Goal: Task Accomplishment & Management: Complete application form

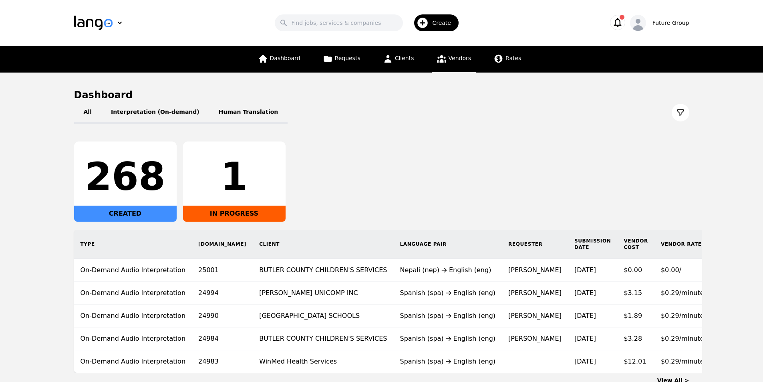
click at [448, 62] on link "Vendors" at bounding box center [454, 59] width 44 height 27
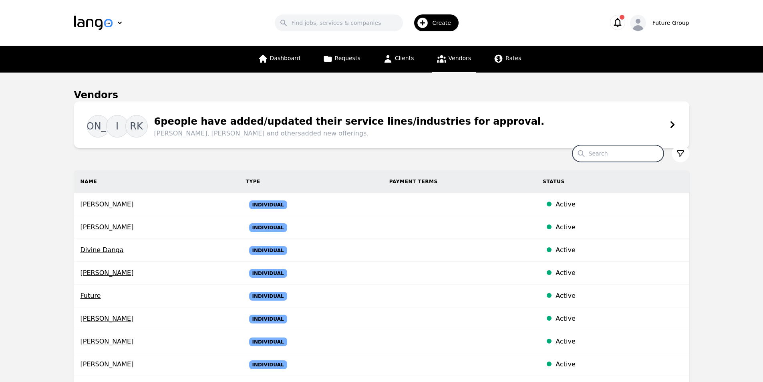
click at [619, 155] on input "Search" at bounding box center [617, 153] width 91 height 17
type input "pinar"
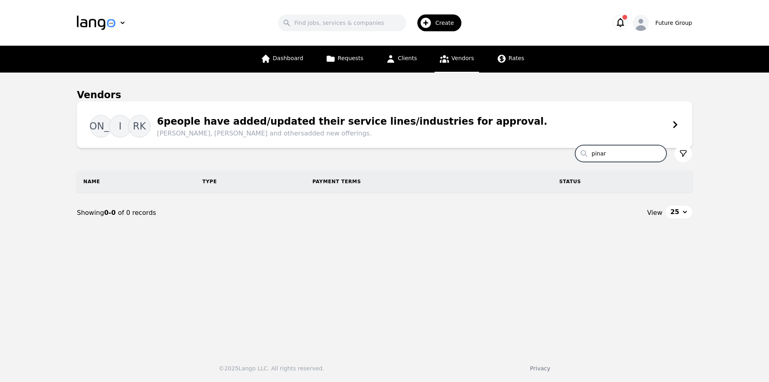
click at [659, 153] on input "pinar" at bounding box center [620, 153] width 91 height 17
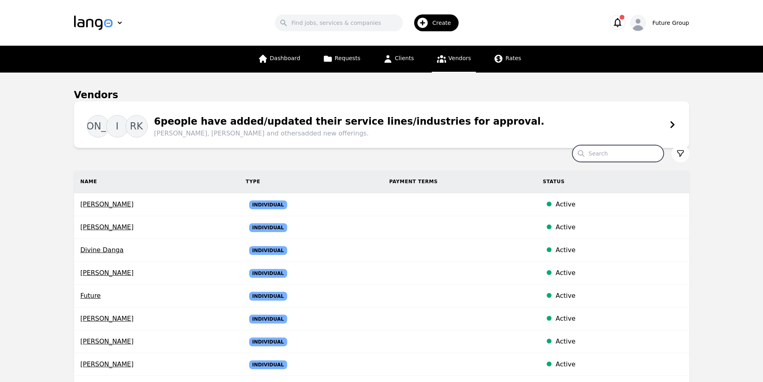
click at [618, 154] on input "Search" at bounding box center [617, 153] width 91 height 17
paste input "Gizem Sukran"
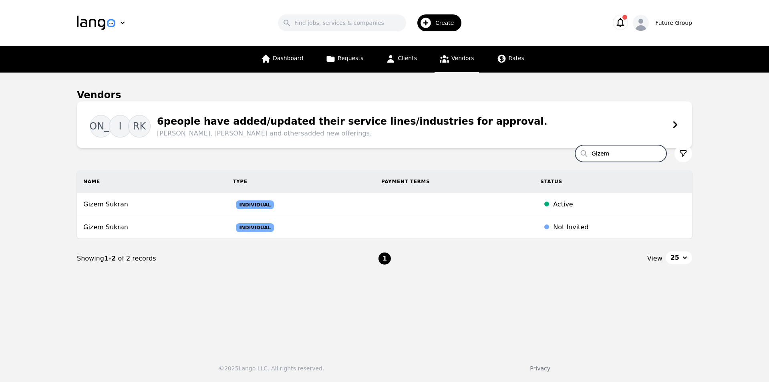
type input "Gizem"
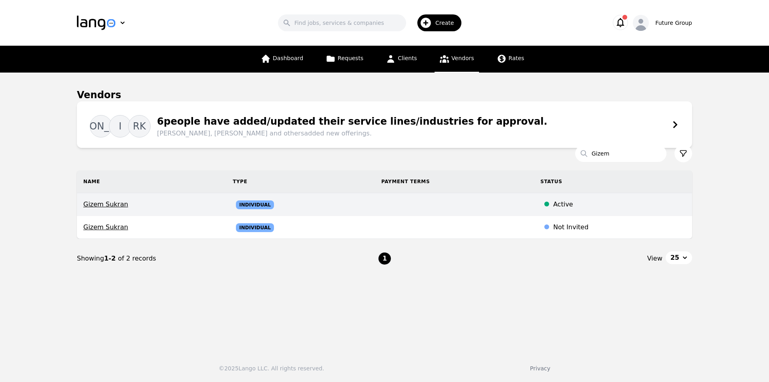
click at [106, 205] on span "Gizem Sukran" at bounding box center [151, 204] width 137 height 10
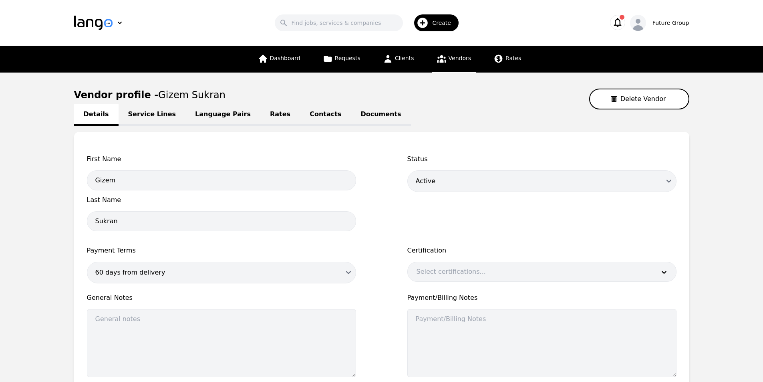
click at [198, 111] on link "Language Pairs" at bounding box center [222, 115] width 75 height 22
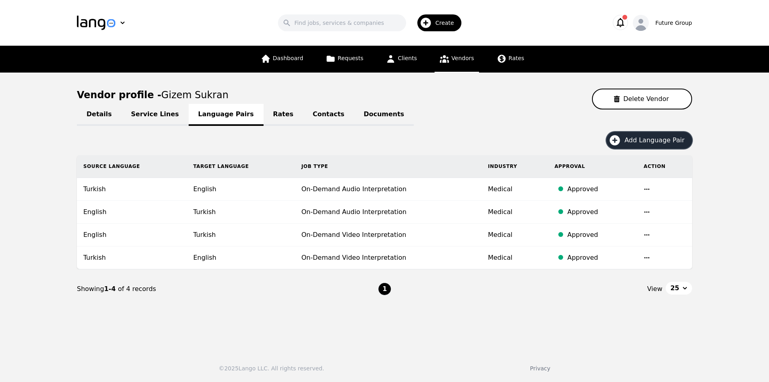
click at [627, 138] on button "Add Language Pair" at bounding box center [649, 140] width 86 height 17
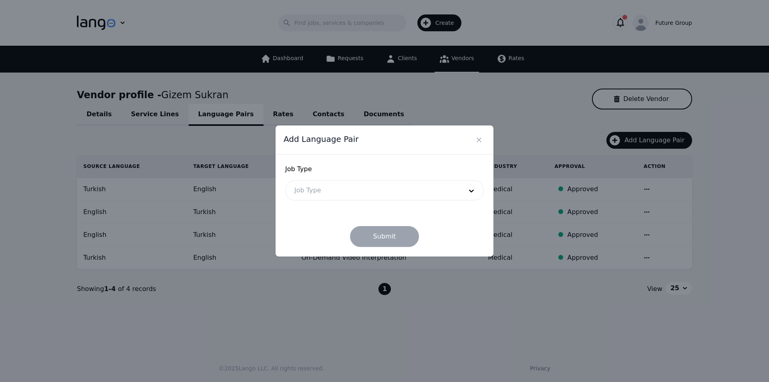
click at [315, 191] on div at bounding box center [372, 190] width 174 height 19
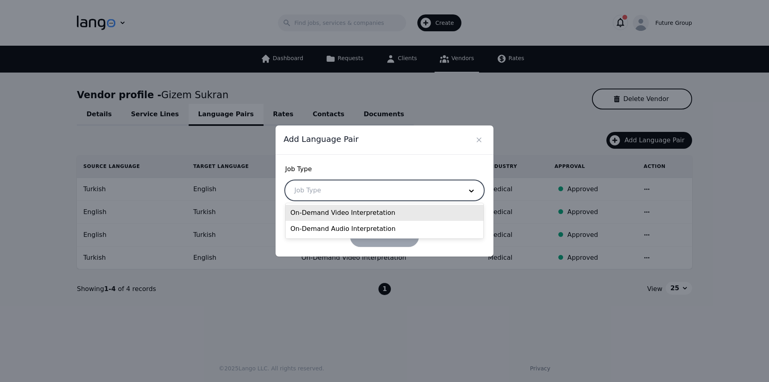
click at [324, 217] on div "On-Demand Video Interpretation" at bounding box center [384, 213] width 198 height 16
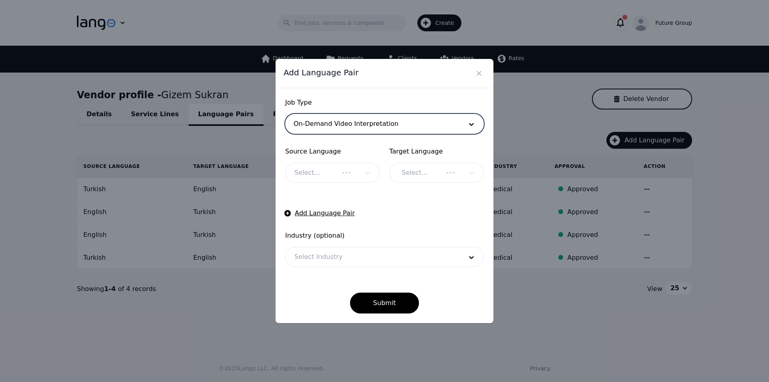
click at [322, 169] on div at bounding box center [312, 172] width 54 height 19
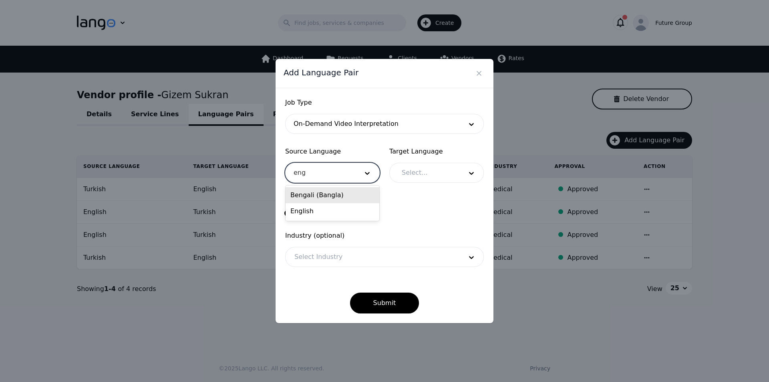
type input "engl"
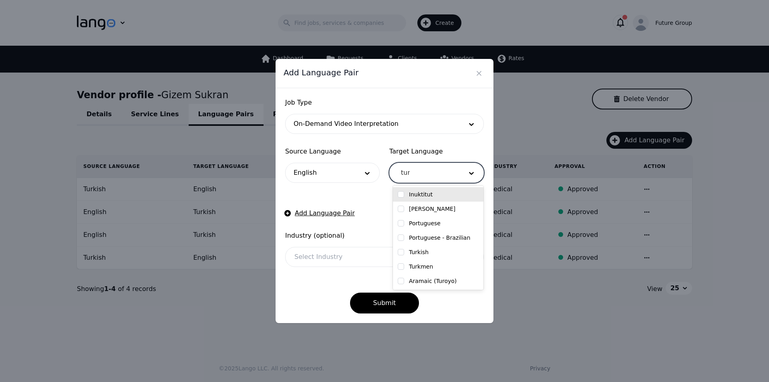
type input "turk"
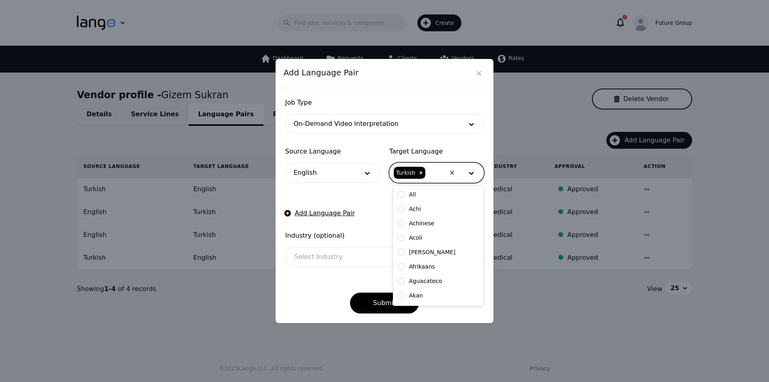
checkbox input "false"
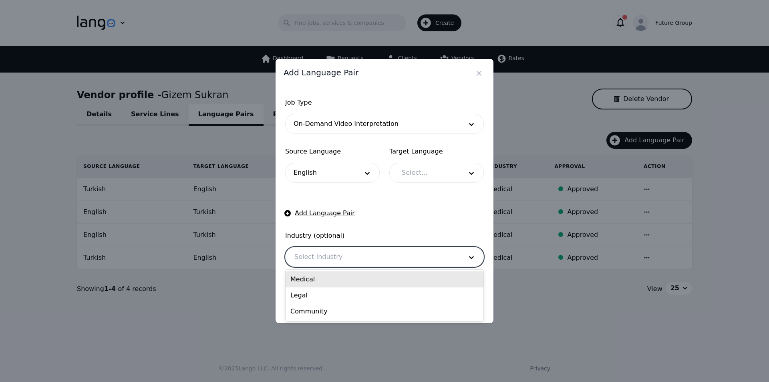
click at [358, 259] on div at bounding box center [372, 256] width 174 height 19
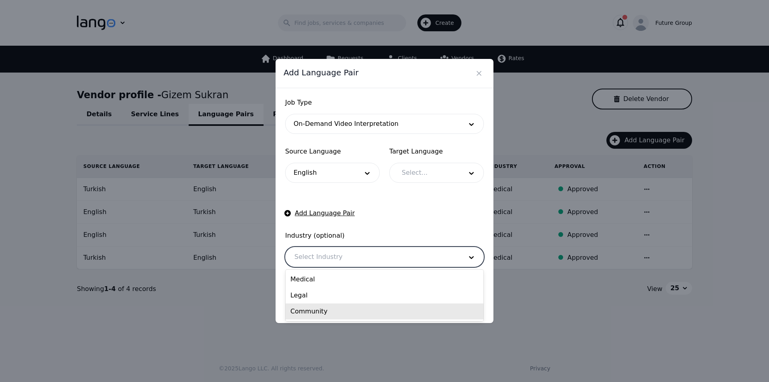
click at [322, 314] on div "Community" at bounding box center [384, 311] width 198 height 16
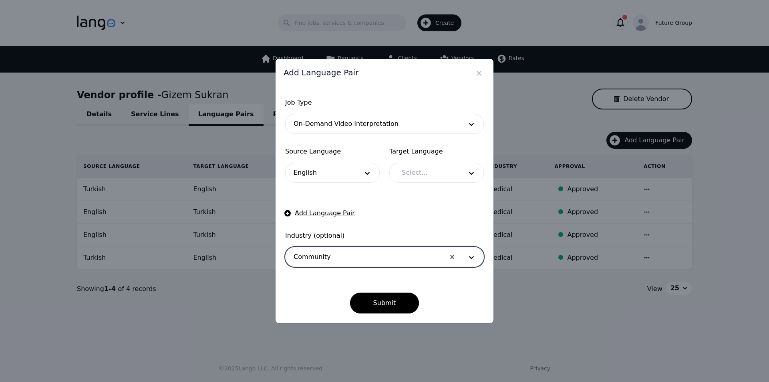
click at [417, 173] on div at bounding box center [426, 172] width 66 height 19
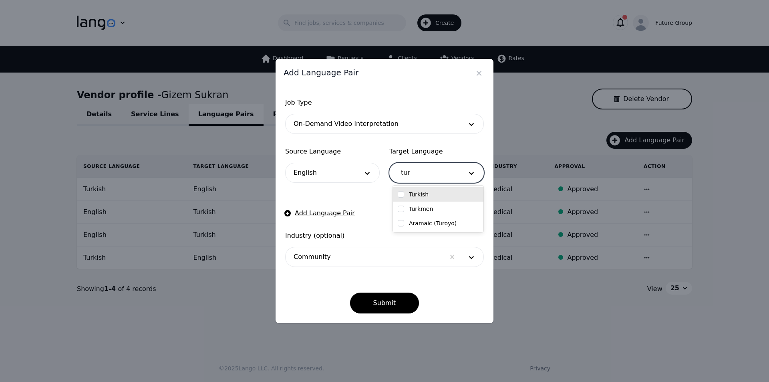
type input "turk"
click at [400, 195] on input "checkbox" at bounding box center [401, 194] width 6 height 6
checkbox input "true"
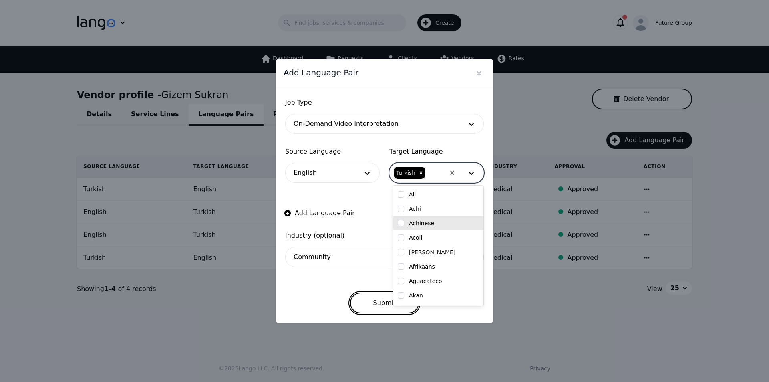
click at [366, 308] on button "Submit" at bounding box center [384, 302] width 69 height 21
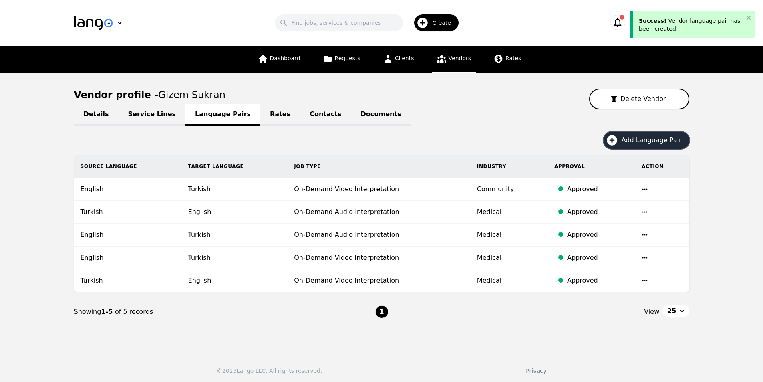
click at [644, 142] on span "Add Language Pair" at bounding box center [654, 140] width 66 height 10
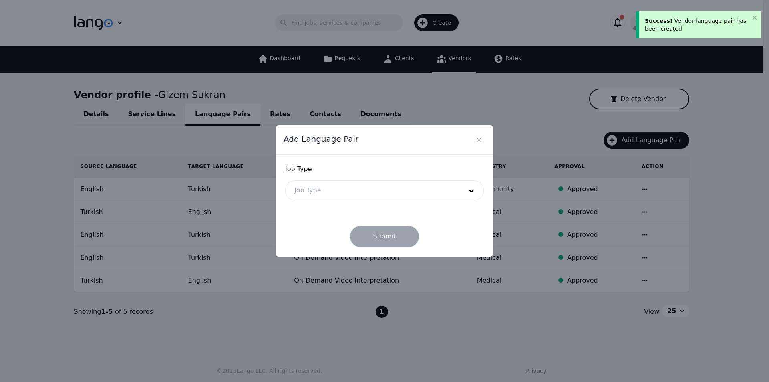
click at [348, 189] on div at bounding box center [372, 190] width 174 height 19
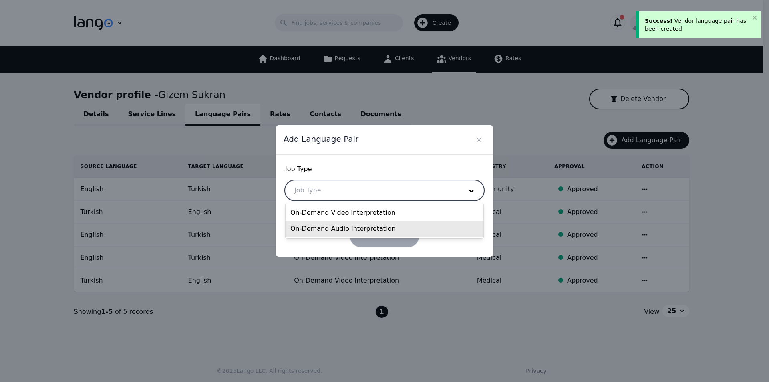
click at [339, 227] on div "On-Demand Audio Interpretation" at bounding box center [384, 229] width 198 height 16
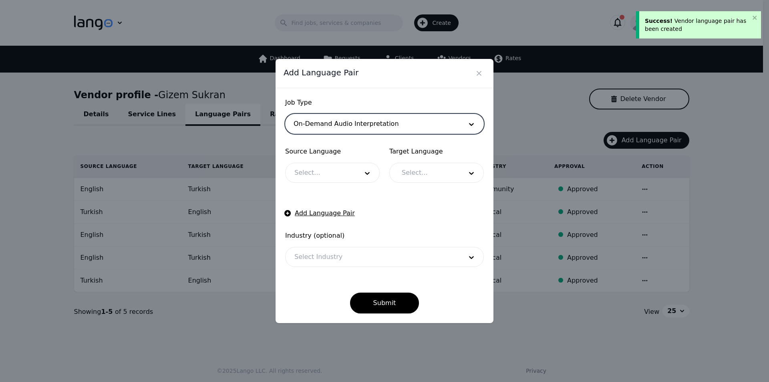
click at [329, 175] on div at bounding box center [320, 172] width 70 height 19
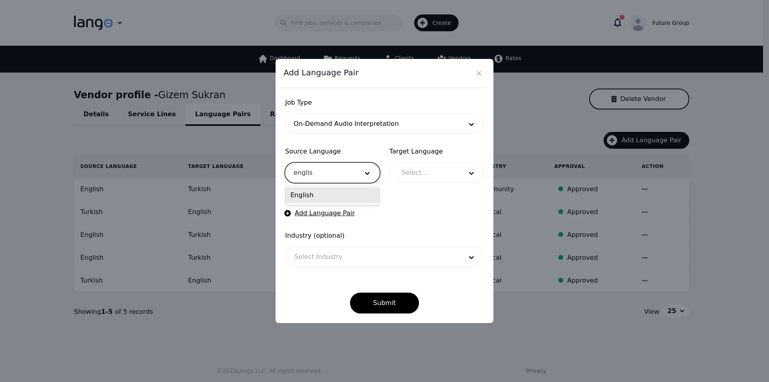
type input "english"
click at [321, 197] on div "English" at bounding box center [332, 195] width 94 height 16
click at [449, 175] on div at bounding box center [426, 172] width 66 height 19
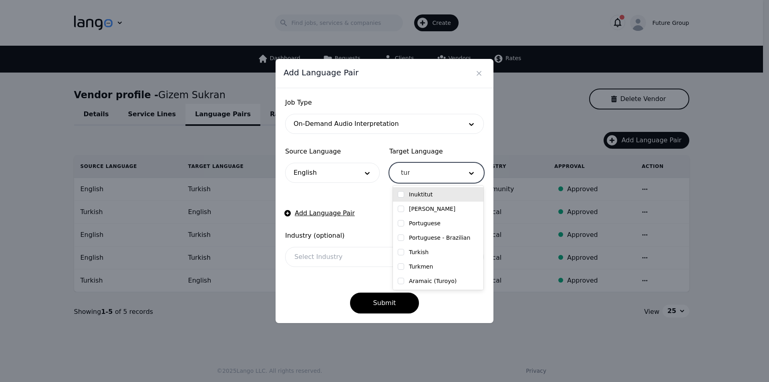
type input "turk"
click at [400, 195] on input "checkbox" at bounding box center [401, 194] width 6 height 6
checkbox input "true"
click at [343, 255] on div at bounding box center [372, 256] width 174 height 19
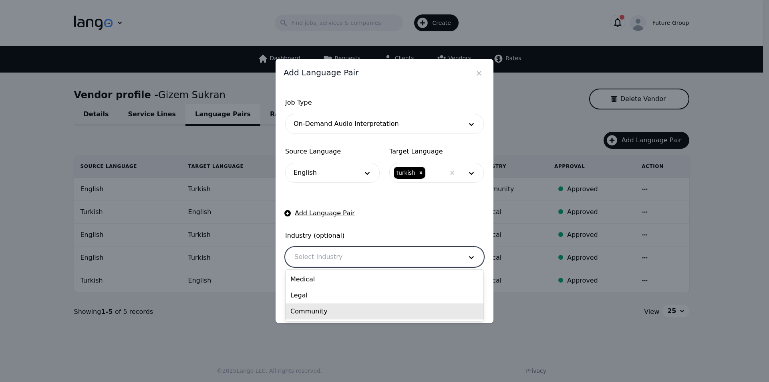
click at [324, 313] on div "Community" at bounding box center [384, 311] width 198 height 16
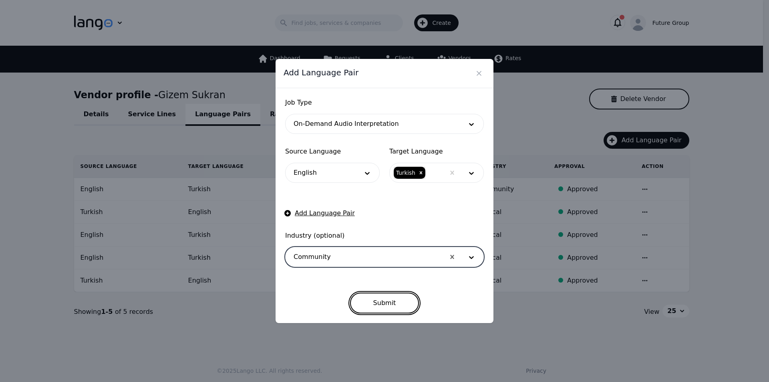
click at [383, 303] on button "Submit" at bounding box center [384, 302] width 69 height 21
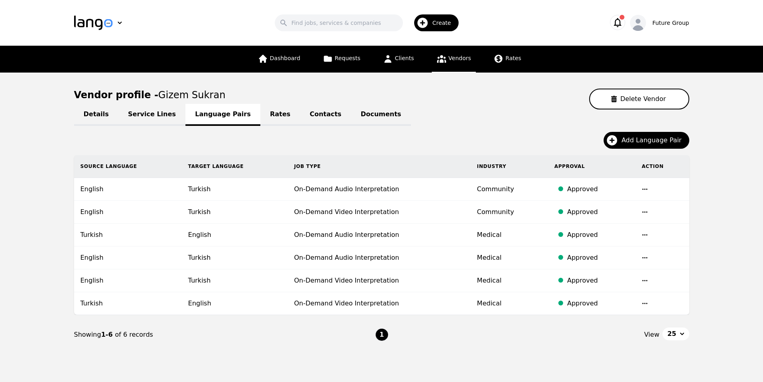
click at [449, 62] on link "Vendors" at bounding box center [454, 59] width 44 height 27
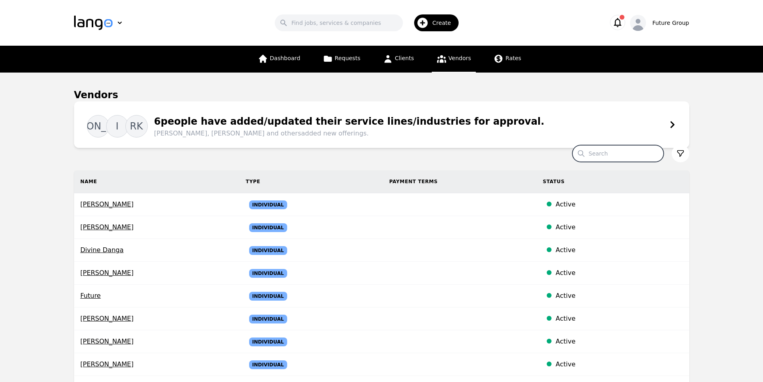
click at [611, 159] on input "Search" at bounding box center [617, 153] width 91 height 17
paste input "Mert Murtezan"
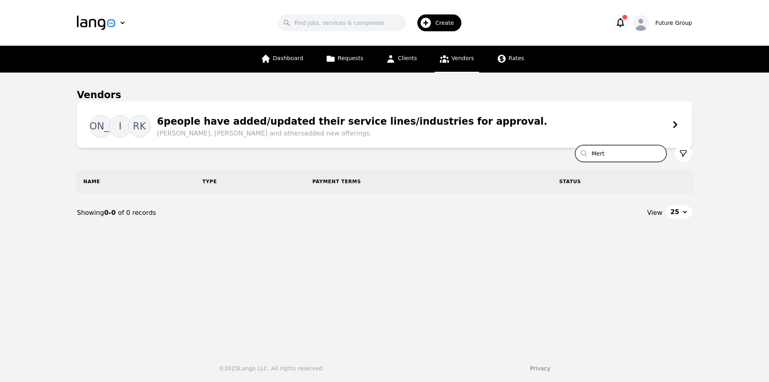
type input "Mert"
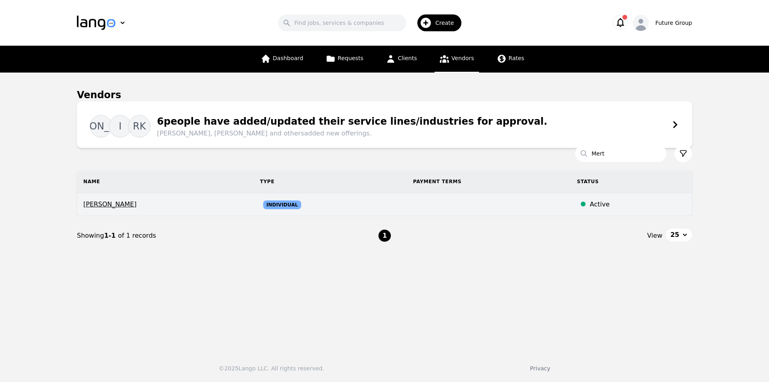
click at [120, 206] on span "Mert Murtezan" at bounding box center [165, 204] width 164 height 10
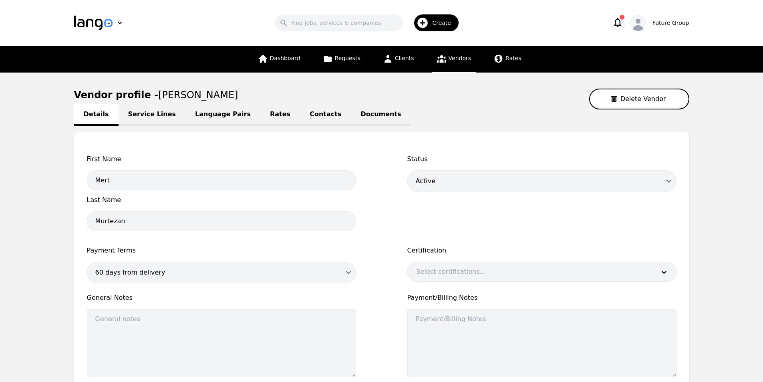
click at [204, 117] on link "Language Pairs" at bounding box center [222, 115] width 75 height 22
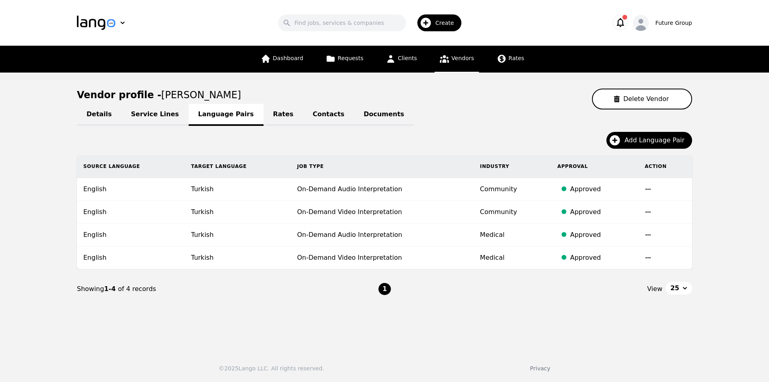
click at [447, 59] on icon at bounding box center [444, 59] width 10 height 10
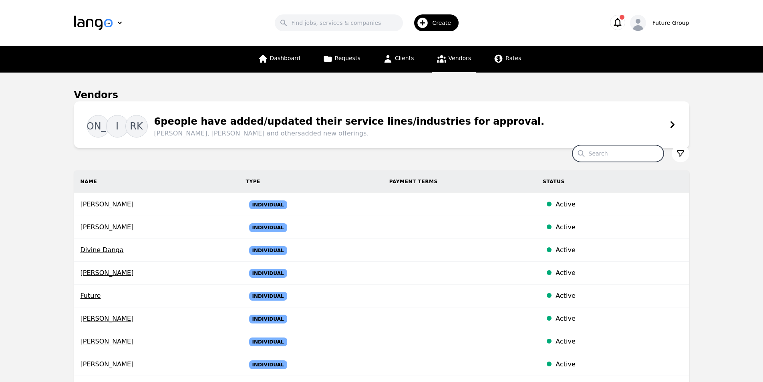
click at [606, 150] on input "Search" at bounding box center [617, 153] width 91 height 17
paste input "Najat Yousif"
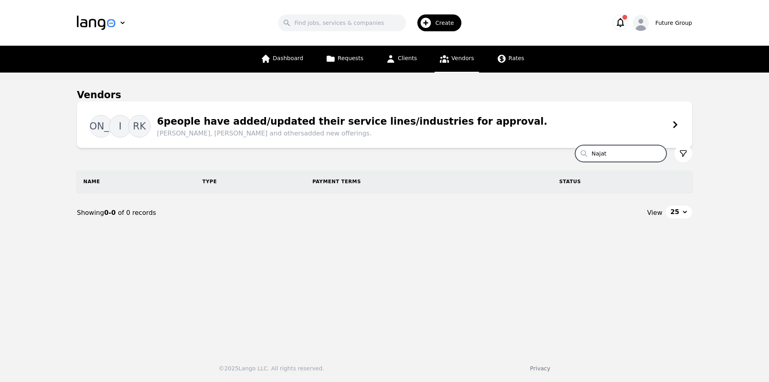
type input "Najat"
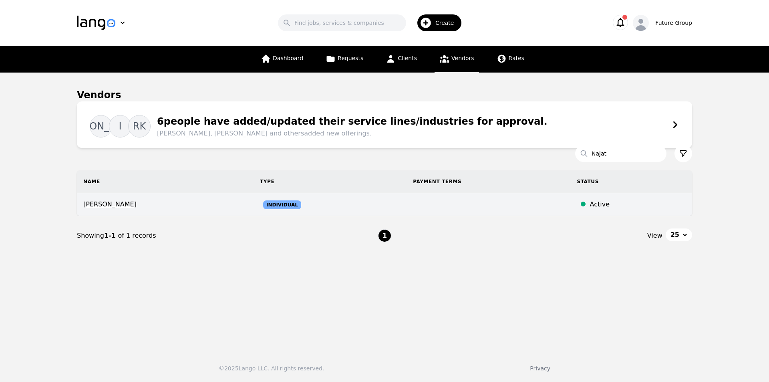
click at [106, 205] on span "Najat Yousif" at bounding box center [165, 204] width 164 height 10
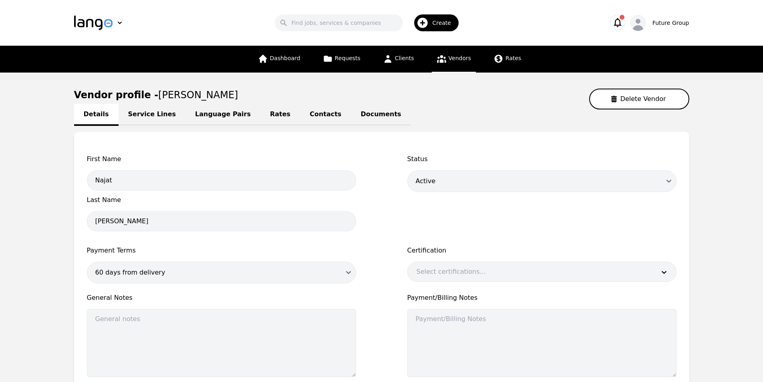
click at [191, 115] on link "Language Pairs" at bounding box center [222, 115] width 75 height 22
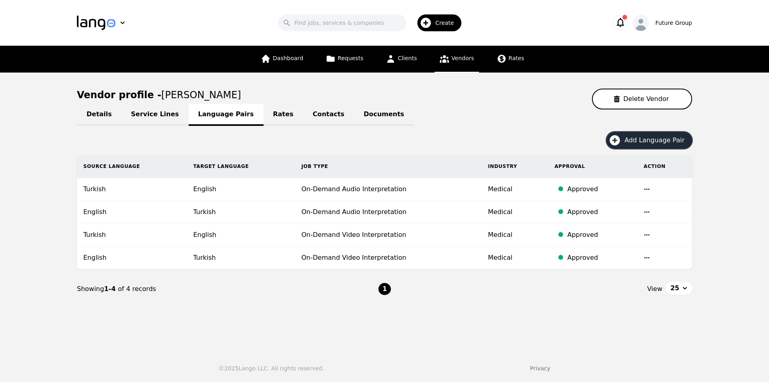
click at [643, 141] on span "Add Language Pair" at bounding box center [657, 140] width 66 height 10
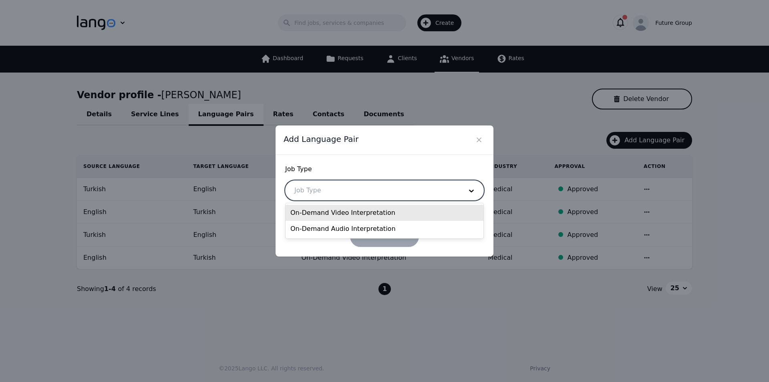
click at [338, 190] on div at bounding box center [372, 190] width 174 height 19
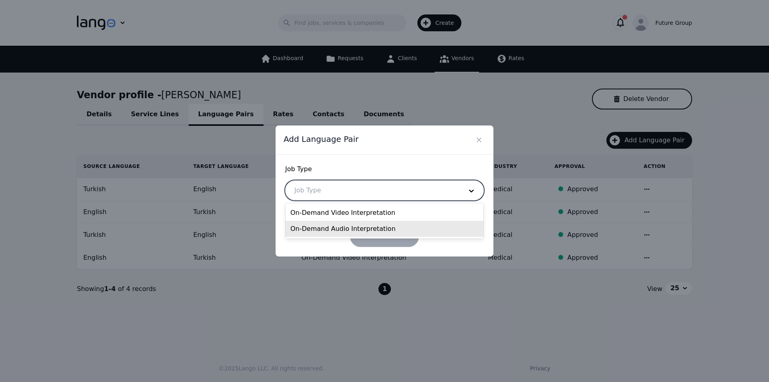
click at [348, 230] on div "On-Demand Audio Interpretation" at bounding box center [384, 229] width 198 height 16
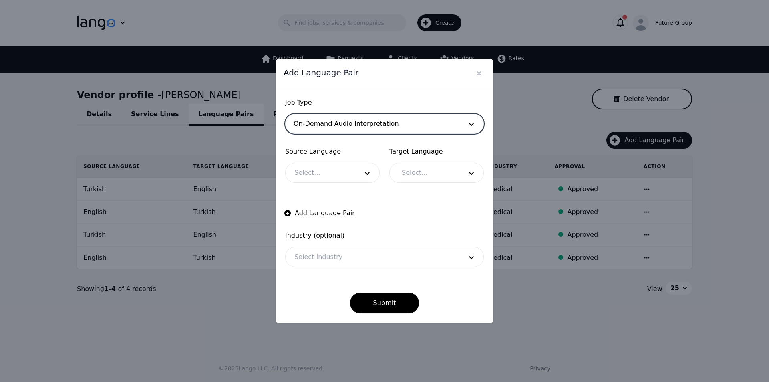
click at [318, 177] on div at bounding box center [320, 172] width 70 height 19
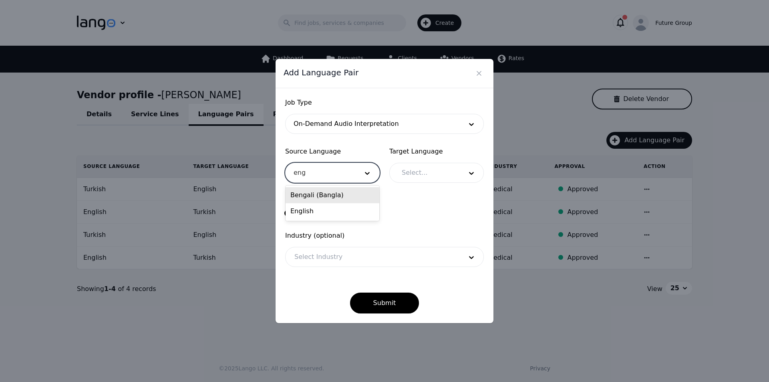
type input "engl"
click at [299, 194] on div "English" at bounding box center [332, 195] width 94 height 16
click at [448, 168] on div at bounding box center [426, 172] width 66 height 19
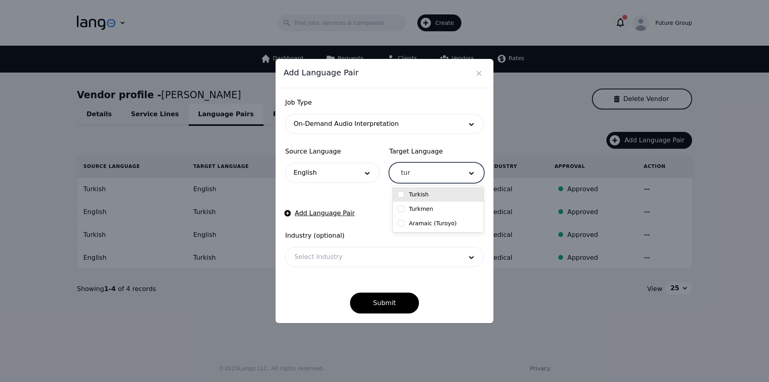
type input "turk"
click at [404, 191] on div "Turkish" at bounding box center [438, 194] width 81 height 8
checkbox input "true"
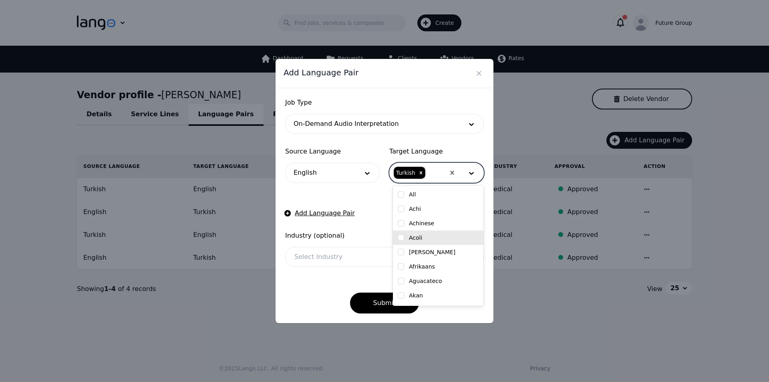
click at [333, 259] on div at bounding box center [372, 256] width 174 height 19
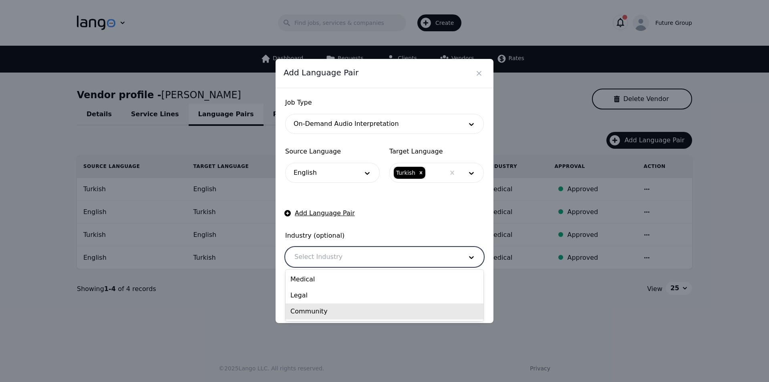
click at [327, 313] on div "Community" at bounding box center [384, 311] width 198 height 16
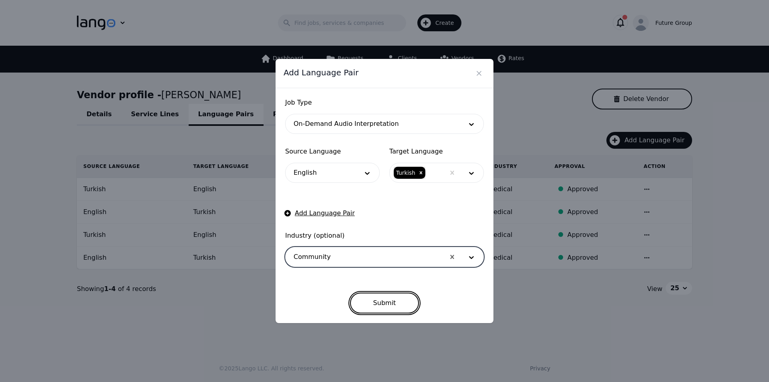
click at [389, 305] on button "Submit" at bounding box center [384, 302] width 69 height 21
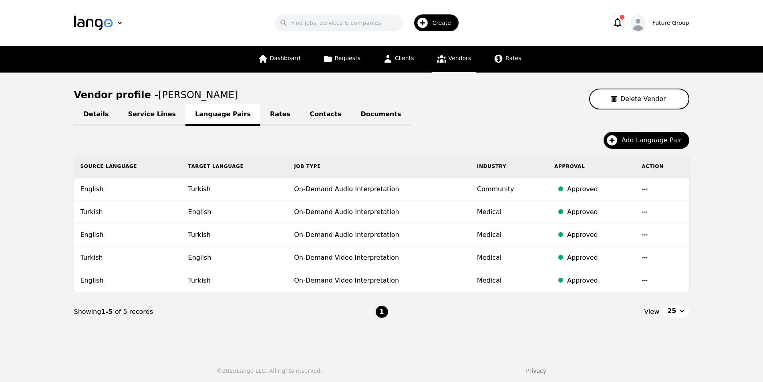
click at [464, 58] on span "Vendors" at bounding box center [459, 58] width 22 height 6
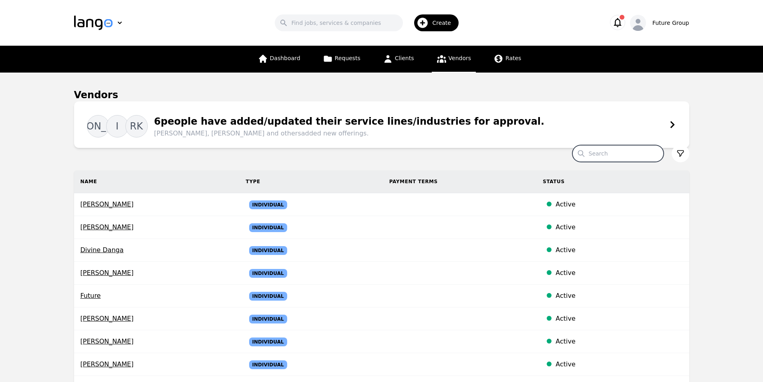
click at [603, 151] on input "Search" at bounding box center [617, 153] width 91 height 17
paste input "Yasar Koc"
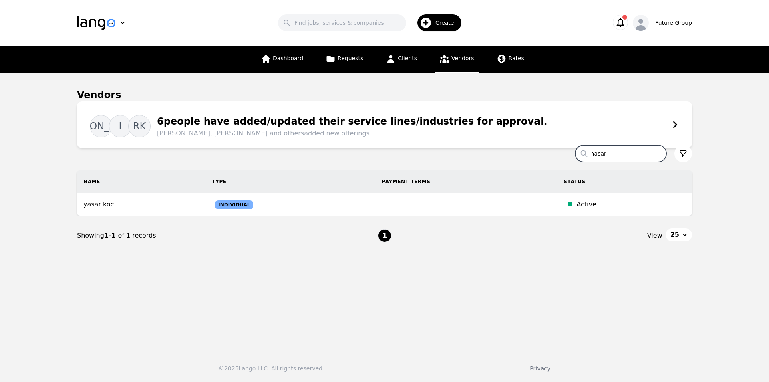
type input "Yasar"
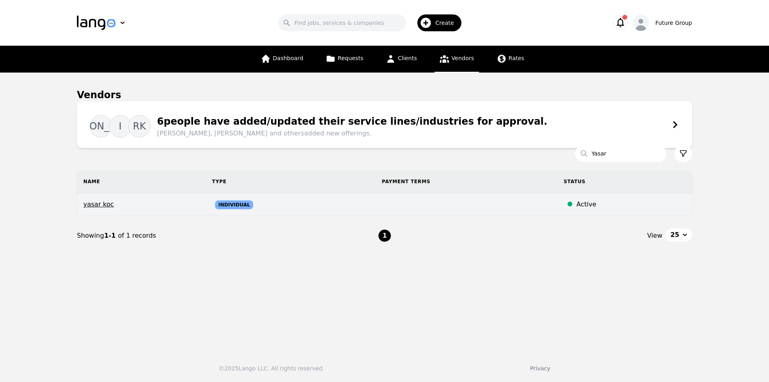
click at [87, 204] on span "yasar koc" at bounding box center [141, 204] width 116 height 10
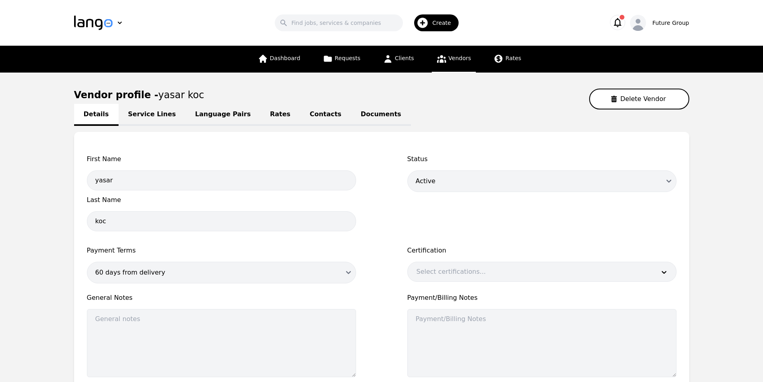
click at [217, 110] on link "Language Pairs" at bounding box center [222, 115] width 75 height 22
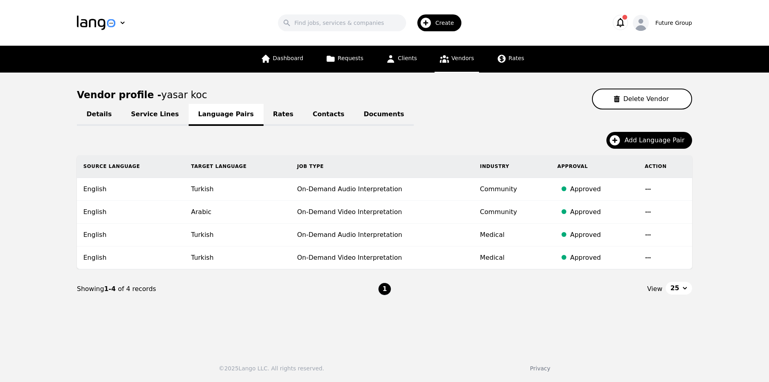
click at [650, 210] on td at bounding box center [665, 212] width 54 height 23
click at [645, 213] on icon "button" at bounding box center [648, 212] width 6 height 6
click at [628, 229] on button "Delete" at bounding box center [625, 232] width 33 height 14
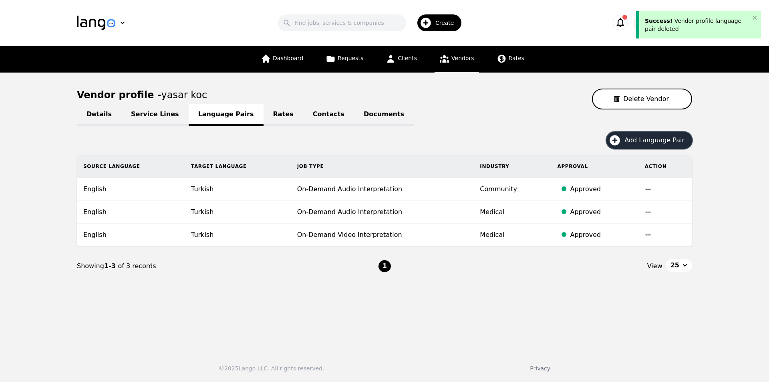
click at [643, 141] on span "Add Language Pair" at bounding box center [657, 140] width 66 height 10
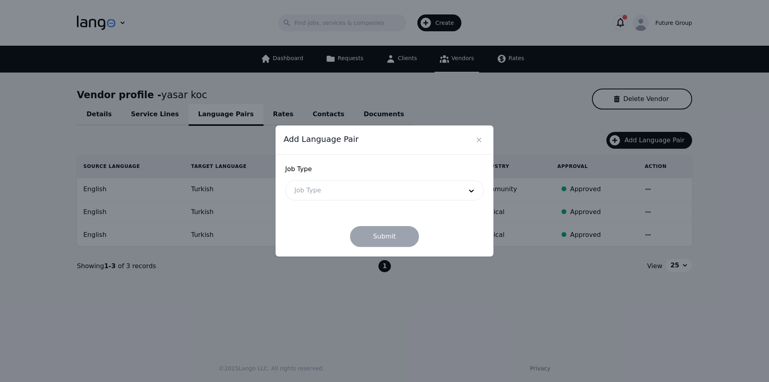
click at [312, 189] on div at bounding box center [372, 190] width 174 height 19
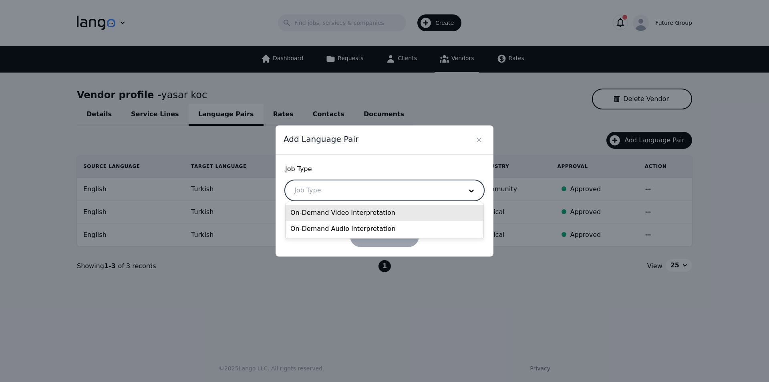
click at [320, 212] on div "On-Demand Video Interpretation" at bounding box center [384, 213] width 198 height 16
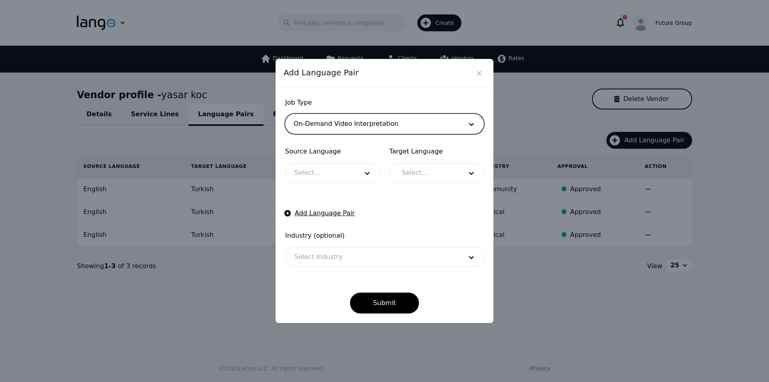
click at [311, 175] on div at bounding box center [320, 172] width 70 height 19
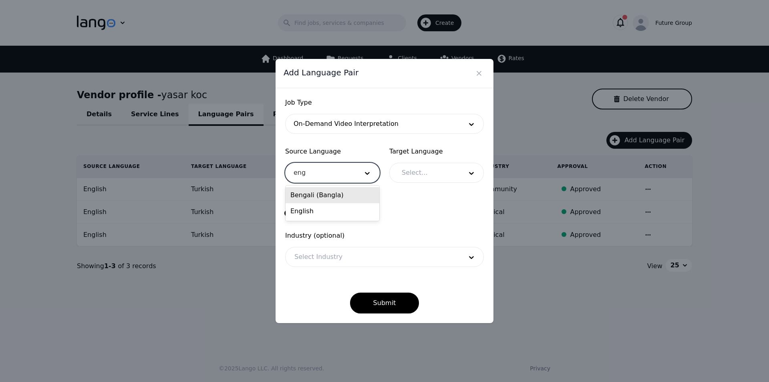
type input "engl"
click at [322, 201] on div "English" at bounding box center [332, 195] width 94 height 16
click at [430, 175] on div at bounding box center [426, 172] width 66 height 19
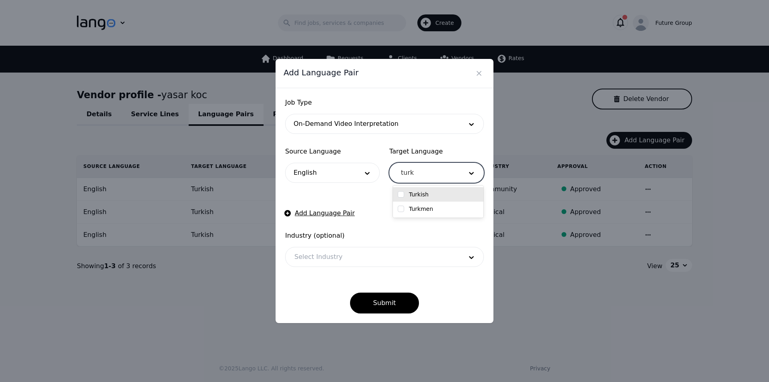
type input "turki"
click at [401, 195] on input "checkbox" at bounding box center [401, 194] width 6 height 6
checkbox input "true"
click at [319, 263] on div at bounding box center [372, 256] width 174 height 19
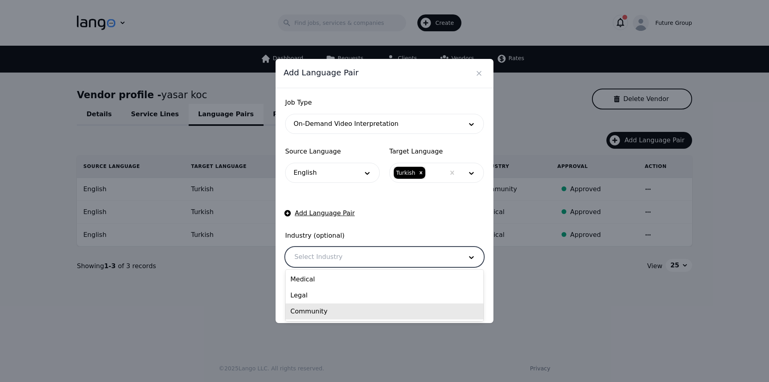
click at [317, 307] on div "Community" at bounding box center [384, 311] width 198 height 16
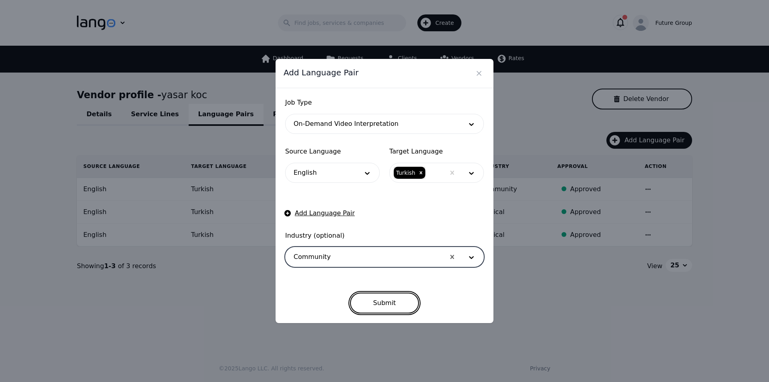
click at [383, 298] on button "Submit" at bounding box center [384, 302] width 69 height 21
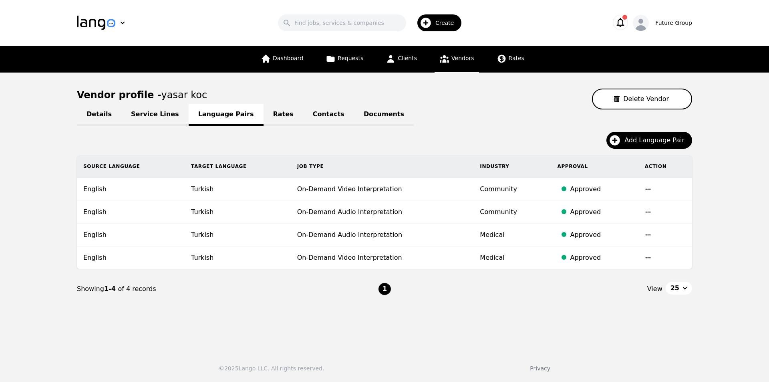
click at [455, 56] on span "Vendors" at bounding box center [462, 58] width 22 height 6
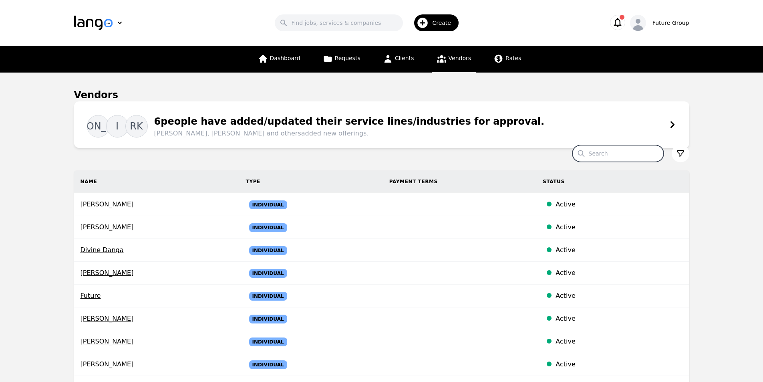
click at [616, 155] on input "Search" at bounding box center [617, 153] width 91 height 17
paste input "Pinar Esra Durudogan"
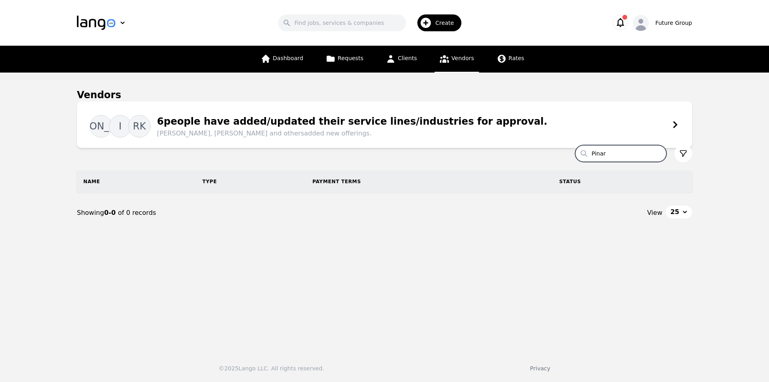
type input "Pinar"
click at [659, 154] on input "Pinar" at bounding box center [620, 153] width 91 height 17
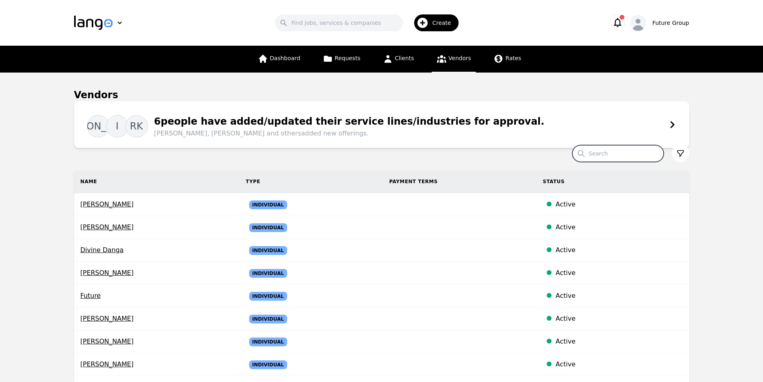
click at [429, 25] on icon "button" at bounding box center [422, 22] width 13 height 13
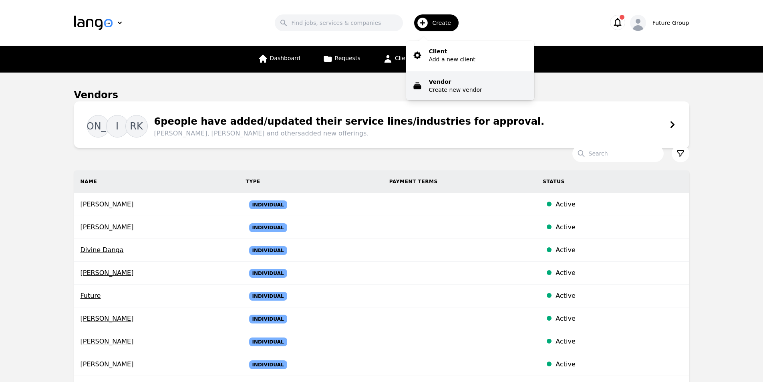
click at [453, 84] on p "Vendor" at bounding box center [454, 82] width 53 height 8
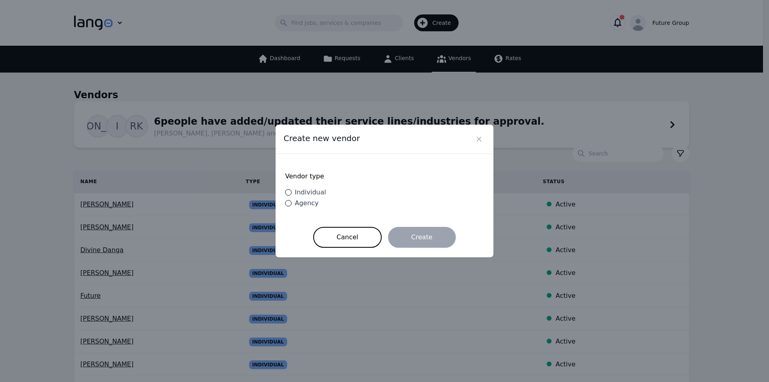
click at [303, 189] on span "Individual" at bounding box center [310, 192] width 31 height 8
click at [291, 189] on input "Individual" at bounding box center [288, 192] width 6 height 6
radio input "true"
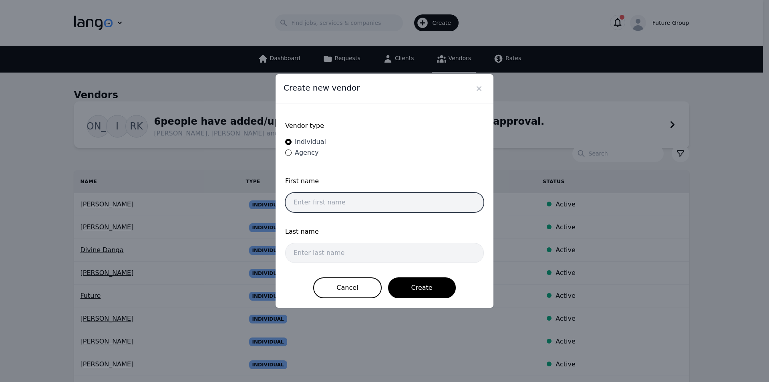
click at [366, 199] on input "text" at bounding box center [384, 202] width 199 height 20
paste input "Pinar Esra Durudogan"
drag, startPoint x: 364, startPoint y: 199, endPoint x: 310, endPoint y: 201, distance: 53.7
click at [310, 201] on input "Pinar Esra Durudogan" at bounding box center [384, 202] width 199 height 20
type input "Pinar"
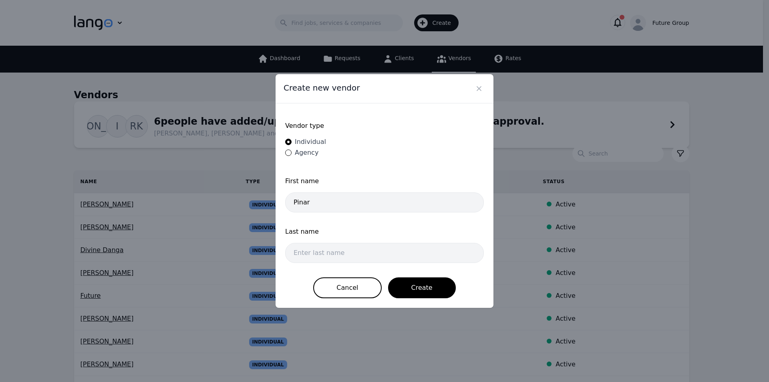
click at [329, 263] on div "Last name" at bounding box center [384, 247] width 199 height 41
click at [329, 257] on input "text" at bounding box center [384, 253] width 199 height 20
paste input "Esra Durudogan"
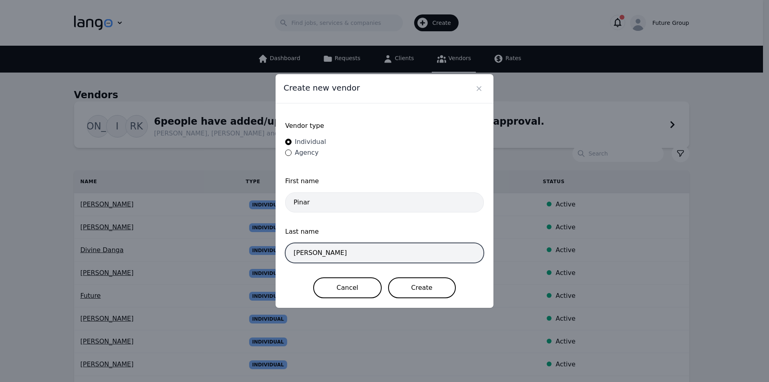
type input "Esra Durudogan"
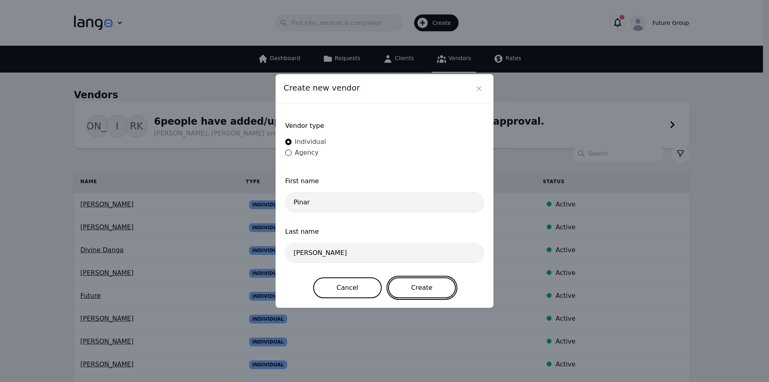
click at [426, 285] on button "Create" at bounding box center [422, 287] width 68 height 21
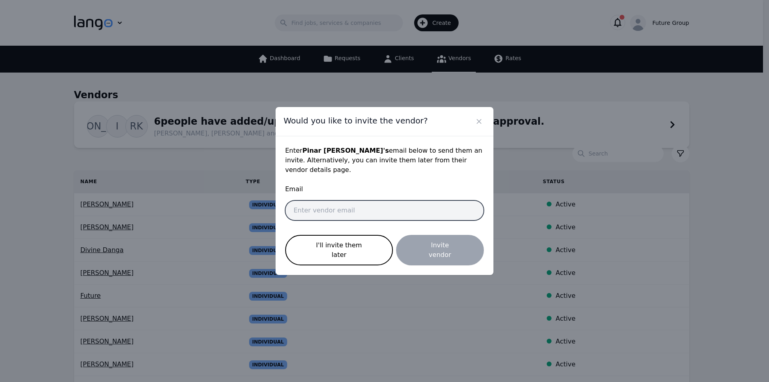
click at [333, 209] on input "email" at bounding box center [384, 210] width 199 height 20
paste input "pinar.Durudogan@future-group.com"
type input "pinar.Durudogan@future-group.com"
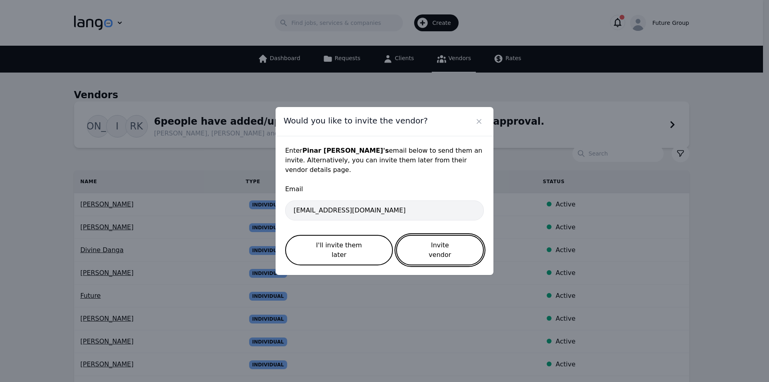
click at [446, 242] on button "Invite vendor" at bounding box center [440, 250] width 88 height 30
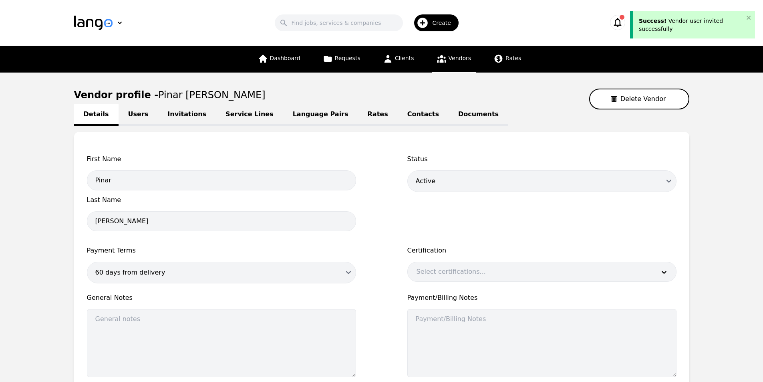
click at [298, 117] on link "Language Pairs" at bounding box center [320, 115] width 75 height 22
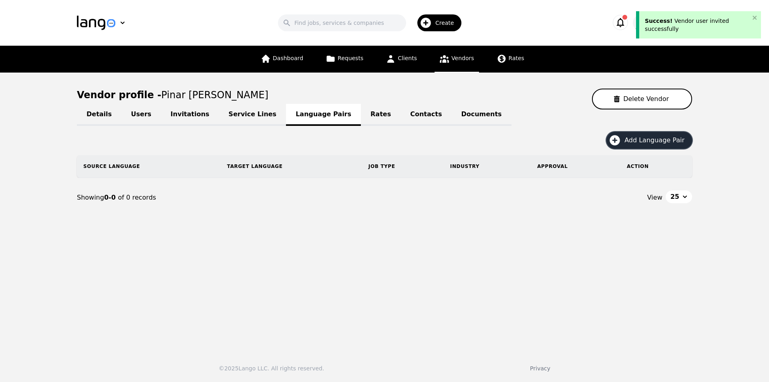
click at [664, 140] on span "Add Language Pair" at bounding box center [657, 140] width 66 height 10
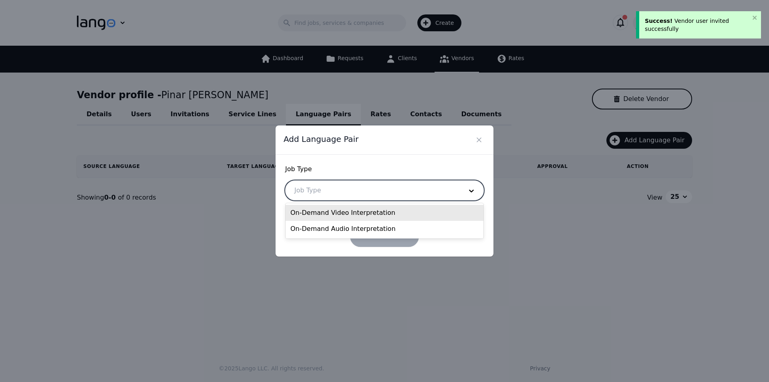
click at [384, 192] on div at bounding box center [372, 190] width 174 height 19
click at [341, 212] on div "On-Demand Video Interpretation" at bounding box center [384, 213] width 198 height 16
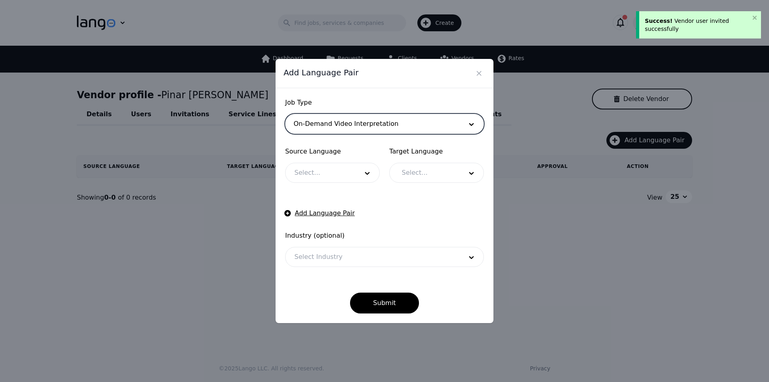
click at [320, 170] on div at bounding box center [320, 172] width 70 height 19
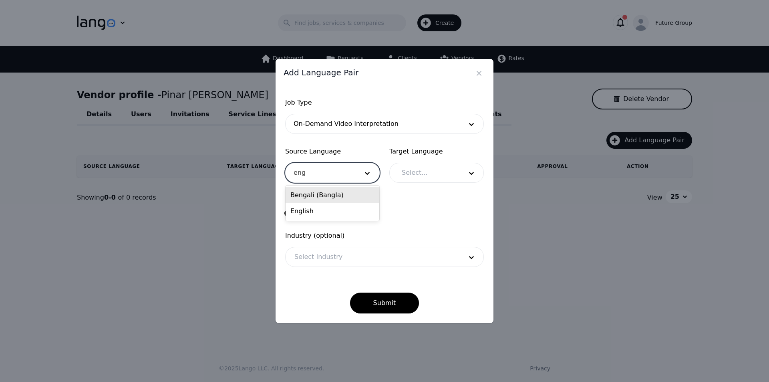
type input "engl"
click at [331, 193] on div "English" at bounding box center [332, 195] width 94 height 16
click at [437, 172] on div at bounding box center [426, 172] width 66 height 19
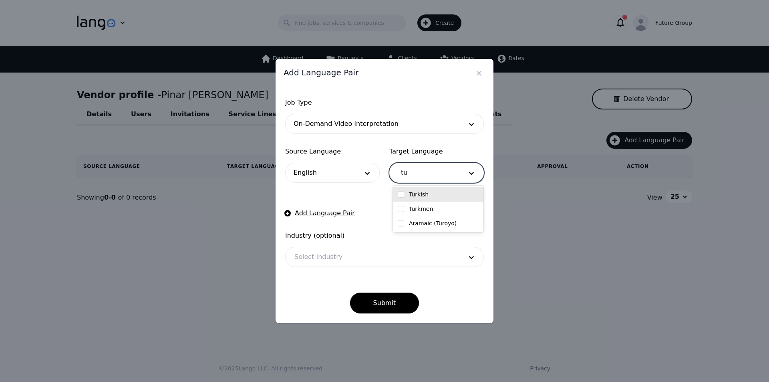
type input "tur"
click at [399, 193] on input "checkbox" at bounding box center [401, 194] width 6 height 6
checkbox input "true"
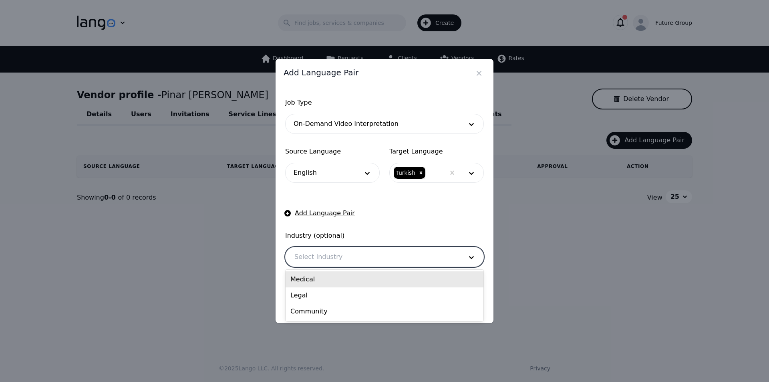
click at [324, 253] on div at bounding box center [372, 256] width 174 height 19
click at [314, 282] on div "Medical" at bounding box center [384, 279] width 198 height 16
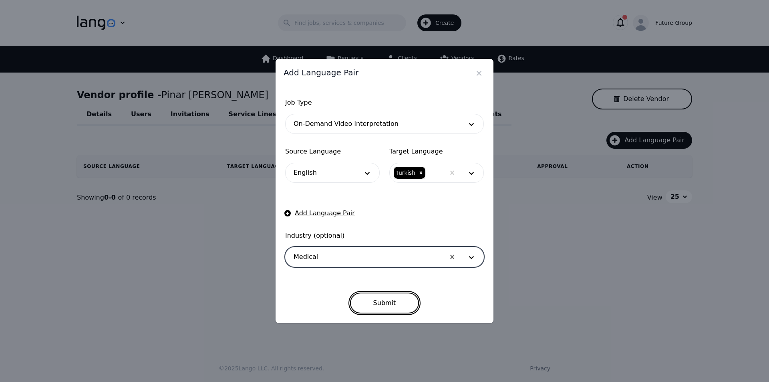
click at [395, 302] on button "Submit" at bounding box center [384, 302] width 69 height 21
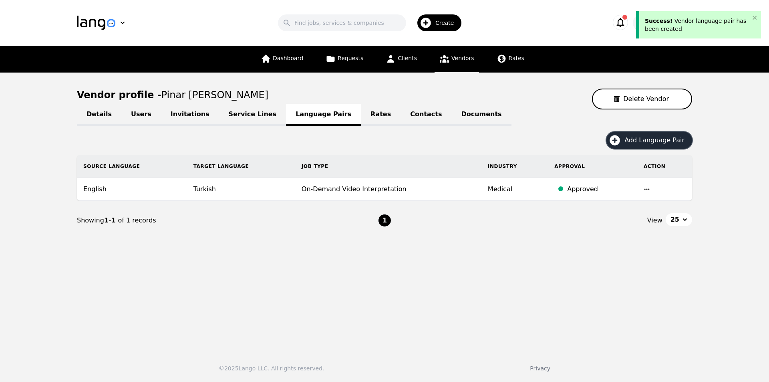
click at [648, 133] on button "Add Language Pair" at bounding box center [649, 140] width 86 height 17
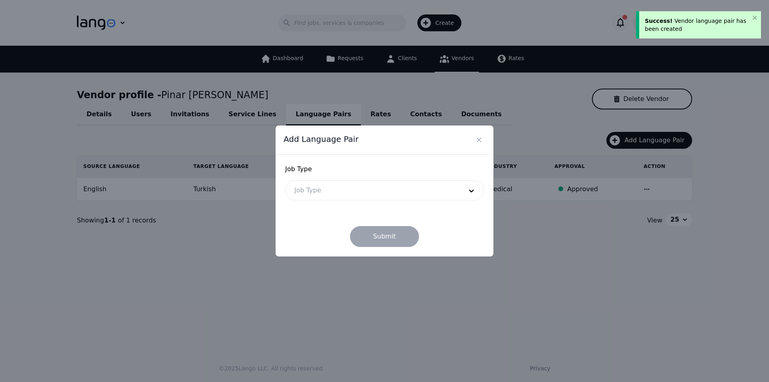
click at [319, 191] on div at bounding box center [372, 190] width 174 height 19
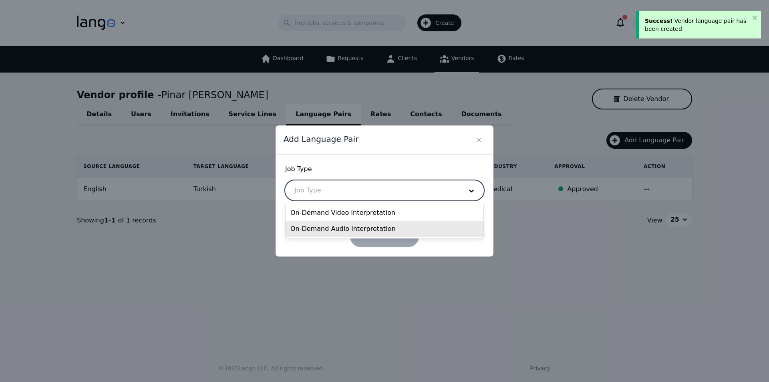
click at [326, 227] on div "On-Demand Audio Interpretation" at bounding box center [384, 229] width 198 height 16
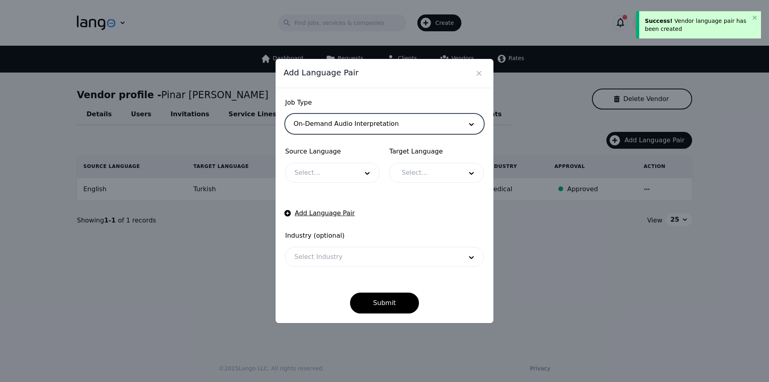
click at [309, 175] on div at bounding box center [320, 172] width 70 height 19
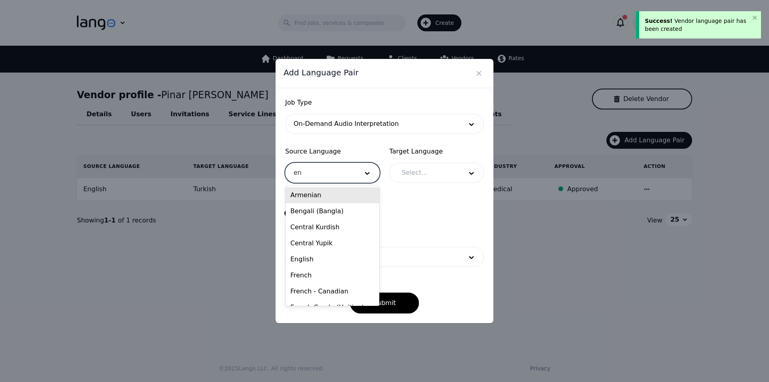
type input "eng"
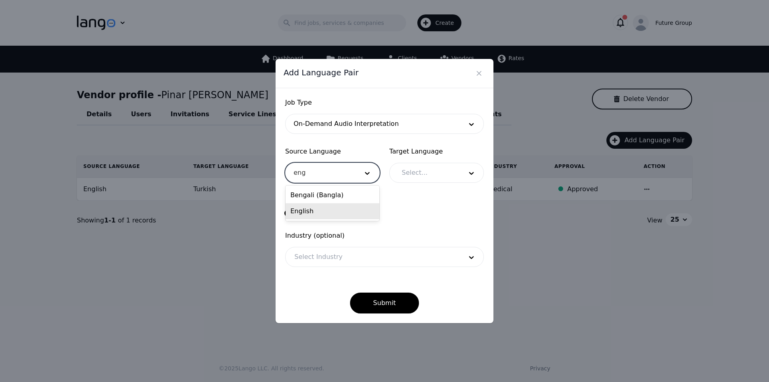
click at [319, 210] on div "English" at bounding box center [332, 211] width 94 height 16
click at [426, 177] on div at bounding box center [426, 172] width 66 height 19
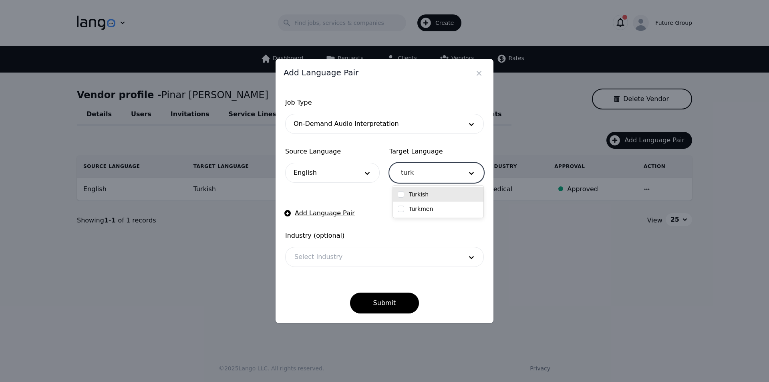
type input "turki"
click at [401, 193] on input "checkbox" at bounding box center [401, 194] width 6 height 6
checkbox input "true"
click at [320, 252] on div at bounding box center [372, 256] width 174 height 19
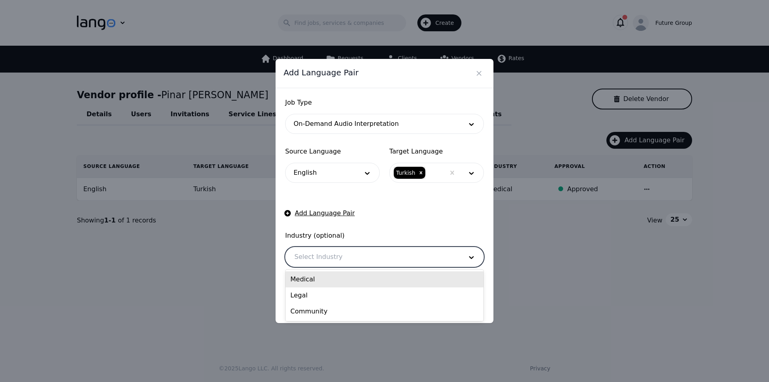
click at [316, 278] on div "Medical" at bounding box center [384, 279] width 198 height 16
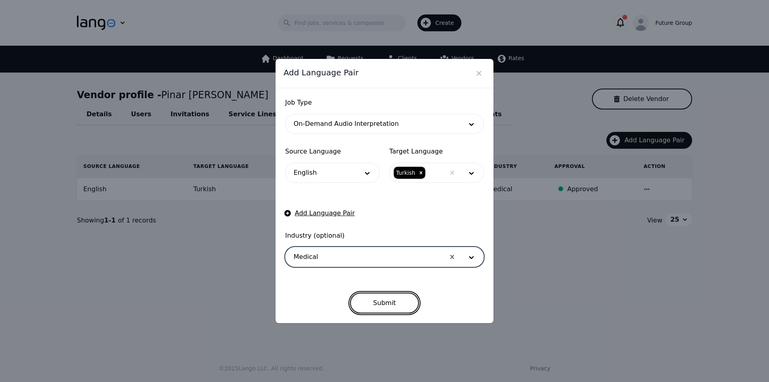
click at [389, 303] on button "Submit" at bounding box center [384, 302] width 69 height 21
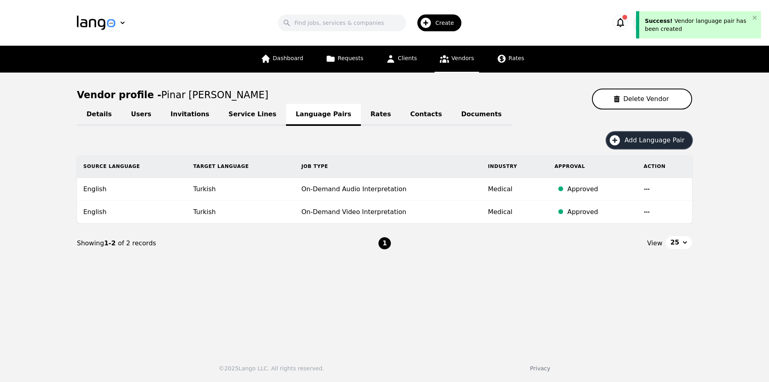
click at [637, 138] on span "Add Language Pair" at bounding box center [657, 140] width 66 height 10
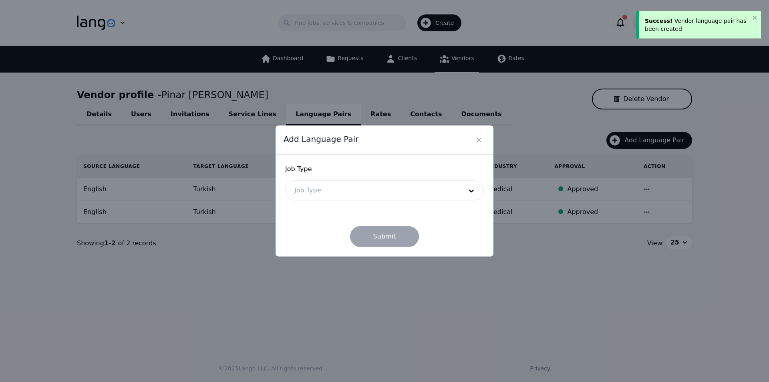
click at [317, 195] on div at bounding box center [372, 190] width 174 height 19
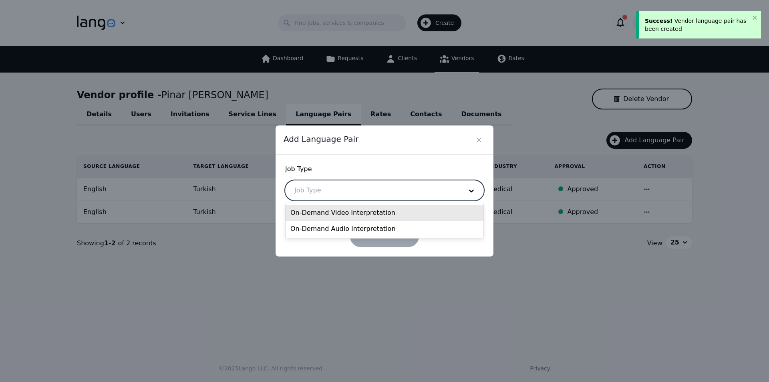
click at [328, 209] on div "On-Demand Video Interpretation" at bounding box center [384, 213] width 198 height 16
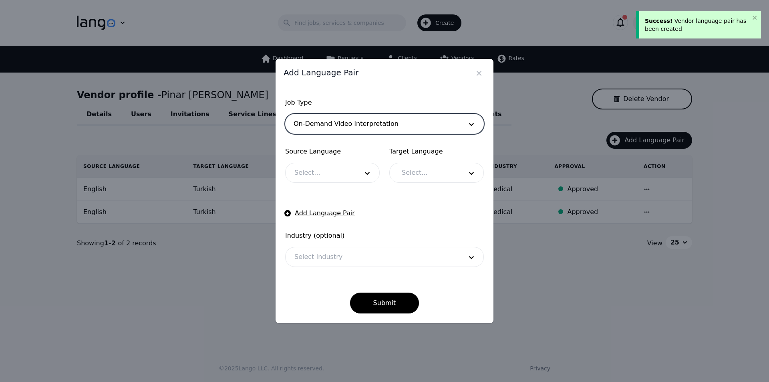
click at [325, 178] on div at bounding box center [320, 172] width 70 height 19
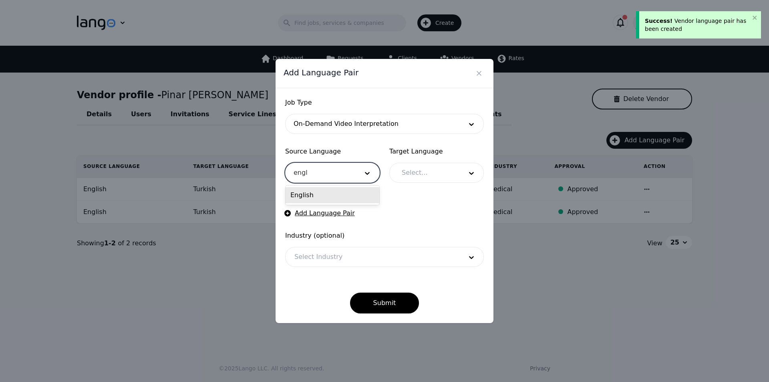
type input "engli"
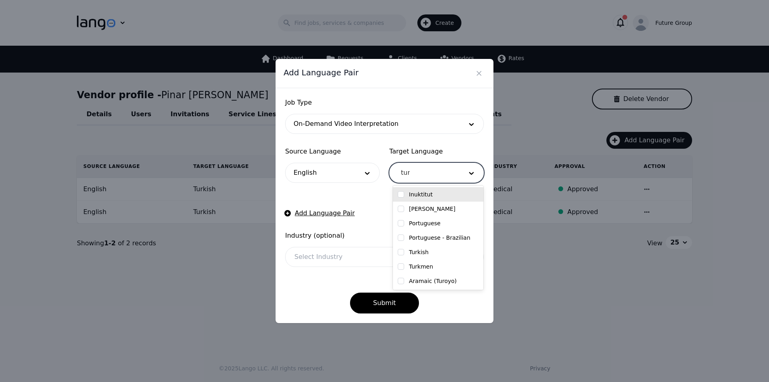
type input "turk"
click at [400, 195] on input "checkbox" at bounding box center [401, 194] width 6 height 6
checkbox input "true"
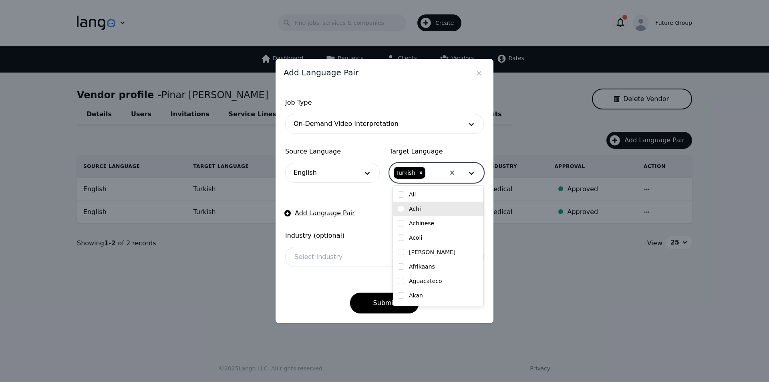
click at [309, 260] on div at bounding box center [372, 256] width 174 height 19
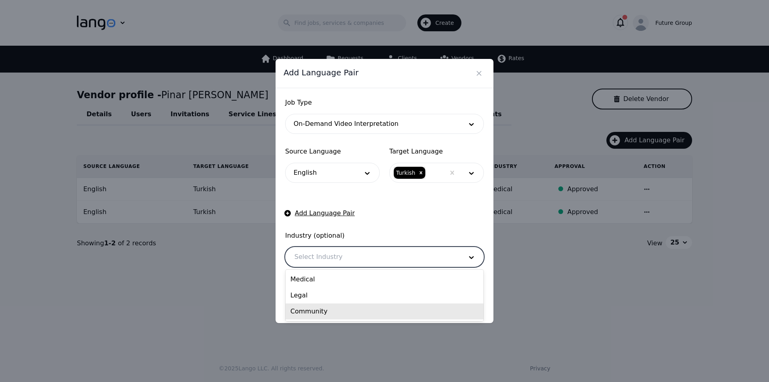
click at [310, 306] on div "Community" at bounding box center [384, 311] width 198 height 16
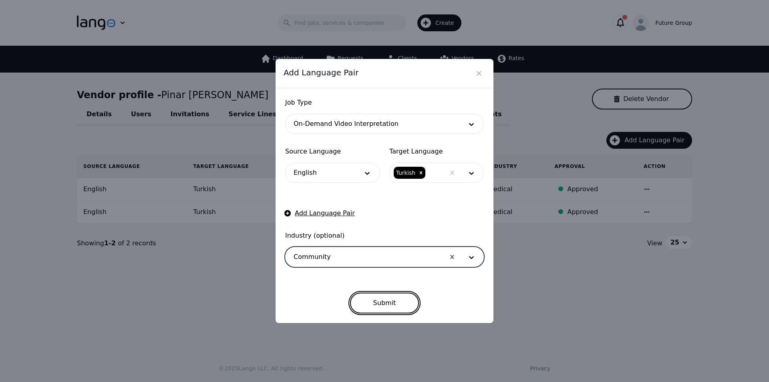
click at [374, 300] on button "Submit" at bounding box center [384, 302] width 69 height 21
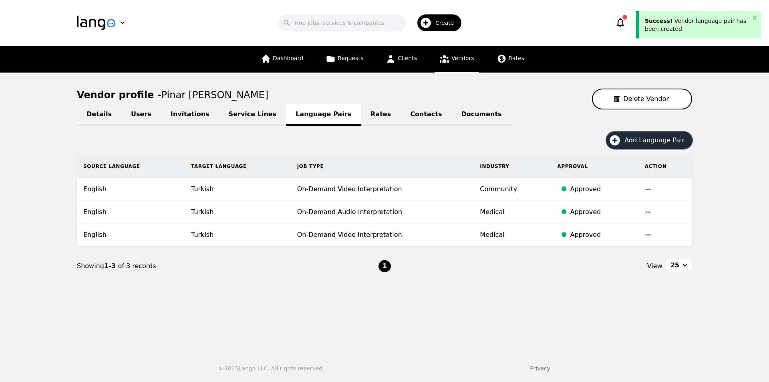
click at [647, 144] on span "Add Language Pair" at bounding box center [657, 140] width 66 height 10
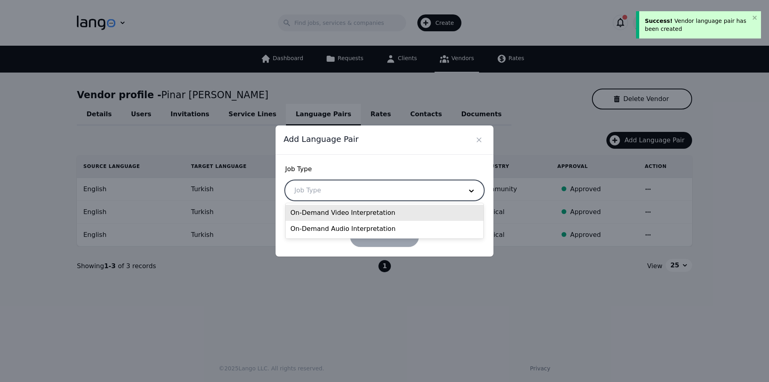
click at [323, 187] on div at bounding box center [372, 190] width 174 height 19
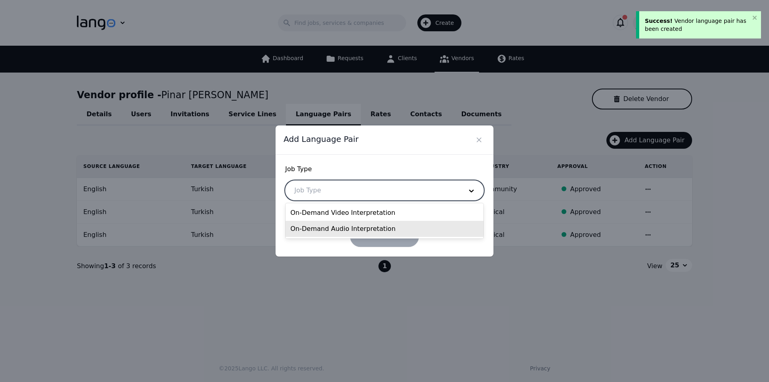
click at [326, 225] on div "On-Demand Audio Interpretation" at bounding box center [384, 229] width 198 height 16
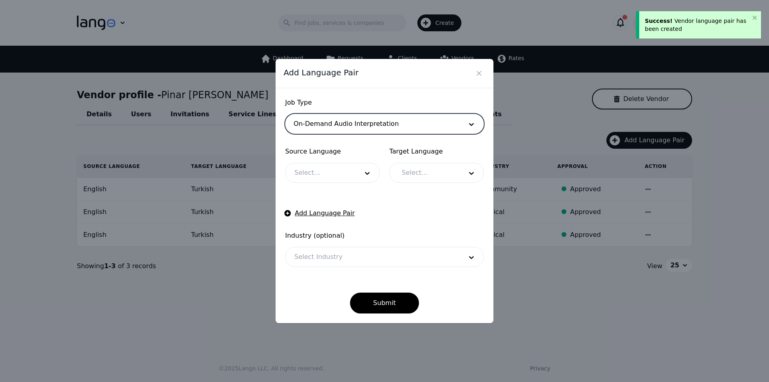
click at [314, 174] on div at bounding box center [320, 172] width 70 height 19
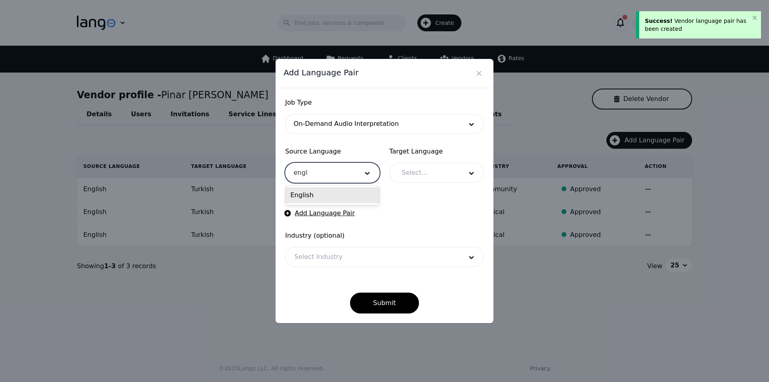
type input "engli"
click at [319, 197] on div "English" at bounding box center [332, 195] width 94 height 16
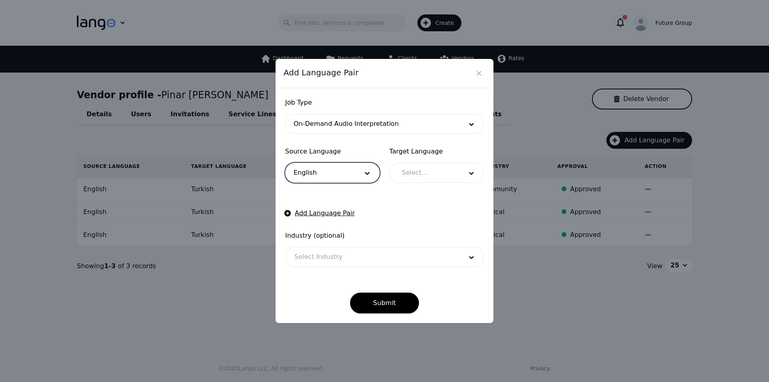
click at [422, 169] on div at bounding box center [426, 172] width 66 height 19
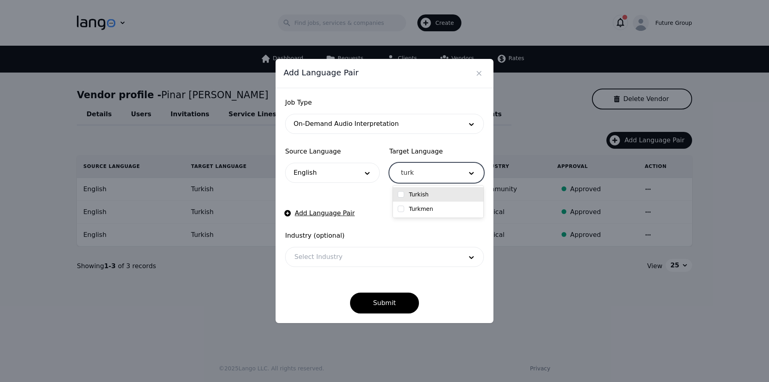
type input "turki"
click at [400, 201] on div "Turkish" at bounding box center [438, 194] width 90 height 14
checkbox input "true"
click at [400, 196] on input "checkbox" at bounding box center [401, 194] width 6 height 6
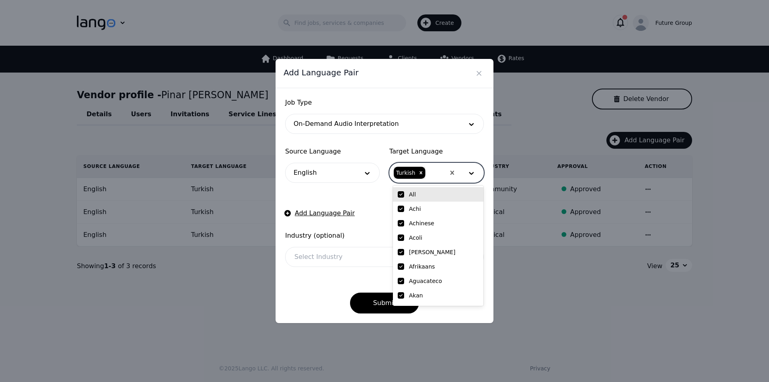
checkbox input "true"
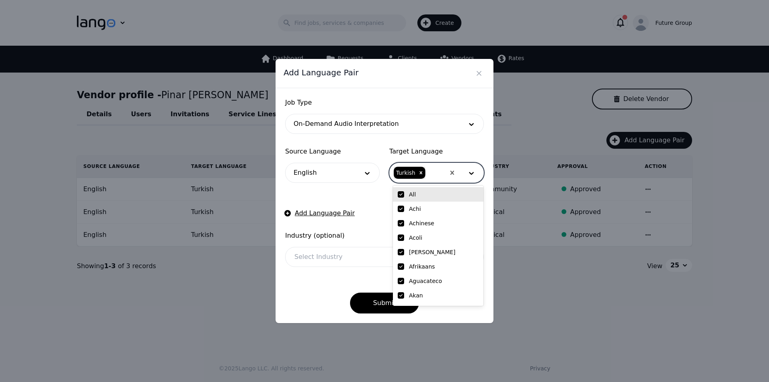
checkbox input "true"
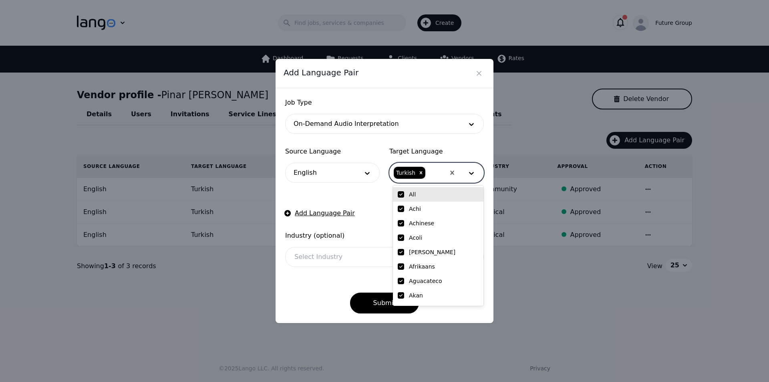
checkbox input "true"
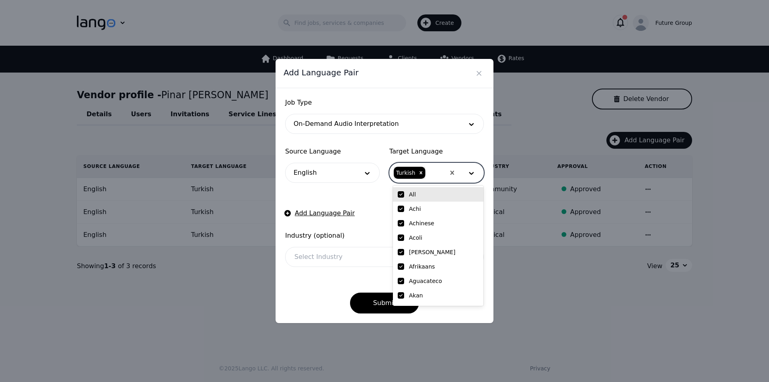
checkbox input "true"
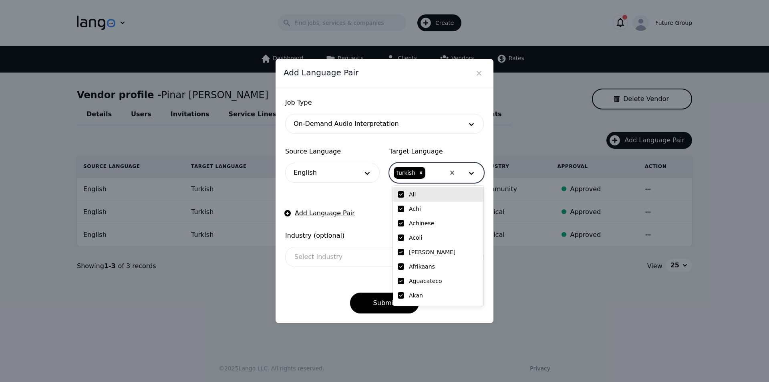
checkbox input "true"
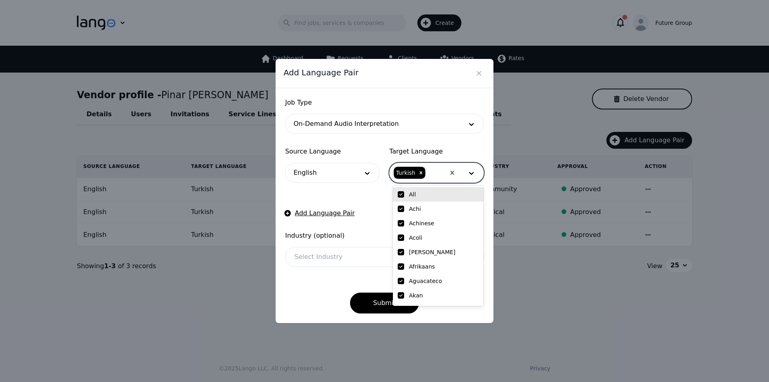
checkbox input "true"
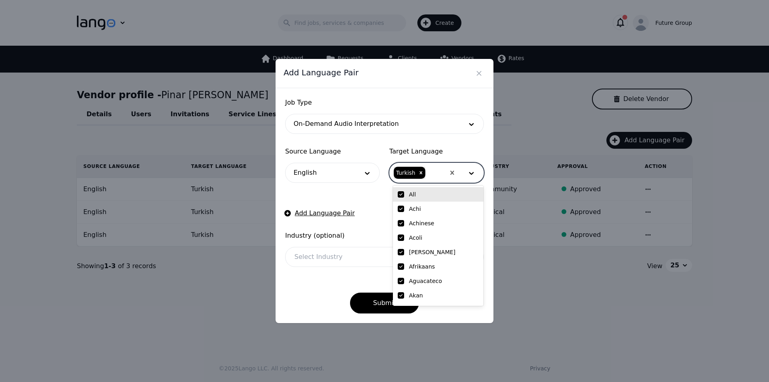
checkbox input "true"
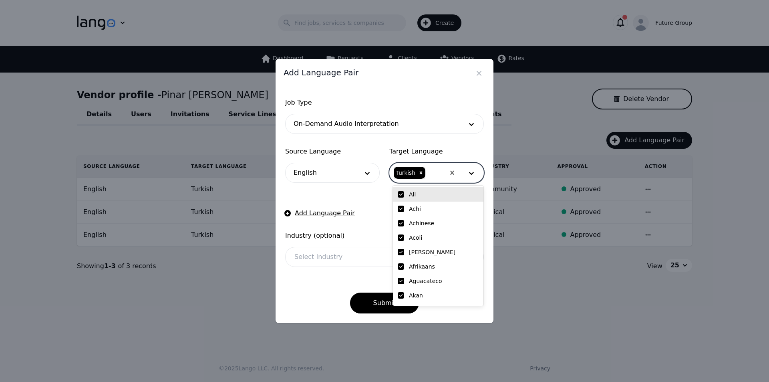
checkbox input "true"
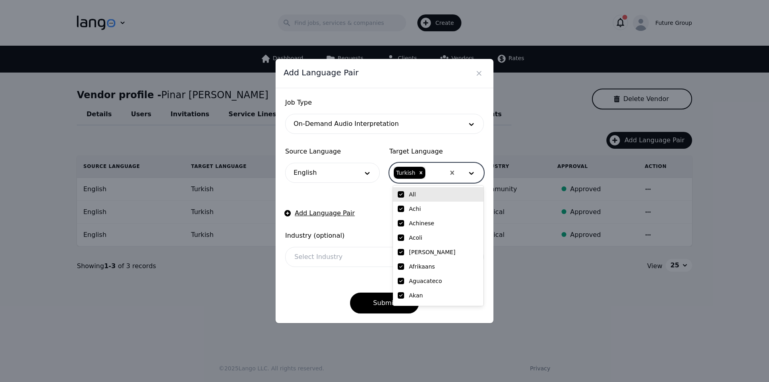
checkbox input "true"
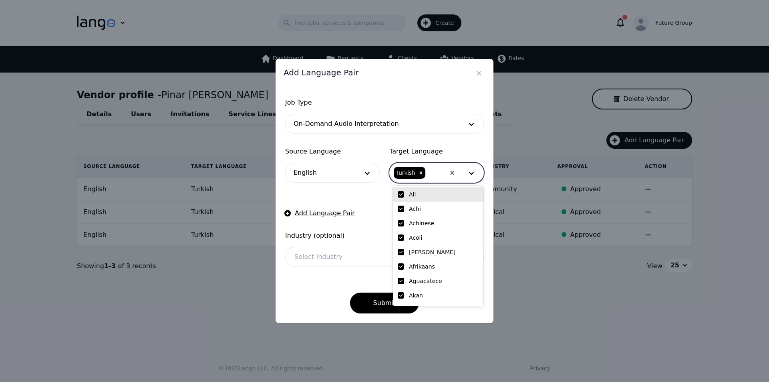
checkbox input "true"
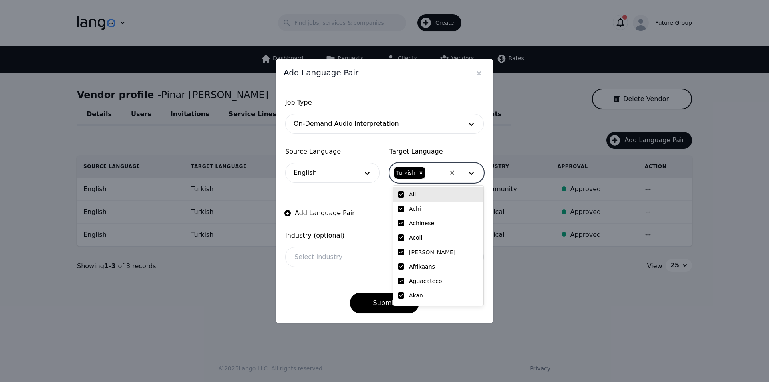
checkbox input "true"
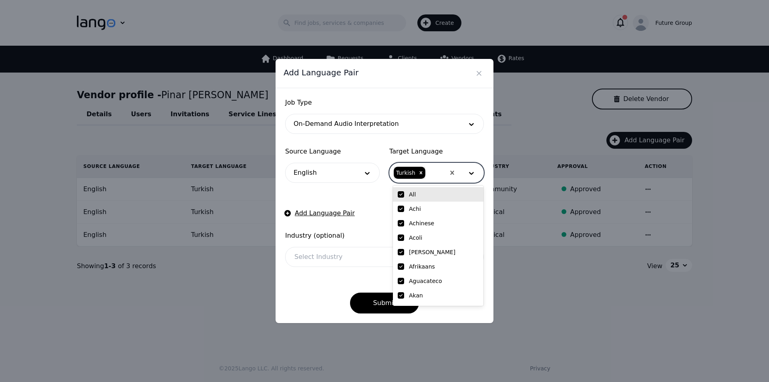
checkbox input "true"
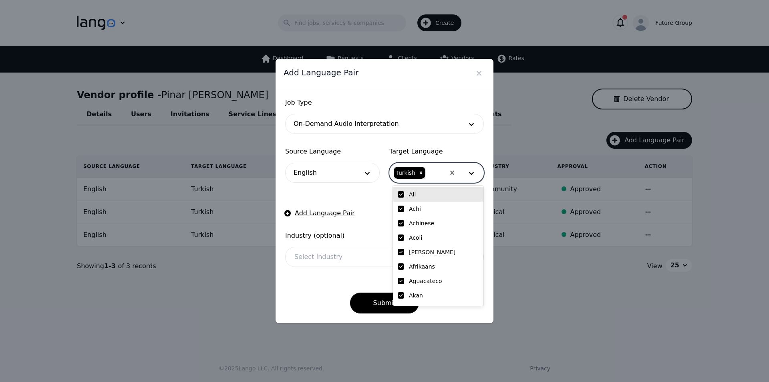
checkbox input "true"
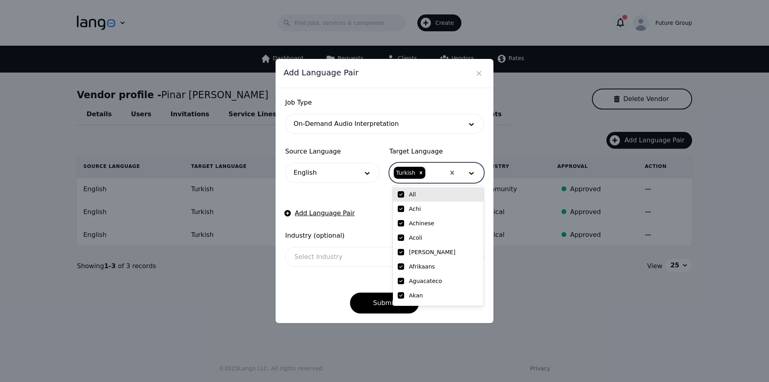
checkbox input "true"
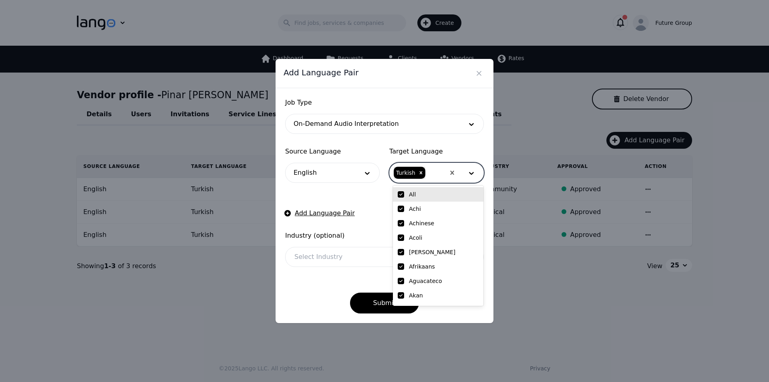
checkbox input "true"
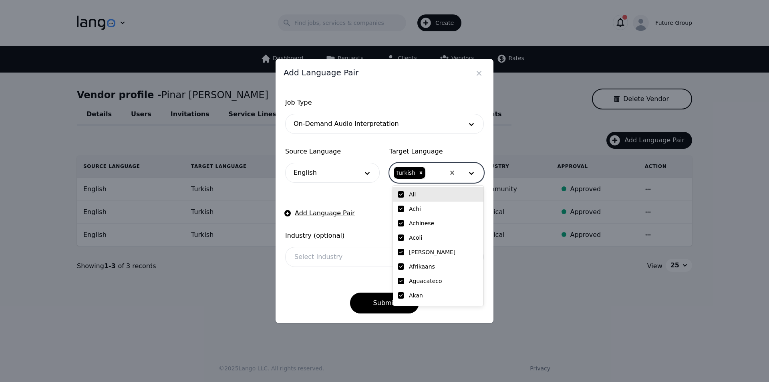
checkbox input "true"
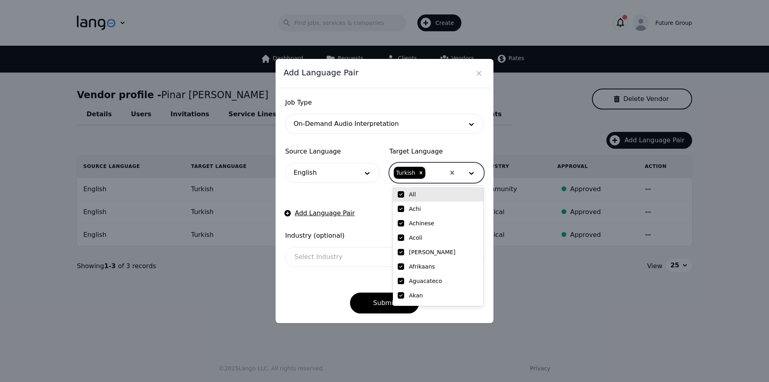
checkbox input "true"
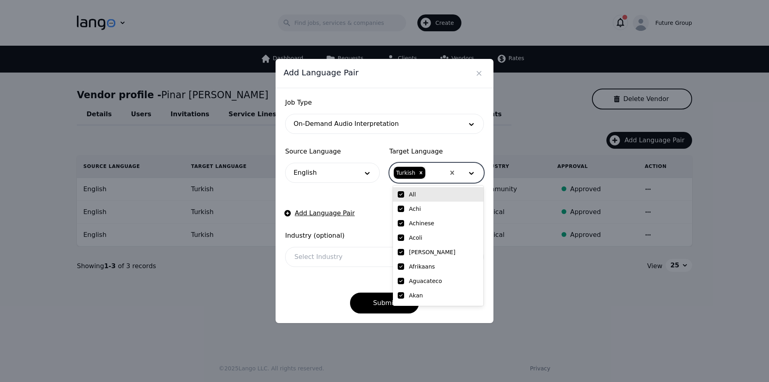
checkbox input "true"
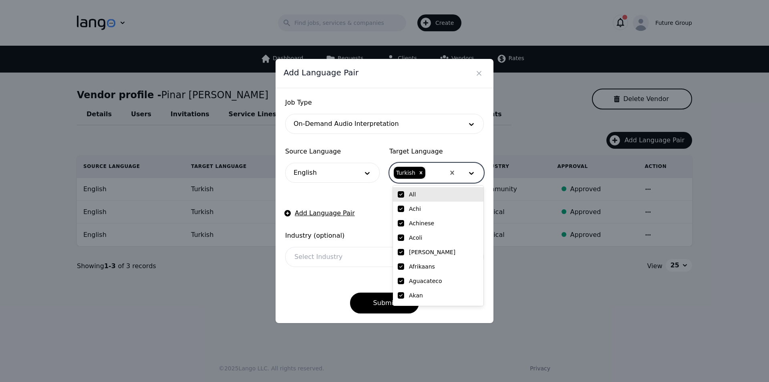
checkbox input "true"
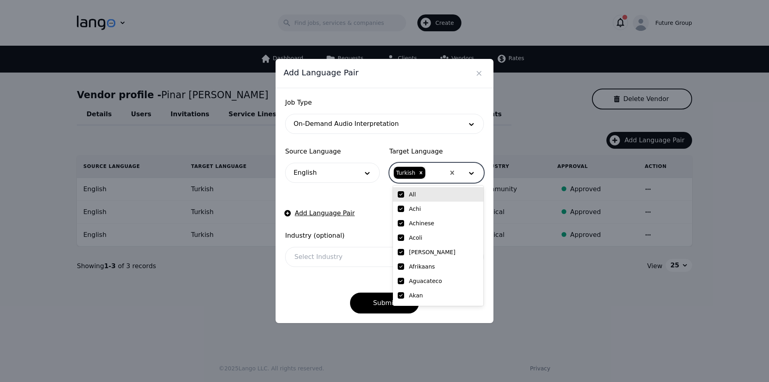
checkbox input "true"
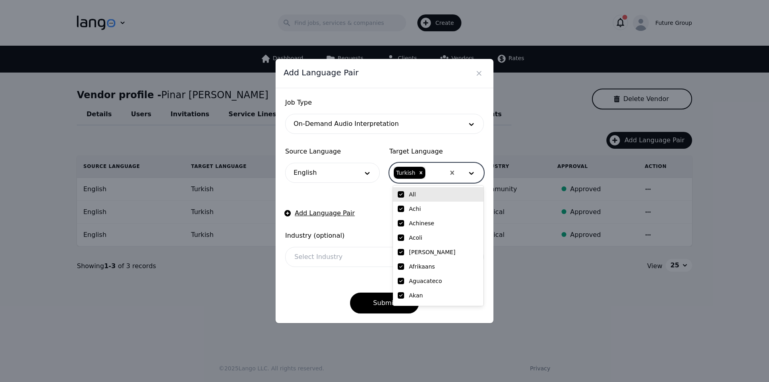
checkbox input "true"
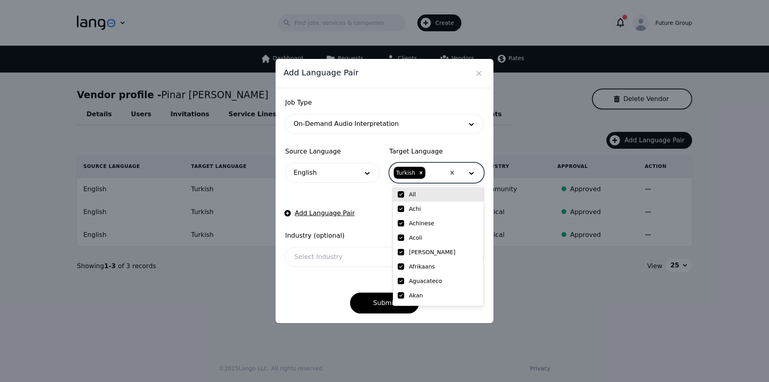
checkbox input "true"
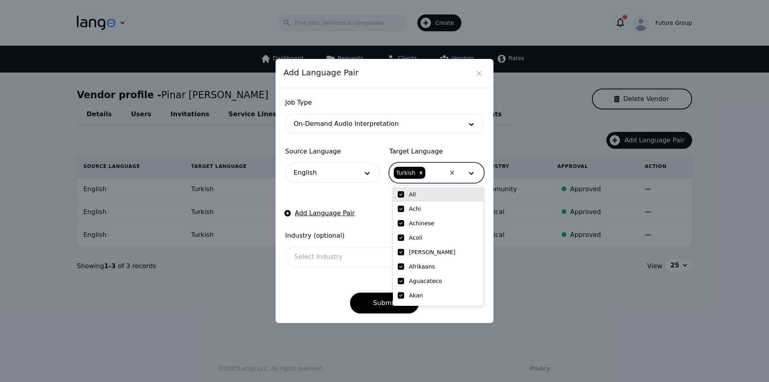
checkbox input "true"
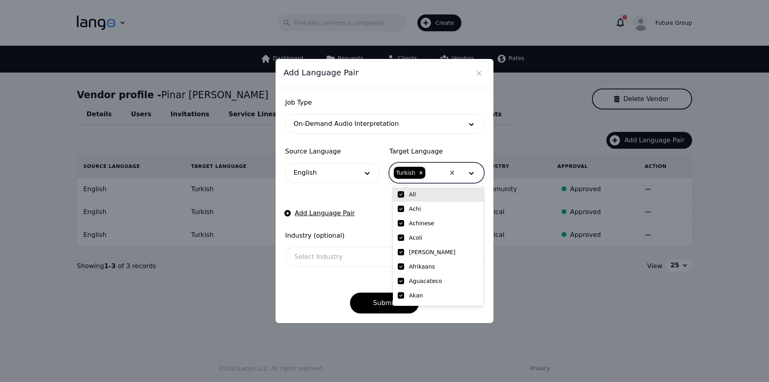
checkbox input "true"
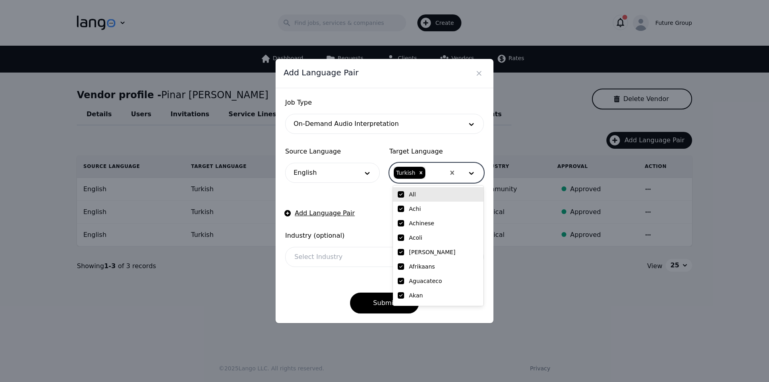
checkbox input "true"
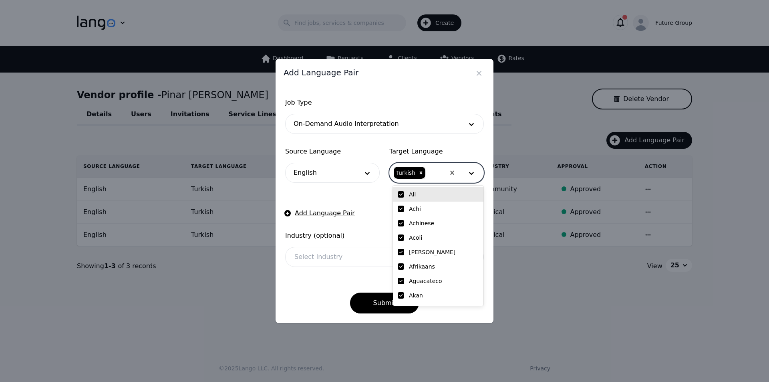
checkbox input "true"
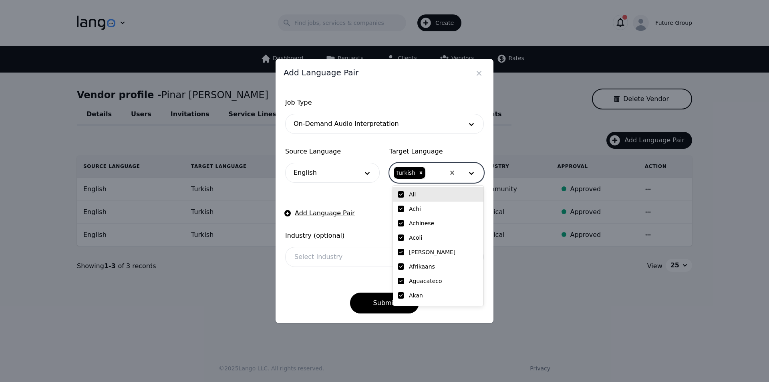
checkbox input "true"
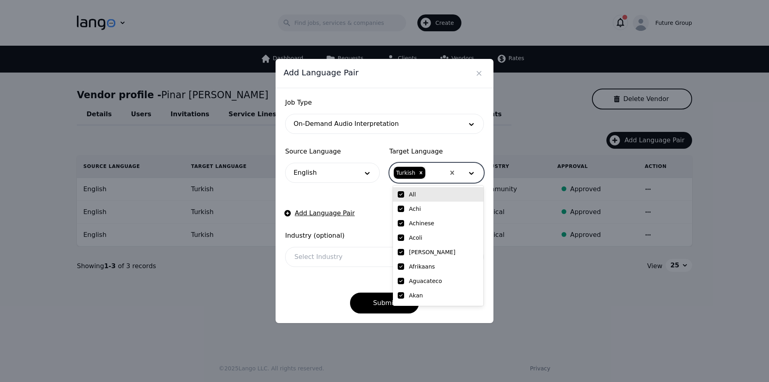
checkbox input "true"
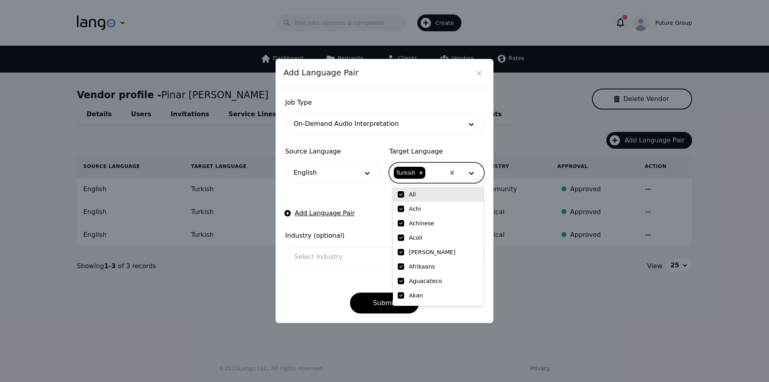
checkbox input "true"
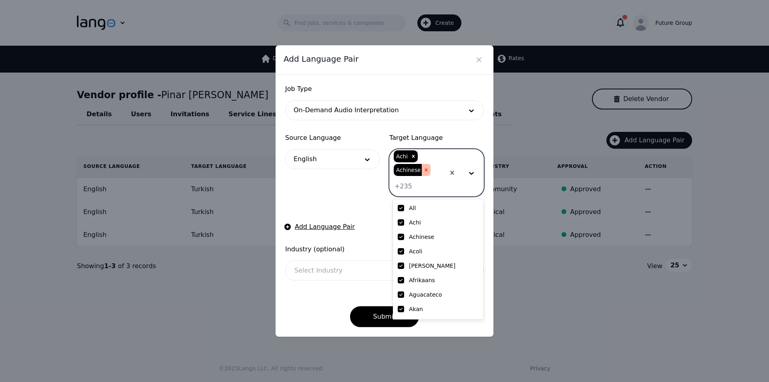
click at [425, 169] on icon "Remove Achinese" at bounding box center [426, 169] width 3 height 3
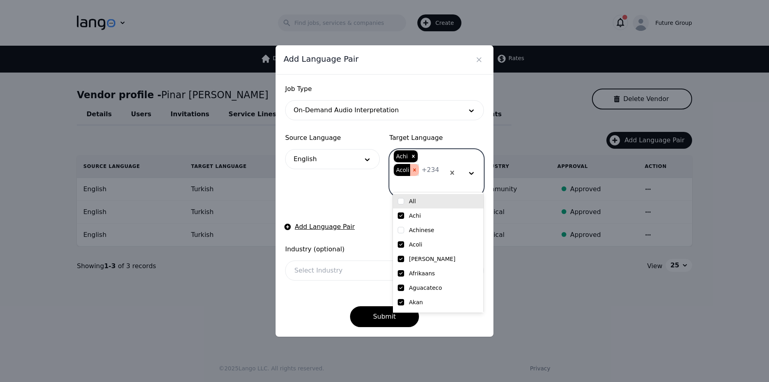
click at [417, 167] on icon "Remove Acoli" at bounding box center [415, 170] width 6 height 6
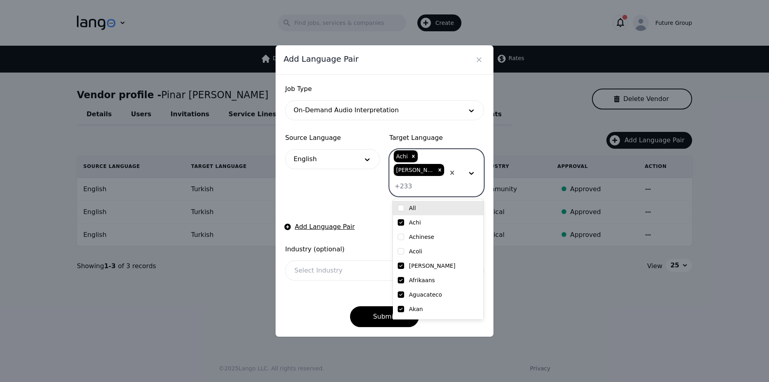
click at [400, 210] on input "checkbox" at bounding box center [401, 208] width 6 height 6
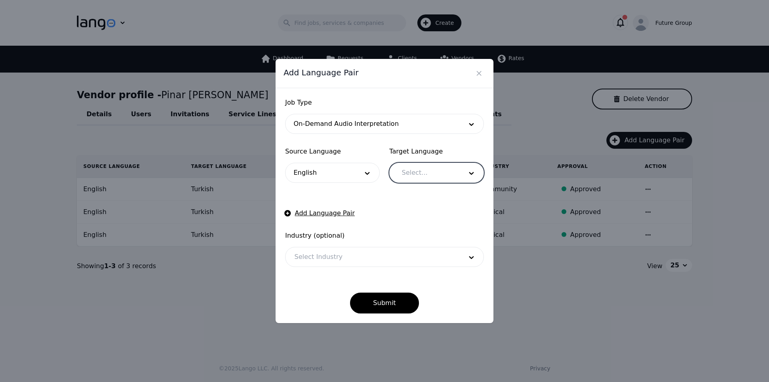
click at [426, 169] on div at bounding box center [426, 172] width 66 height 19
click at [430, 172] on div at bounding box center [426, 172] width 66 height 19
click at [418, 189] on div "Turkish" at bounding box center [438, 194] width 90 height 14
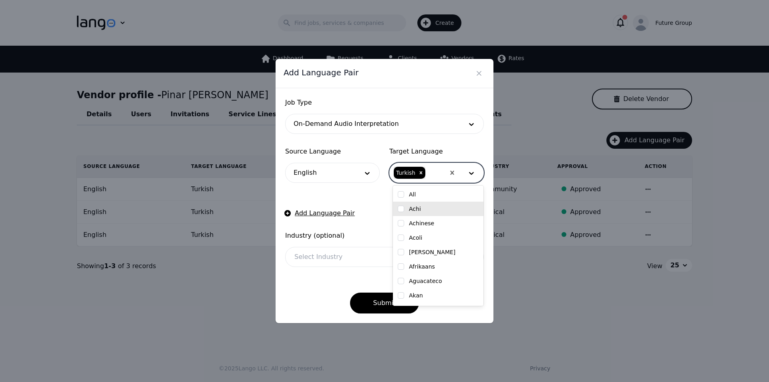
click at [317, 261] on div at bounding box center [372, 256] width 174 height 19
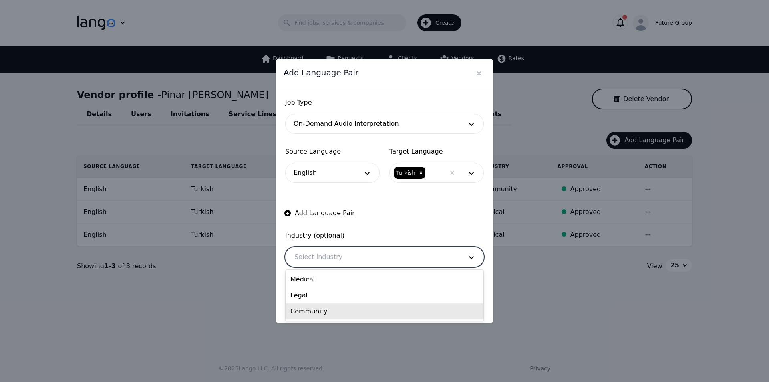
click at [311, 310] on div "Community" at bounding box center [384, 311] width 198 height 16
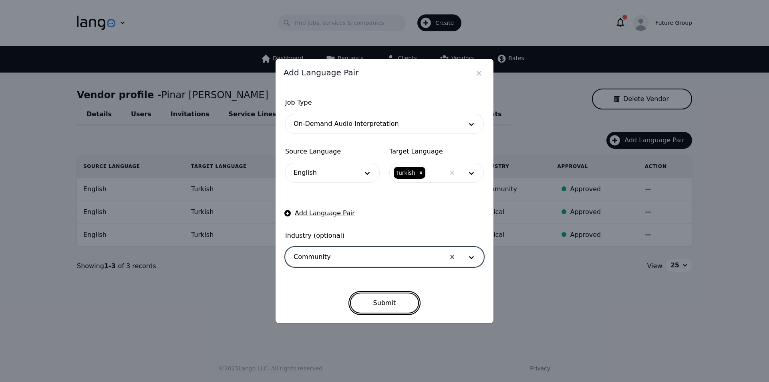
click at [368, 302] on button "Submit" at bounding box center [384, 302] width 69 height 21
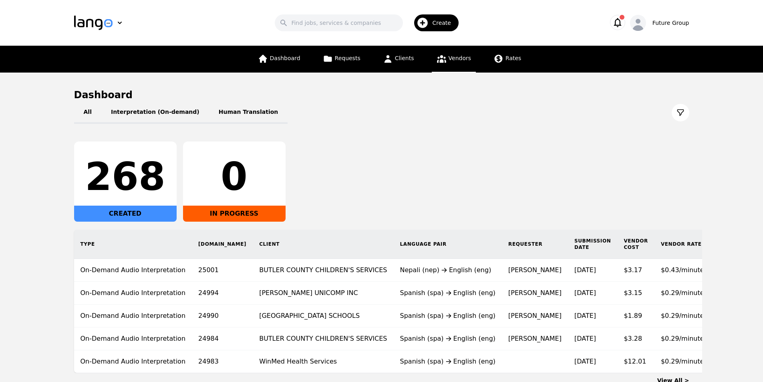
click at [452, 60] on span "Vendors" at bounding box center [459, 58] width 22 height 6
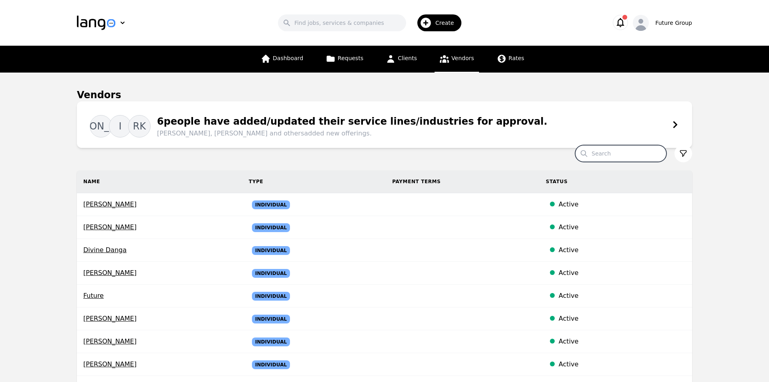
click at [623, 157] on input "Search" at bounding box center [620, 153] width 91 height 17
paste input "Emir Altun"
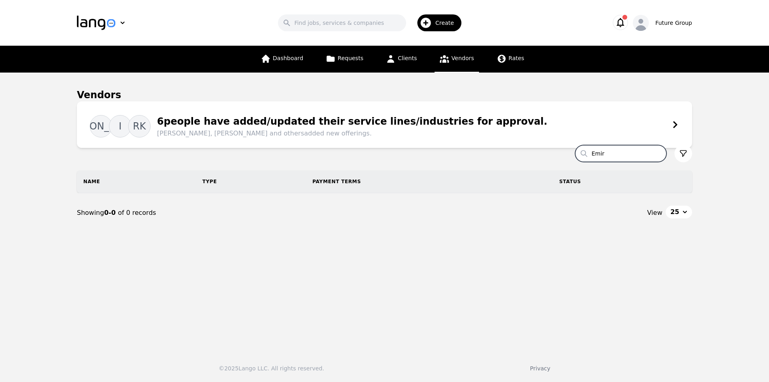
type input "Emir"
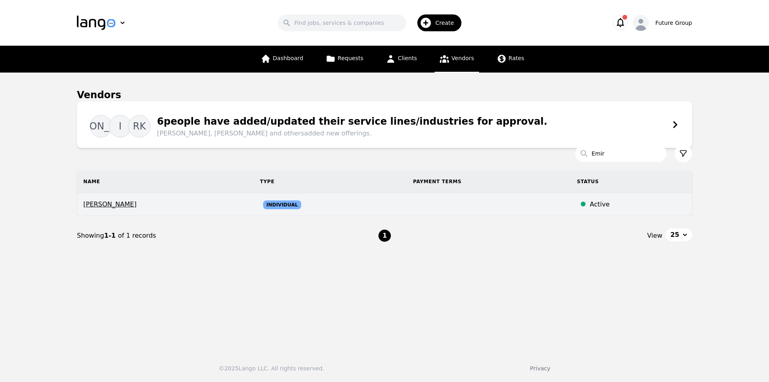
click at [88, 204] on span "Emir ALTUN" at bounding box center [165, 204] width 164 height 10
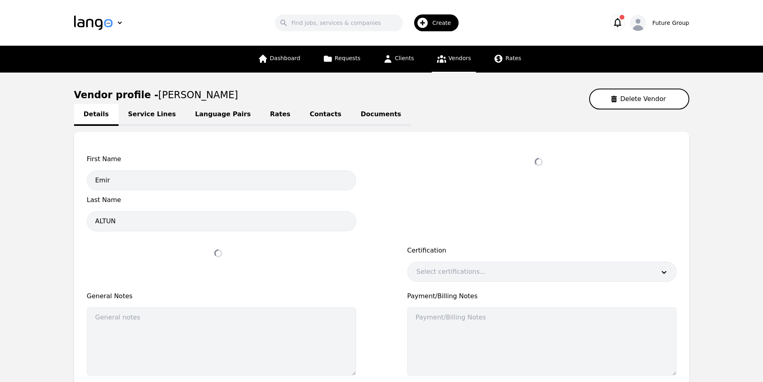
select select "active"
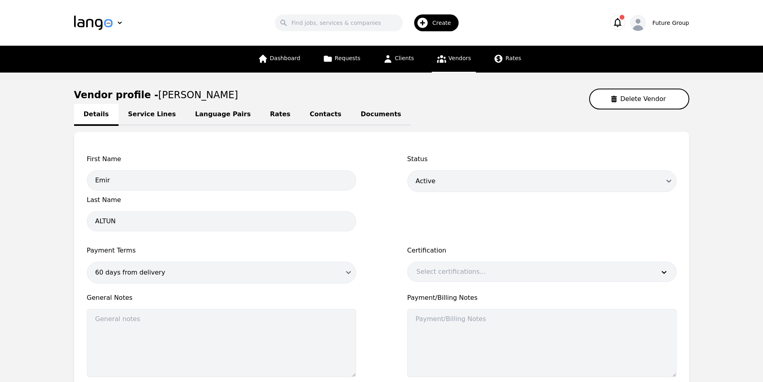
click at [214, 113] on link "Language Pairs" at bounding box center [222, 115] width 75 height 22
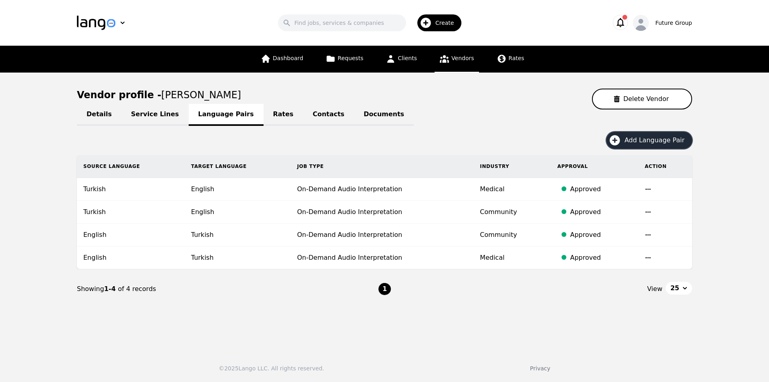
click at [635, 137] on span "Add Language Pair" at bounding box center [657, 140] width 66 height 10
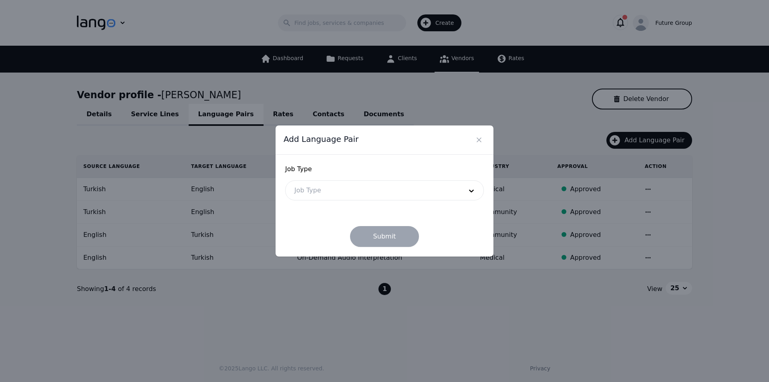
click at [376, 197] on div at bounding box center [372, 190] width 174 height 19
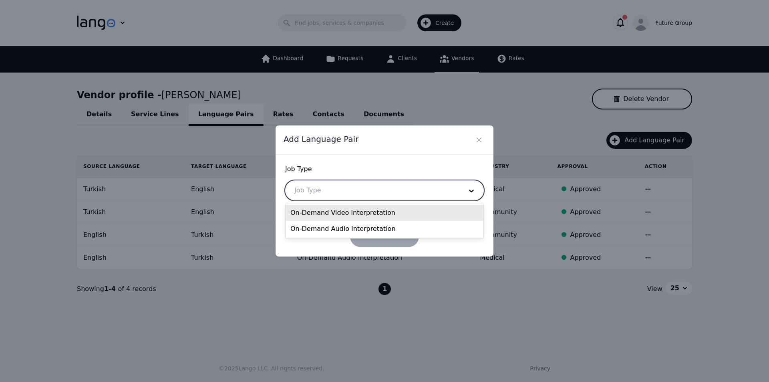
click at [338, 213] on div "On-Demand Video Interpretation" at bounding box center [384, 213] width 198 height 16
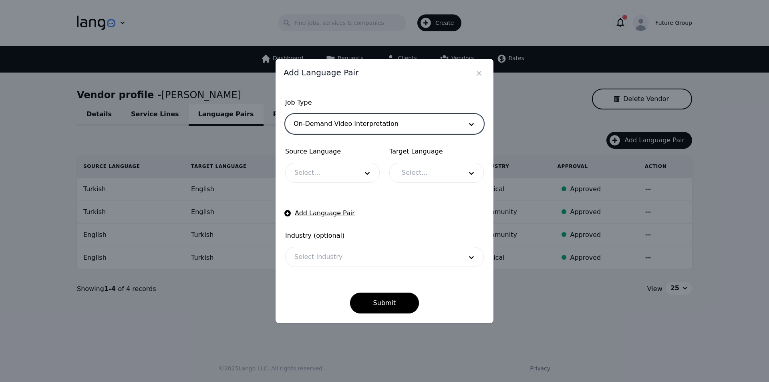
click at [336, 171] on div at bounding box center [320, 172] width 70 height 19
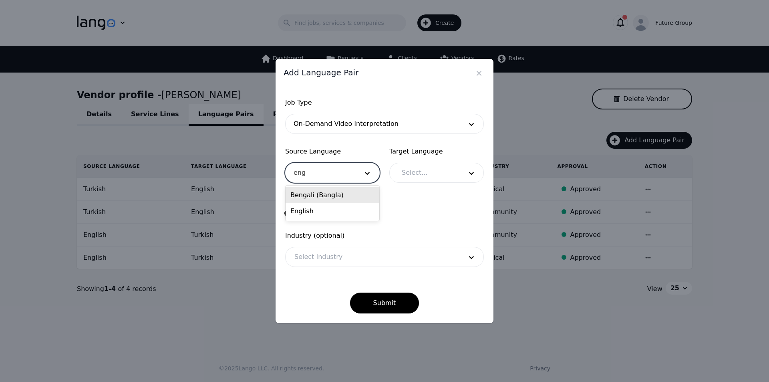
type input "engl"
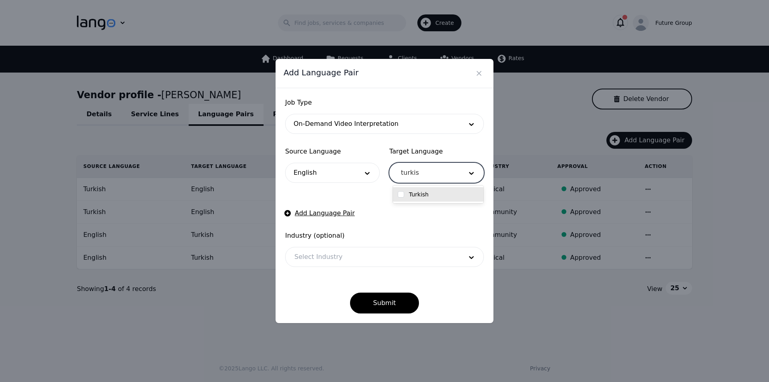
type input "turkish"
checkbox input "true"
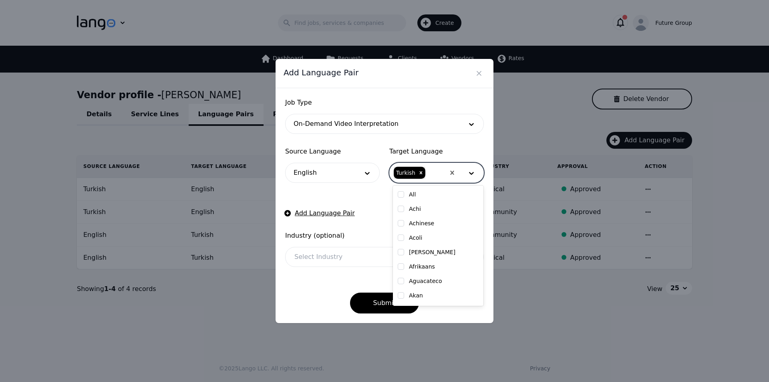
click at [354, 250] on div at bounding box center [372, 256] width 174 height 19
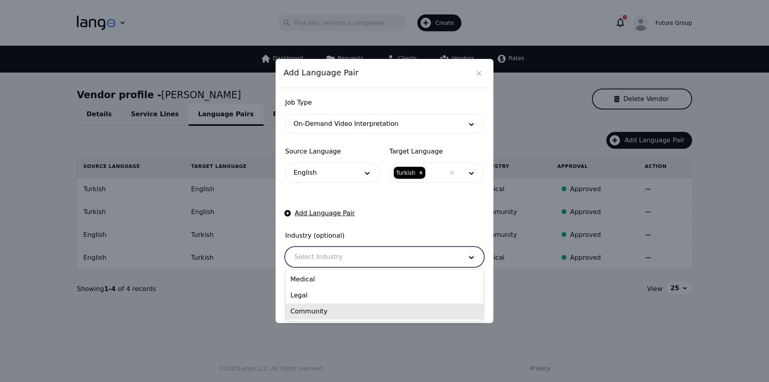
click at [319, 309] on div "Community" at bounding box center [384, 311] width 198 height 16
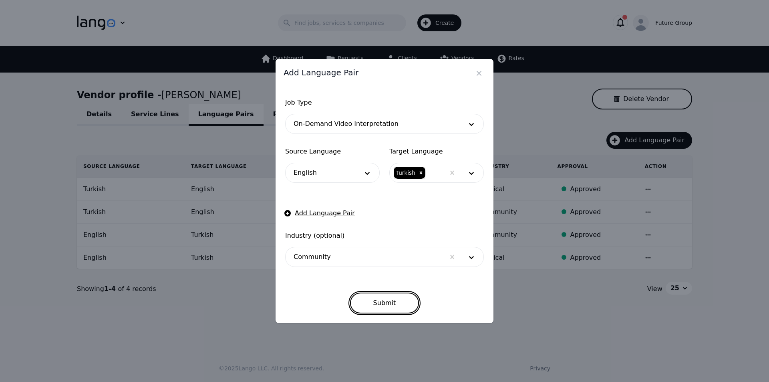
click at [387, 297] on button "Submit" at bounding box center [384, 302] width 69 height 21
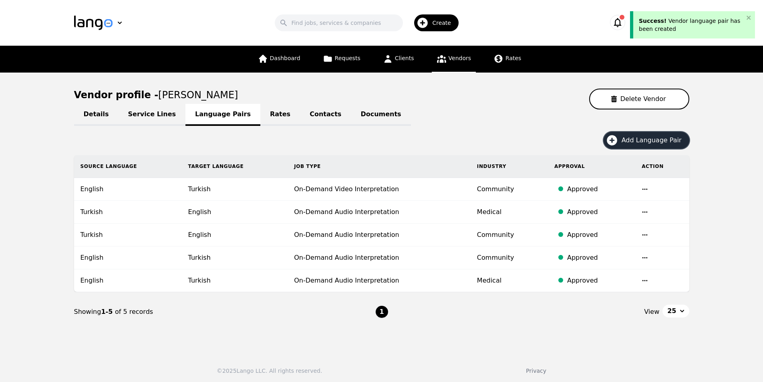
click at [641, 136] on span "Add Language Pair" at bounding box center [654, 140] width 66 height 10
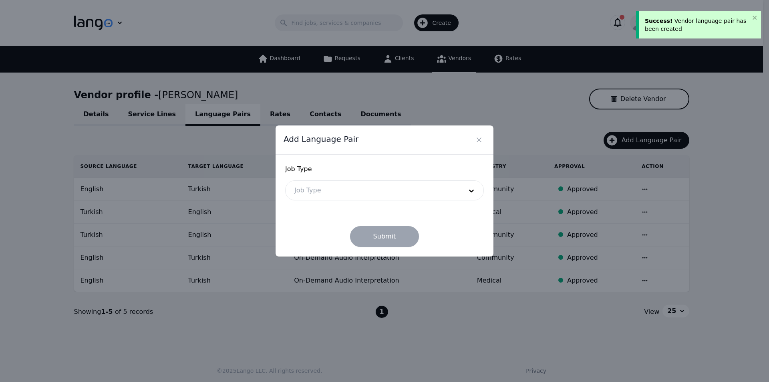
click at [368, 192] on div at bounding box center [372, 190] width 174 height 19
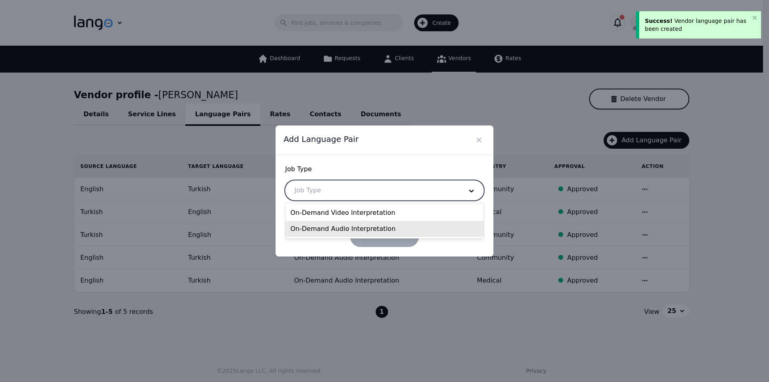
click at [348, 228] on div "On-Demand Audio Interpretation" at bounding box center [384, 229] width 198 height 16
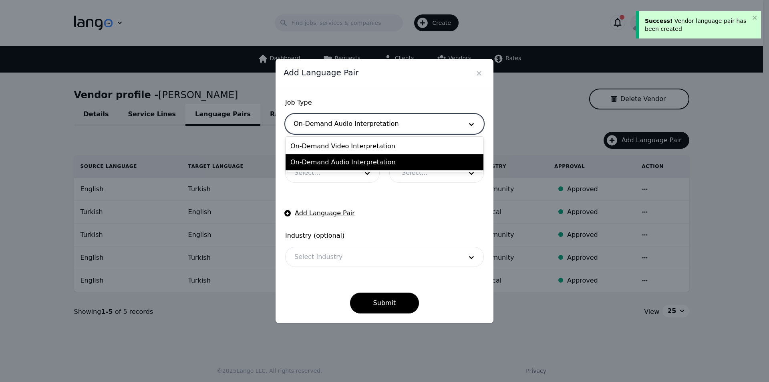
click at [387, 125] on div at bounding box center [372, 123] width 174 height 19
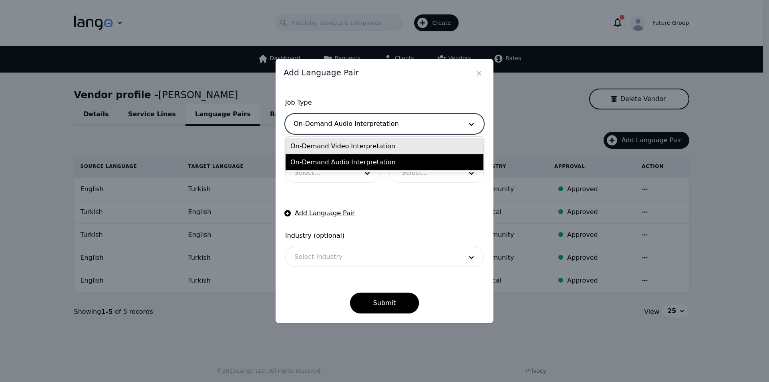
click at [357, 146] on div "On-Demand Video Interpretation" at bounding box center [384, 146] width 198 height 16
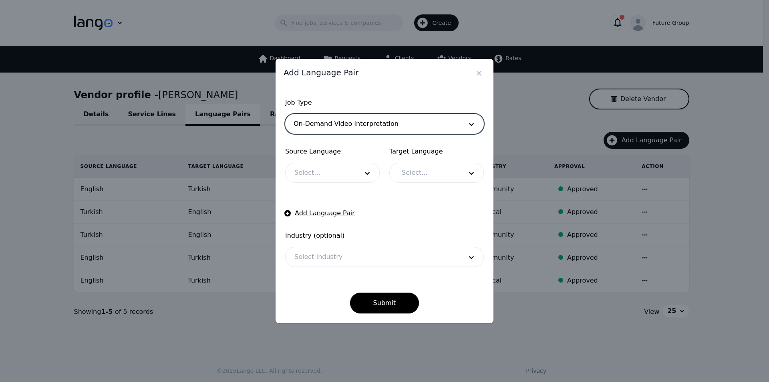
click at [320, 177] on div at bounding box center [320, 172] width 70 height 19
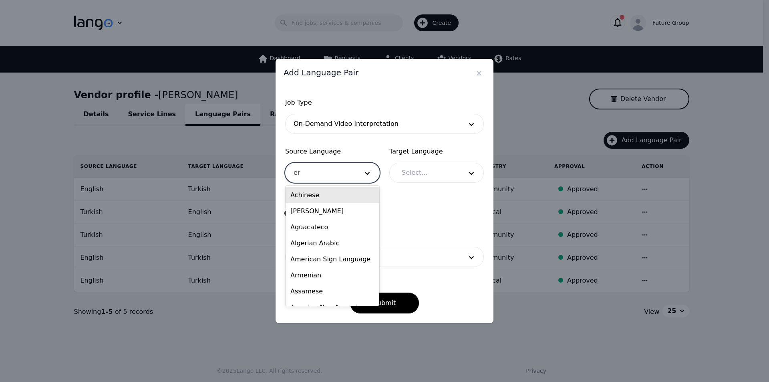
type input "eng"
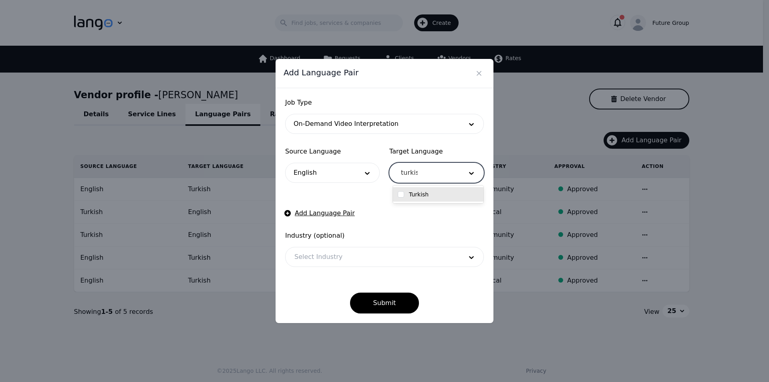
type input "turkish"
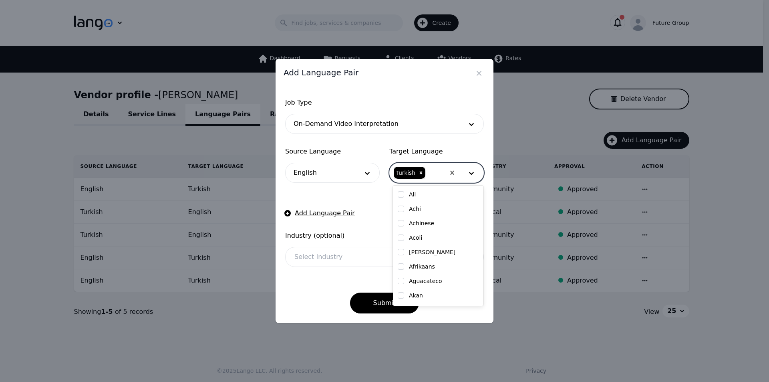
checkbox input "true"
click at [325, 262] on div at bounding box center [372, 256] width 174 height 19
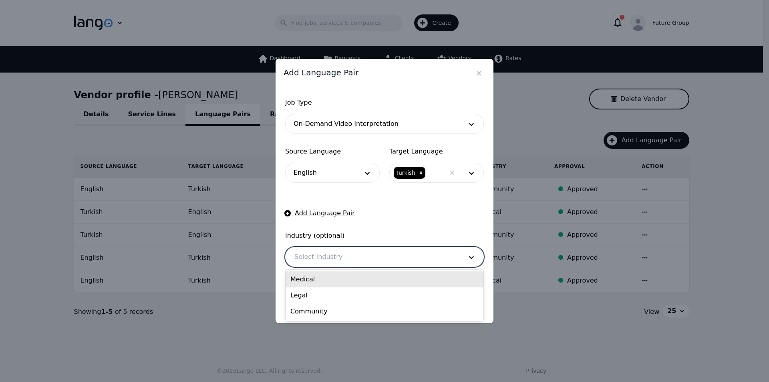
click at [319, 278] on div "Medical" at bounding box center [384, 279] width 198 height 16
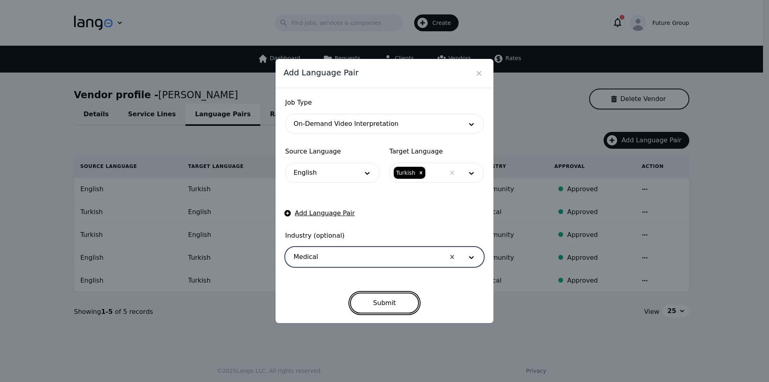
click at [388, 303] on button "Submit" at bounding box center [384, 302] width 69 height 21
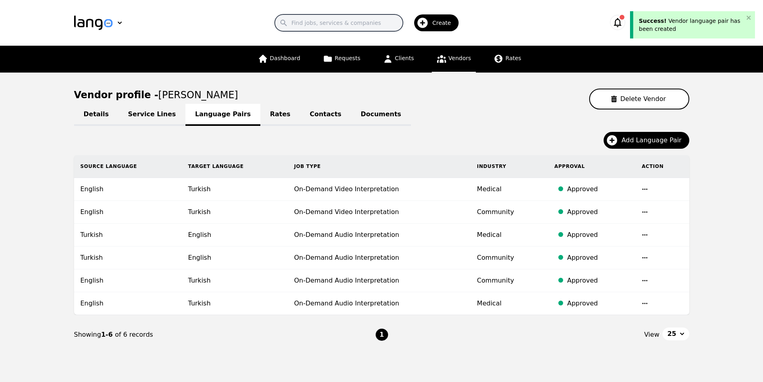
click at [323, 24] on input "Search" at bounding box center [339, 22] width 128 height 17
click at [440, 64] on link "Vendors" at bounding box center [454, 59] width 44 height 27
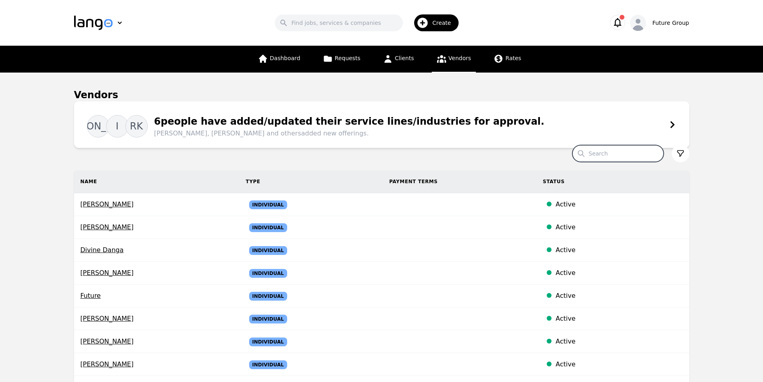
click at [621, 155] on input "Search" at bounding box center [617, 153] width 91 height 17
paste input "Muhammed Mumin Tan"
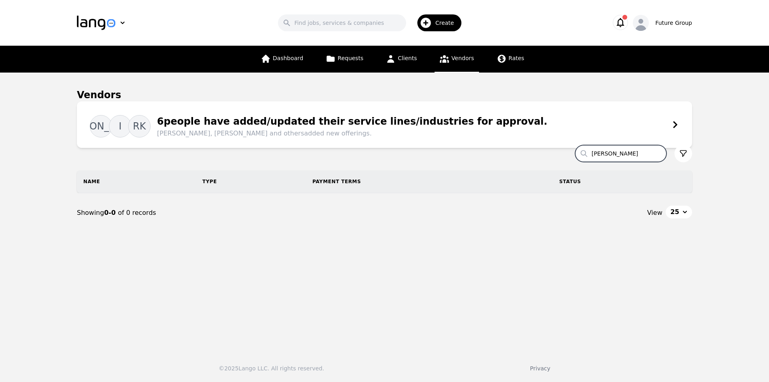
type input "Muhammed"
click at [441, 20] on span "Create" at bounding box center [447, 23] width 24 height 8
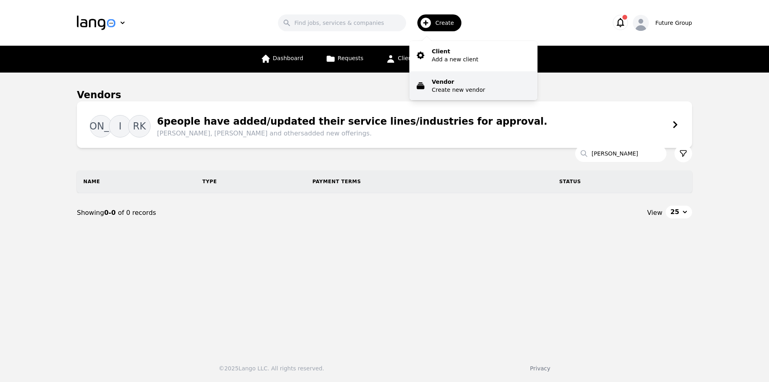
click at [452, 85] on p "Vendor" at bounding box center [458, 82] width 53 height 8
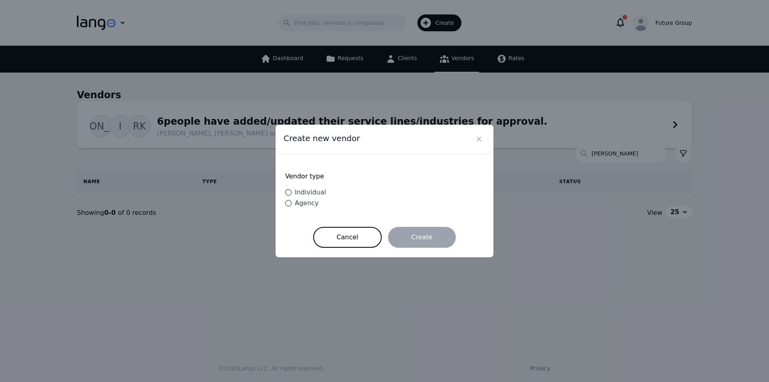
click at [313, 190] on span "Individual" at bounding box center [310, 192] width 31 height 8
click at [291, 190] on input "Individual" at bounding box center [288, 192] width 6 height 6
radio input "true"
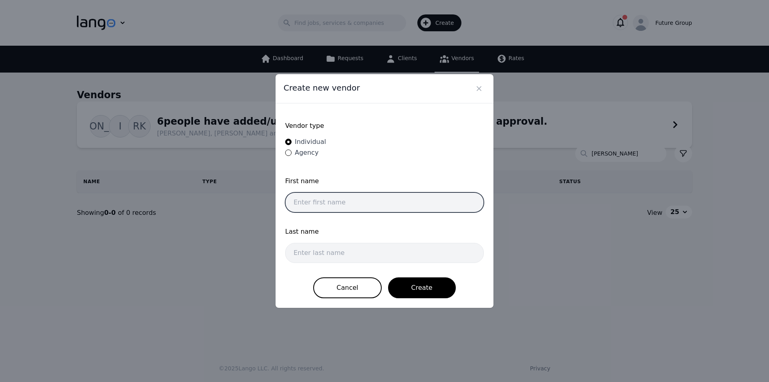
click at [387, 208] on input "text" at bounding box center [384, 202] width 199 height 20
paste input "Muhammed Mumin Tan"
drag, startPoint x: 382, startPoint y: 208, endPoint x: 327, endPoint y: 205, distance: 55.7
click at [327, 205] on input "Muhammed Mumin Tan" at bounding box center [384, 202] width 199 height 20
type input "Muhammed"
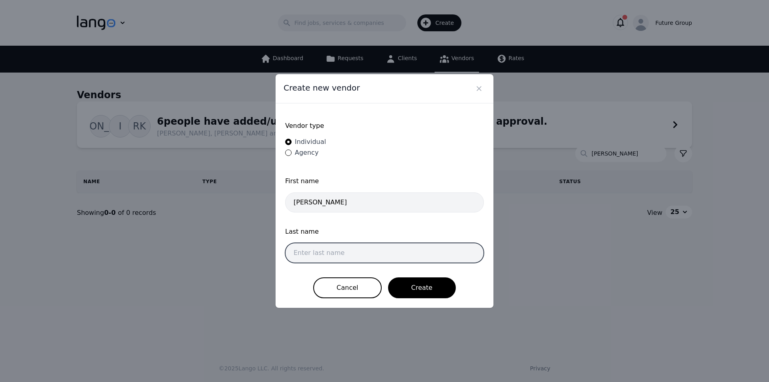
click at [339, 256] on input "text" at bounding box center [384, 253] width 199 height 20
paste input "Mumin Tan"
type input "Mumin Tan"
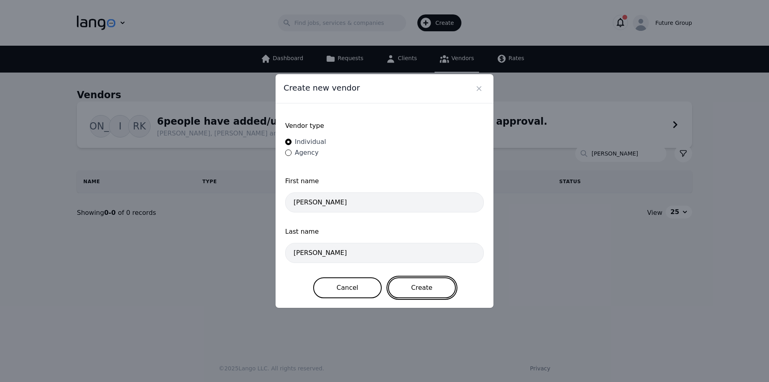
click at [420, 285] on button "Create" at bounding box center [422, 287] width 68 height 21
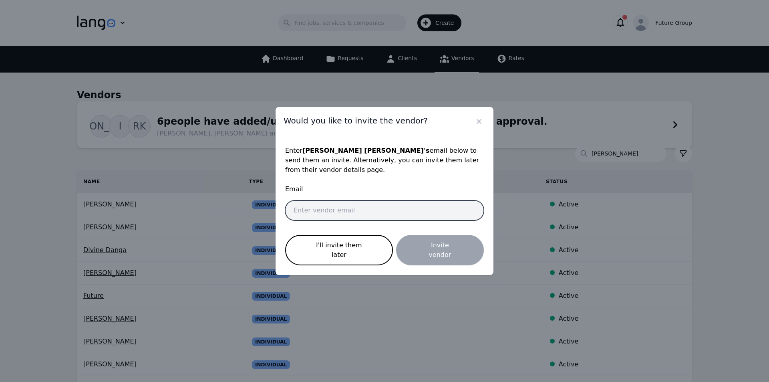
click at [352, 210] on input "email" at bounding box center [384, 210] width 199 height 20
paste input "muhammed.Tan@future-group.com"
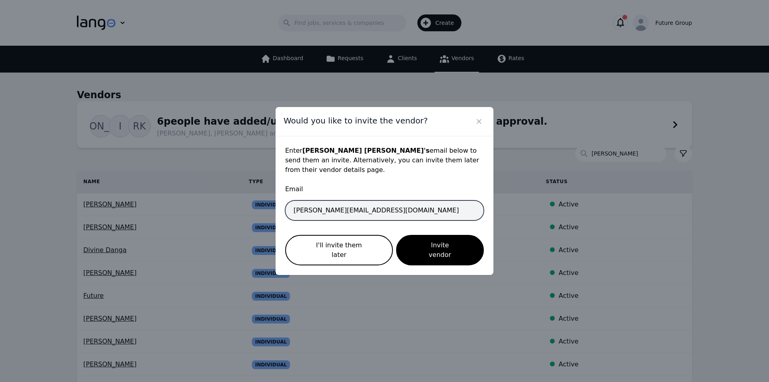
click at [352, 210] on input "muhammed.Tan@future-group.com" at bounding box center [384, 210] width 199 height 20
type input "muhammed.Tan@future-group.com"
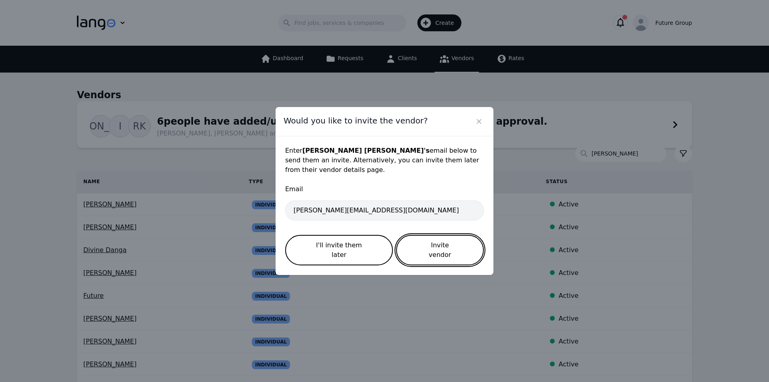
click at [453, 244] on button "Invite vendor" at bounding box center [440, 250] width 88 height 30
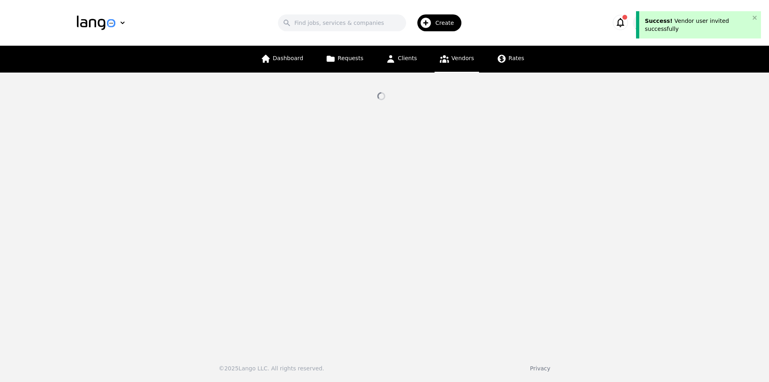
select select "active"
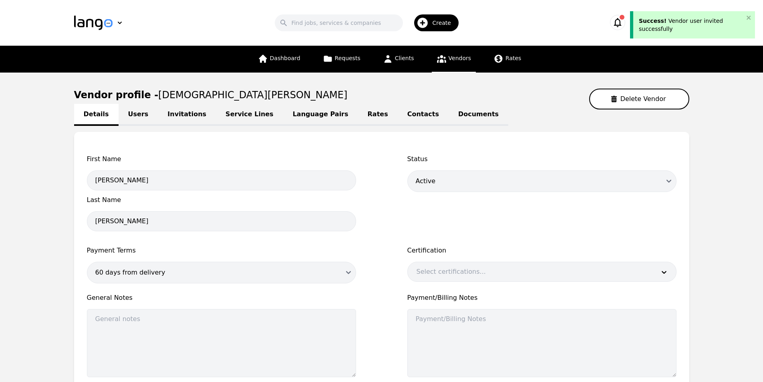
click at [288, 117] on link "Language Pairs" at bounding box center [320, 115] width 75 height 22
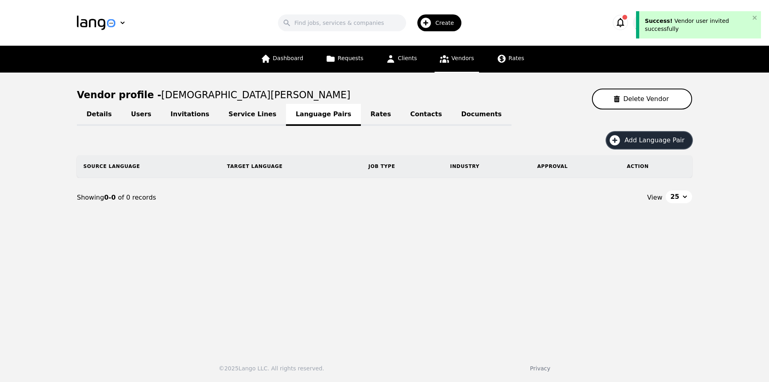
click at [640, 139] on span "Add Language Pair" at bounding box center [657, 140] width 66 height 10
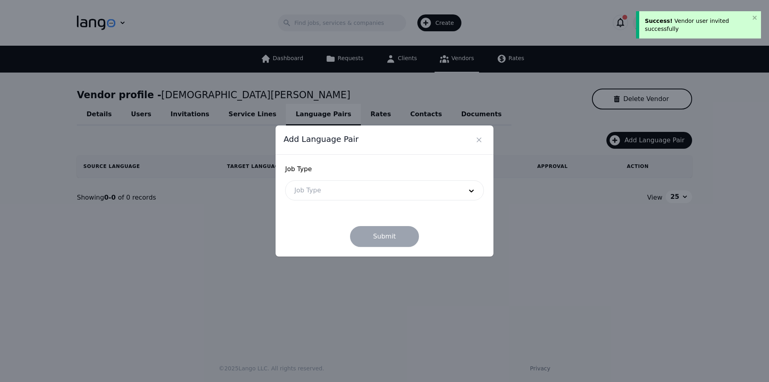
click at [314, 193] on div at bounding box center [372, 190] width 174 height 19
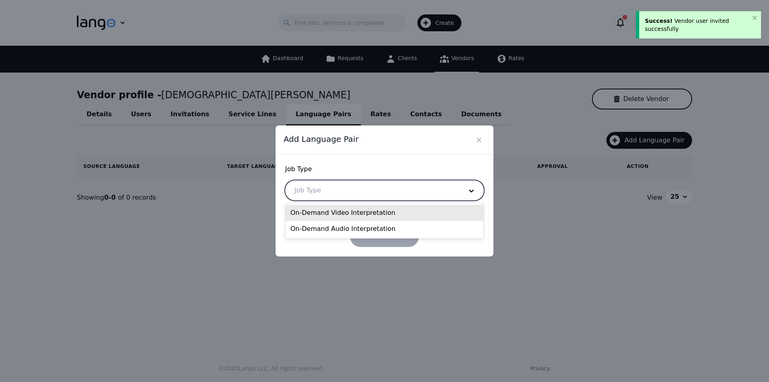
click at [322, 211] on div "On-Demand Video Interpretation" at bounding box center [384, 213] width 198 height 16
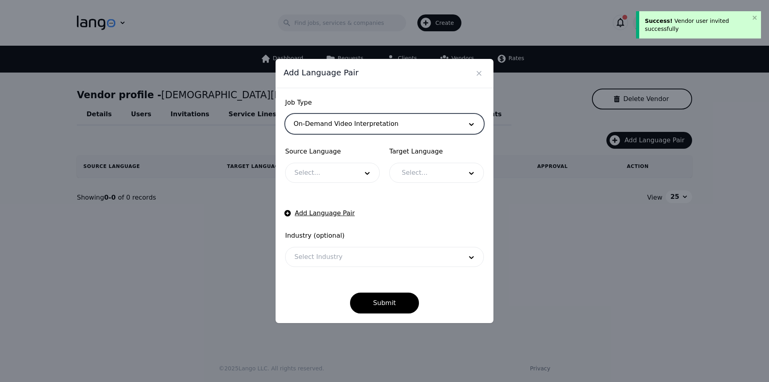
click at [319, 178] on div at bounding box center [320, 172] width 70 height 19
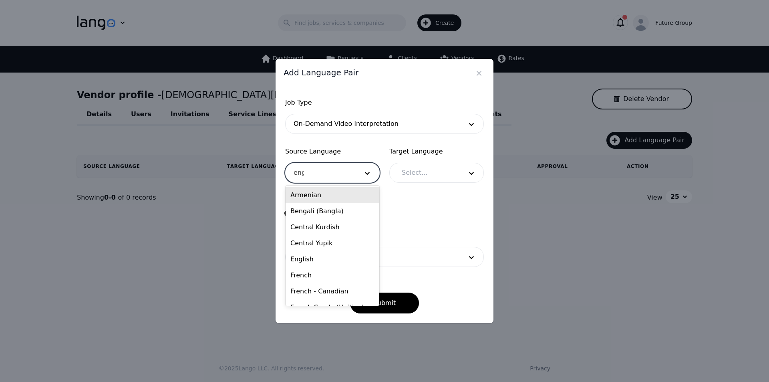
type input "engl"
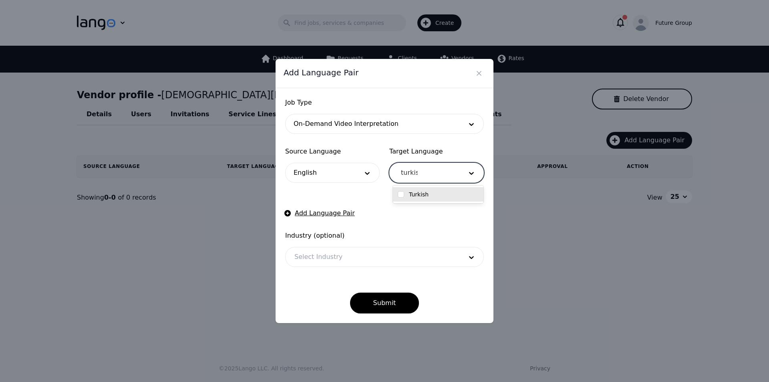
type input "turkish"
checkbox input "true"
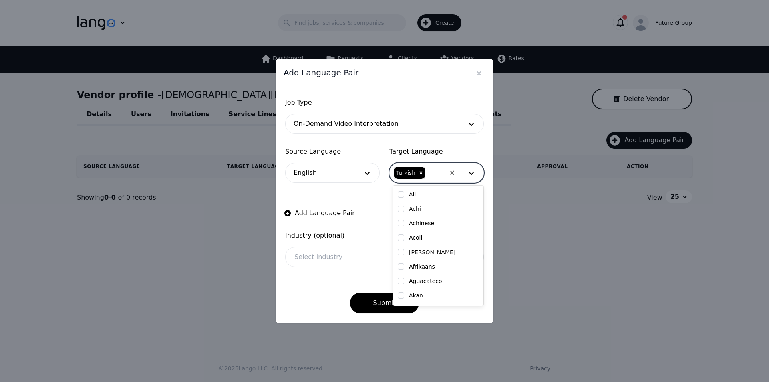
click at [314, 266] on div "Select Industry" at bounding box center [384, 257] width 199 height 20
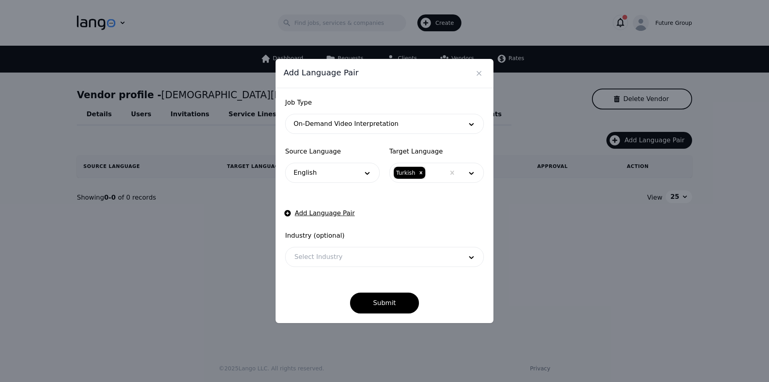
click at [323, 259] on div at bounding box center [372, 256] width 174 height 19
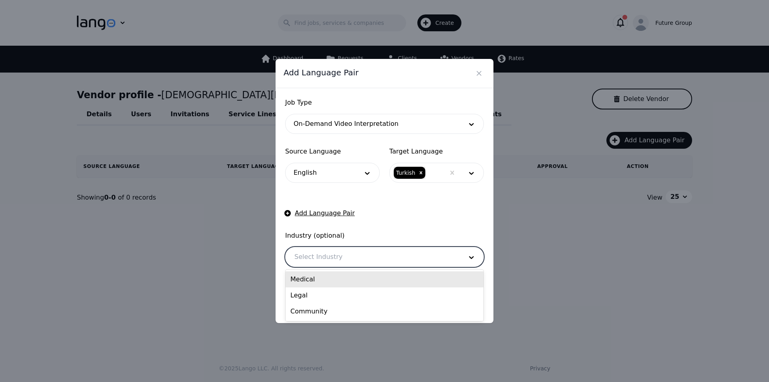
click at [319, 276] on div "Medical" at bounding box center [384, 279] width 198 height 16
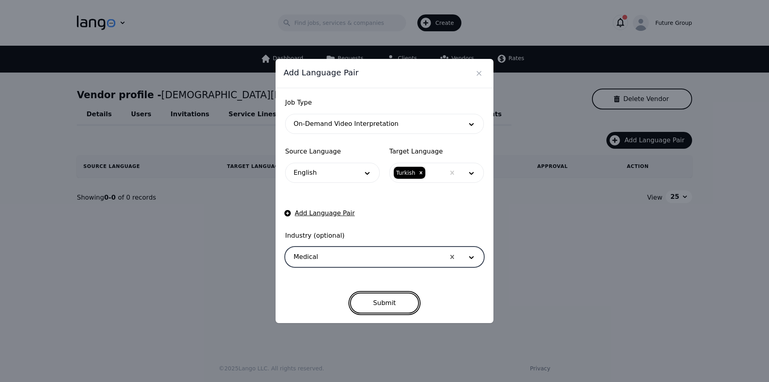
click at [385, 296] on button "Submit" at bounding box center [384, 302] width 69 height 21
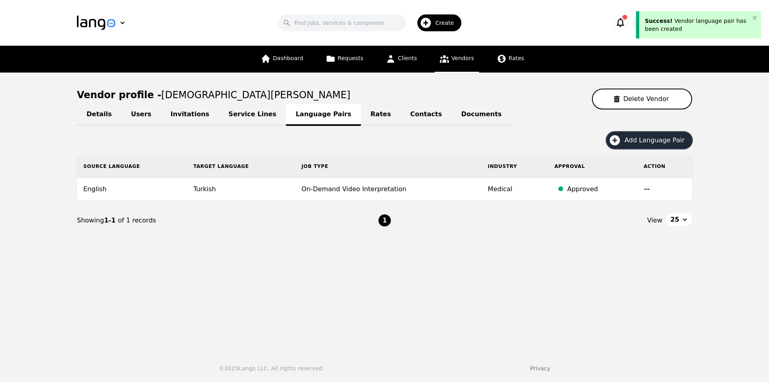
click at [650, 138] on span "Add Language Pair" at bounding box center [657, 140] width 66 height 10
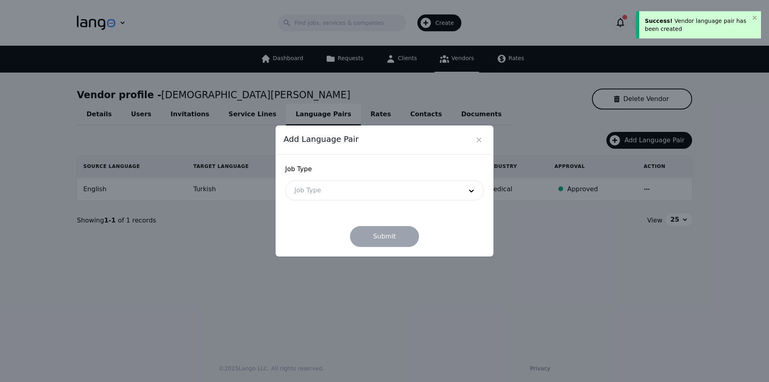
click at [343, 193] on div at bounding box center [372, 190] width 174 height 19
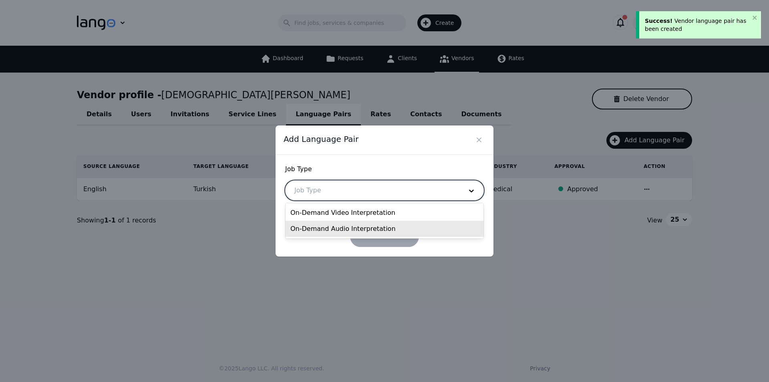
click at [334, 228] on div "On-Demand Audio Interpretation" at bounding box center [384, 229] width 198 height 16
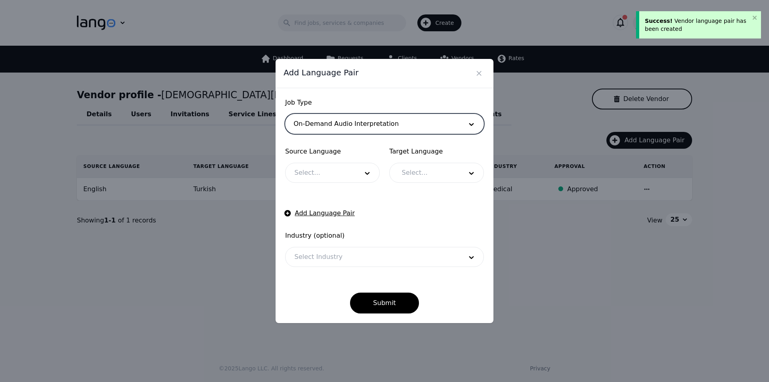
click at [313, 177] on div at bounding box center [320, 172] width 70 height 19
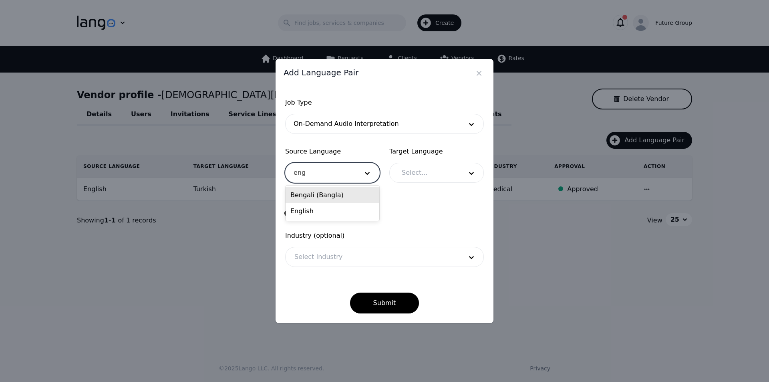
type input "engl"
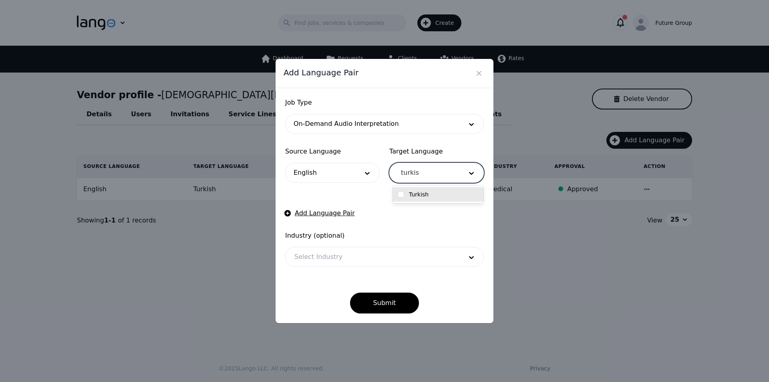
type input "turkish"
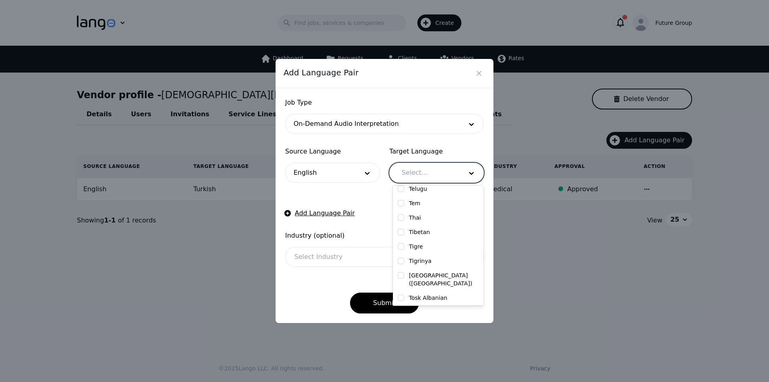
scroll to position [3017, 0]
click at [402, 322] on input "checkbox" at bounding box center [401, 325] width 6 height 6
checkbox input "true"
click at [337, 259] on div at bounding box center [372, 256] width 174 height 19
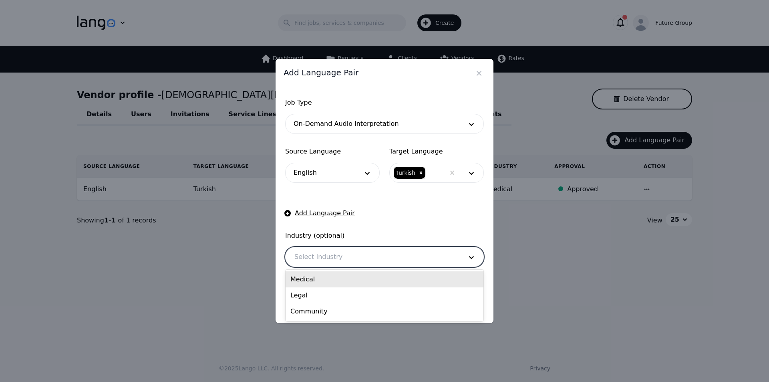
click at [310, 278] on div "Medical" at bounding box center [384, 279] width 198 height 16
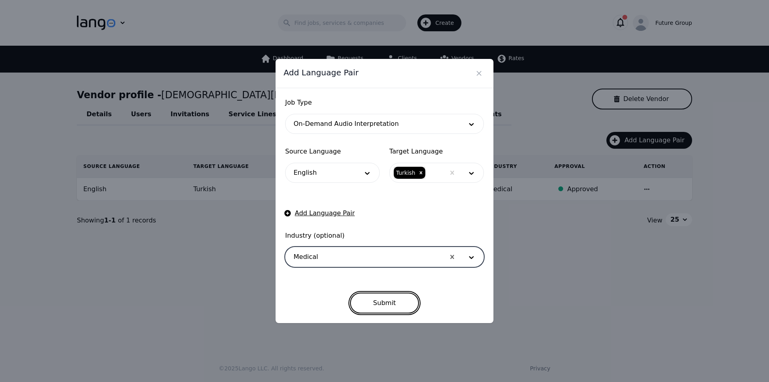
click at [381, 298] on button "Submit" at bounding box center [384, 302] width 69 height 21
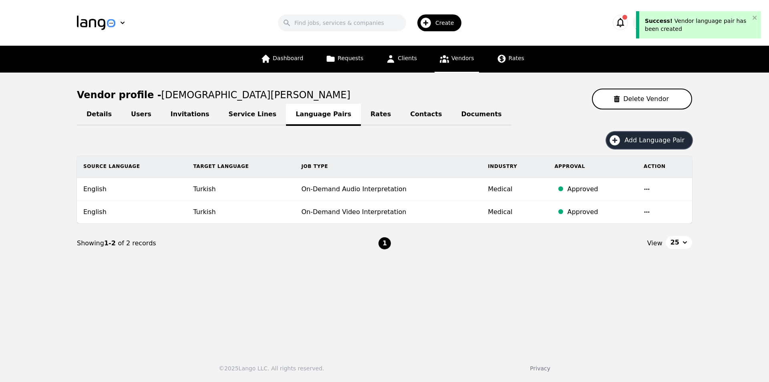
click at [650, 148] on button "Add Language Pair" at bounding box center [649, 140] width 86 height 17
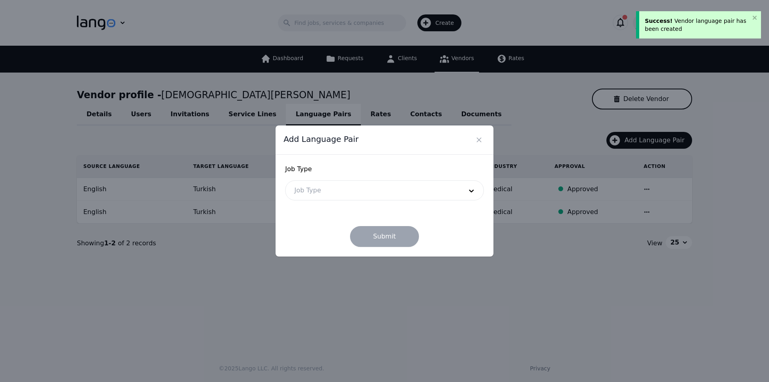
click at [303, 191] on div at bounding box center [372, 190] width 174 height 19
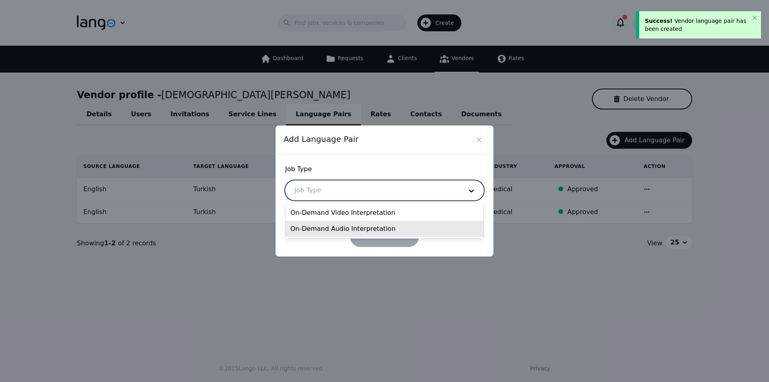
click at [321, 225] on div "On-Demand Audio Interpretation" at bounding box center [384, 229] width 198 height 16
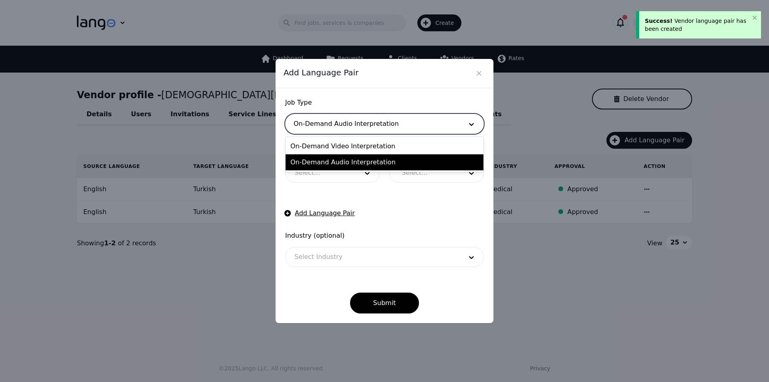
click at [361, 128] on div at bounding box center [372, 123] width 174 height 19
click at [346, 163] on div "On-Demand Audio Interpretation" at bounding box center [384, 162] width 198 height 16
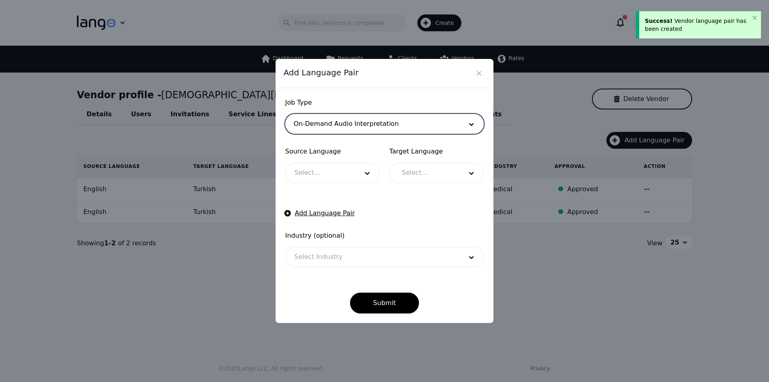
click at [322, 171] on div at bounding box center [320, 172] width 70 height 19
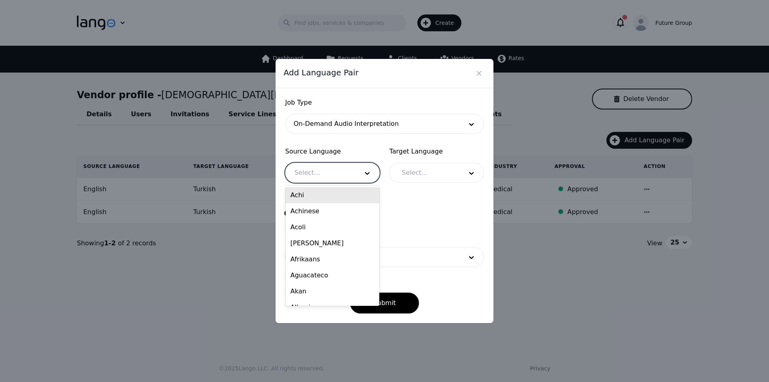
click at [225, 290] on div "Add Language Pair Job Type On-Demand Audio Interpretation Source Language 238 r…" at bounding box center [384, 191] width 769 height 382
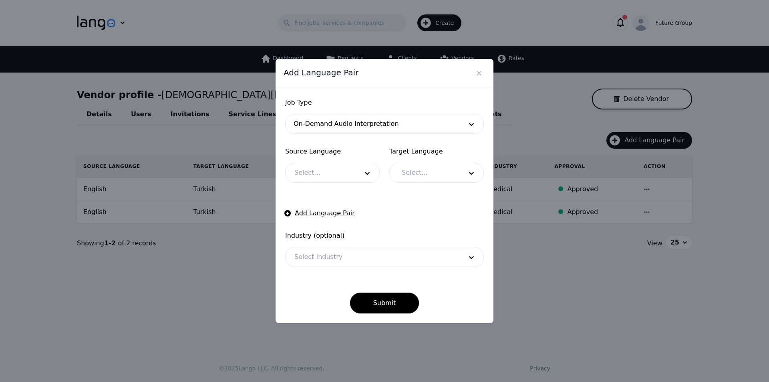
click at [235, 285] on div "Add Language Pair Job Type On-Demand Audio Interpretation Source Language Selec…" at bounding box center [384, 191] width 769 height 382
click at [481, 70] on icon "Close" at bounding box center [479, 73] width 8 height 8
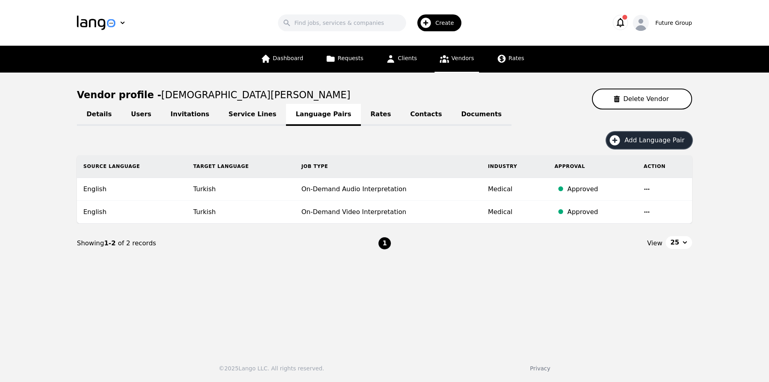
click at [645, 141] on span "Add Language Pair" at bounding box center [657, 140] width 66 height 10
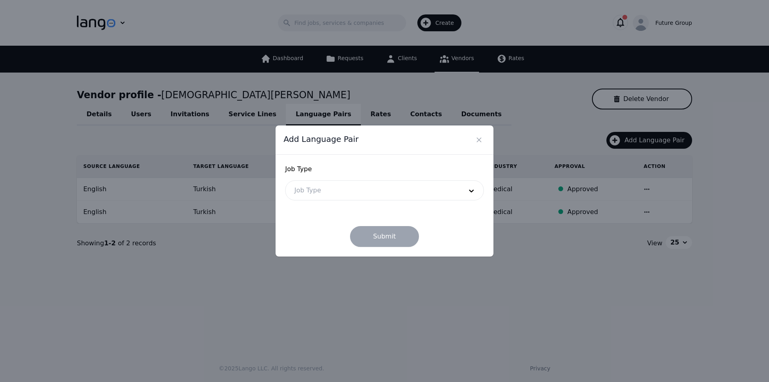
click at [337, 190] on div at bounding box center [372, 190] width 174 height 19
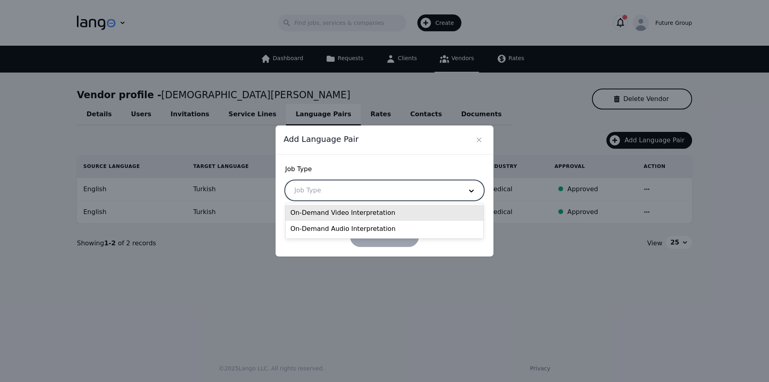
click at [331, 211] on div "On-Demand Video Interpretation" at bounding box center [384, 213] width 198 height 16
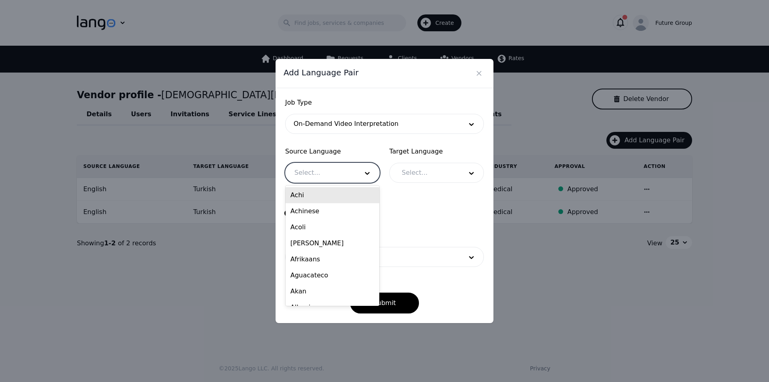
click at [314, 171] on div at bounding box center [320, 172] width 70 height 19
type input "engli"
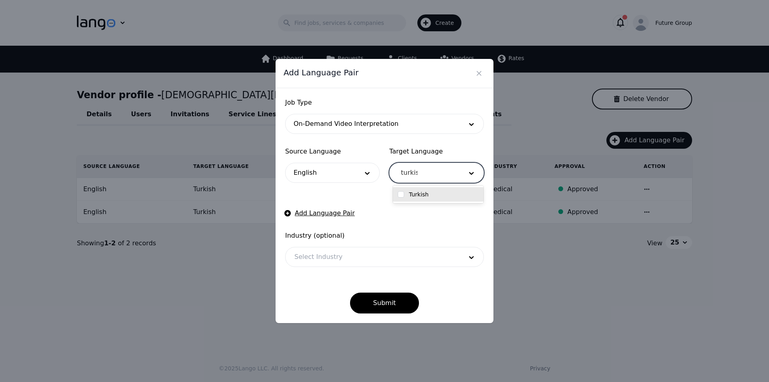
type input "turkish"
checkbox input "true"
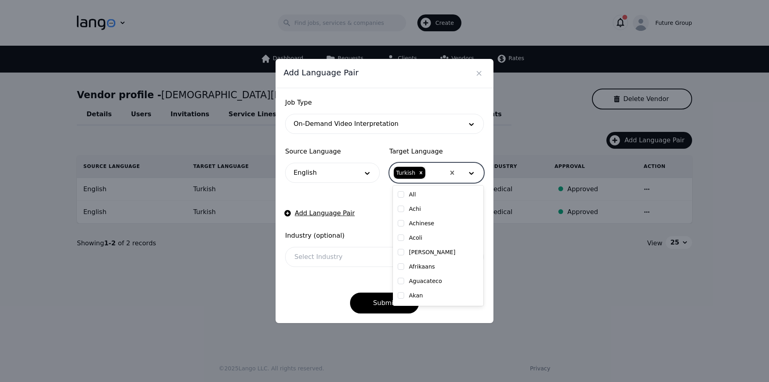
click at [338, 252] on div at bounding box center [372, 256] width 174 height 19
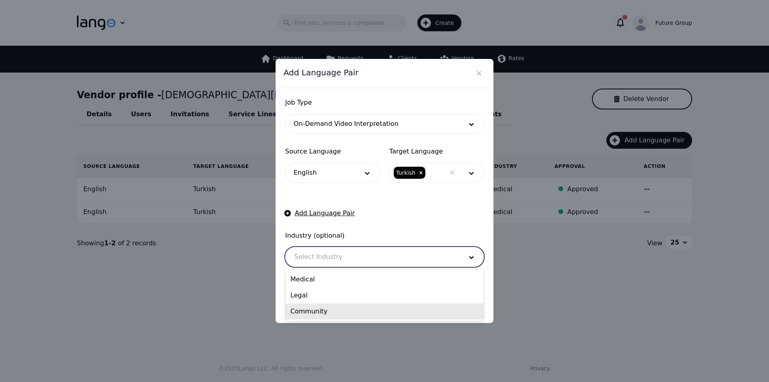
click at [312, 309] on div "Community" at bounding box center [384, 311] width 198 height 16
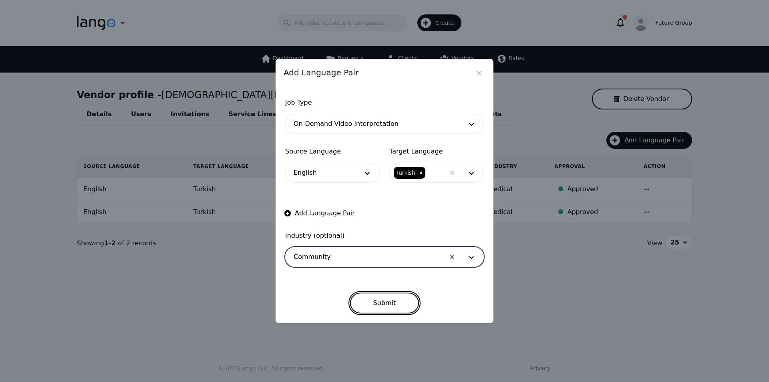
click at [398, 301] on button "Submit" at bounding box center [384, 302] width 69 height 21
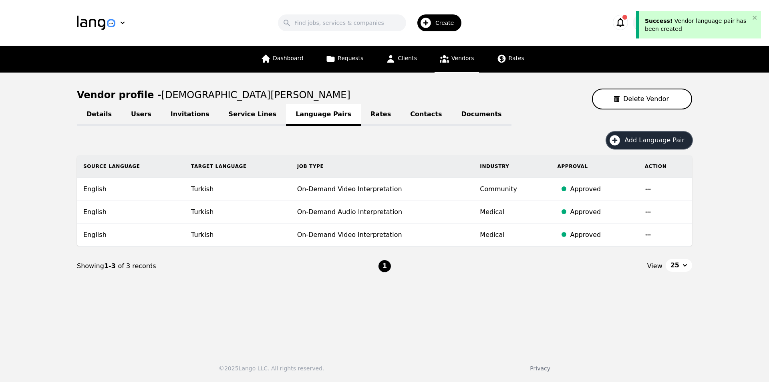
click at [654, 140] on span "Add Language Pair" at bounding box center [657, 140] width 66 height 10
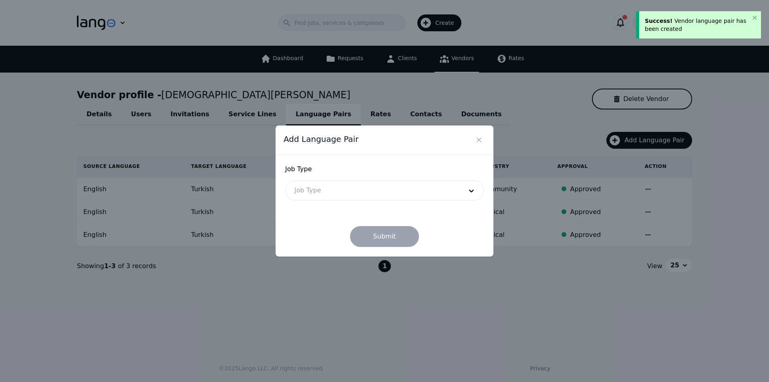
click at [337, 191] on div at bounding box center [372, 190] width 174 height 19
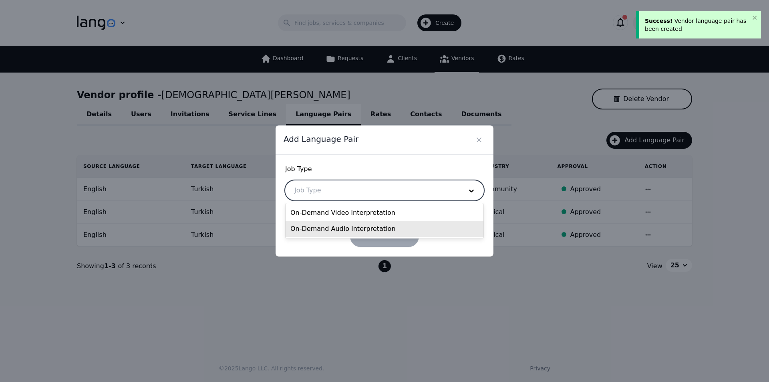
click at [331, 227] on div "On-Demand Audio Interpretation" at bounding box center [384, 229] width 198 height 16
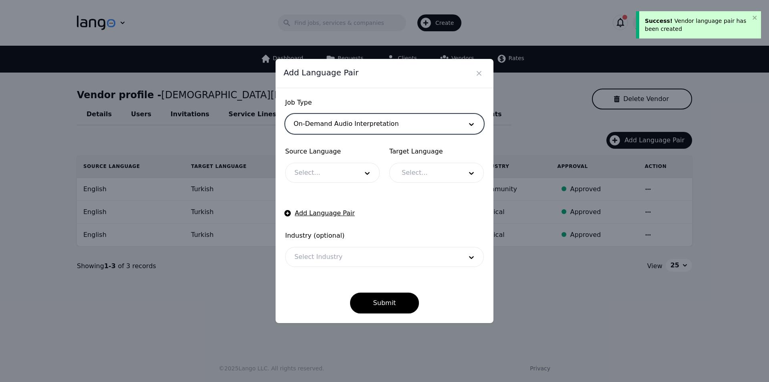
click at [330, 176] on div at bounding box center [320, 172] width 70 height 19
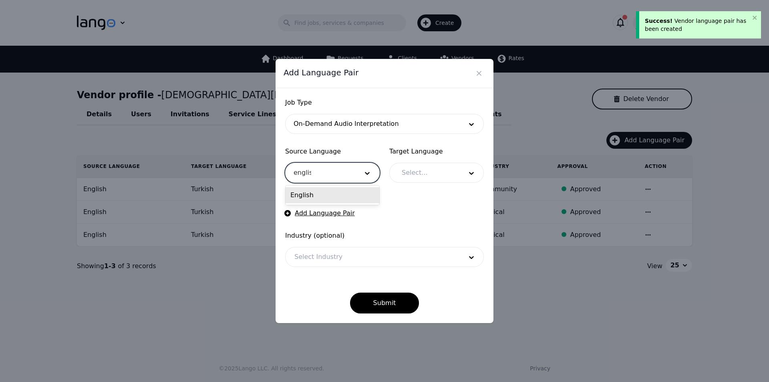
type input "english"
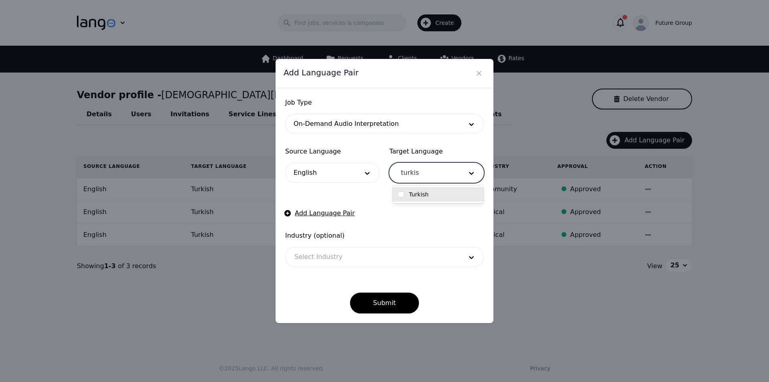
type input "turkish"
checkbox input "true"
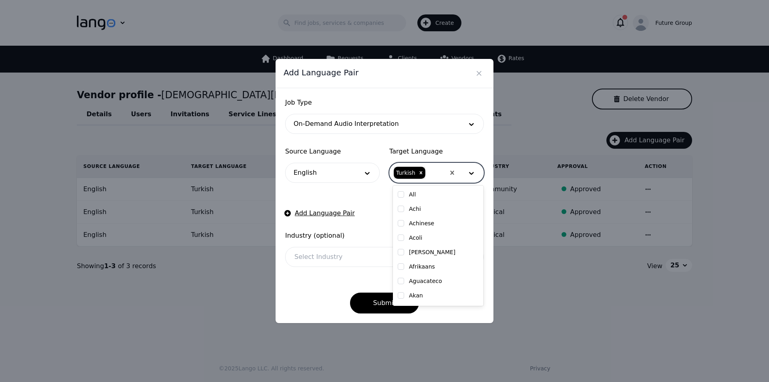
click at [311, 257] on div at bounding box center [372, 256] width 174 height 19
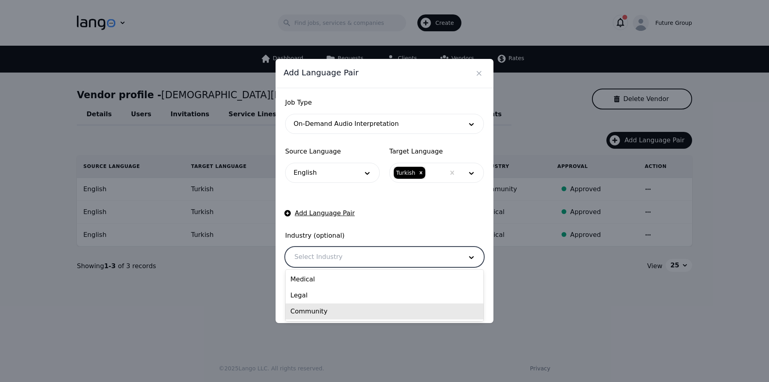
click at [308, 309] on div "Community" at bounding box center [384, 311] width 198 height 16
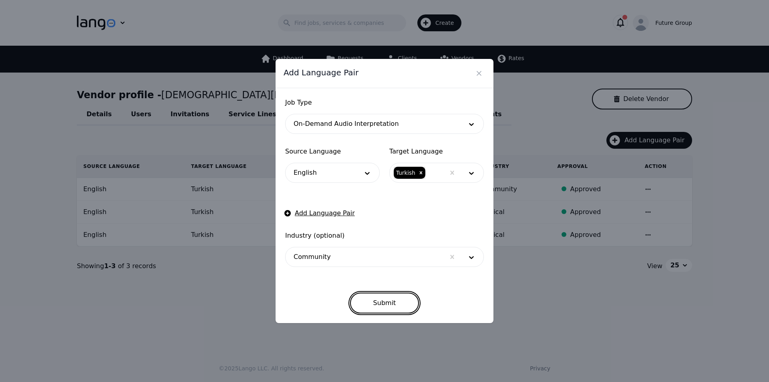
click at [382, 299] on button "Submit" at bounding box center [384, 302] width 69 height 21
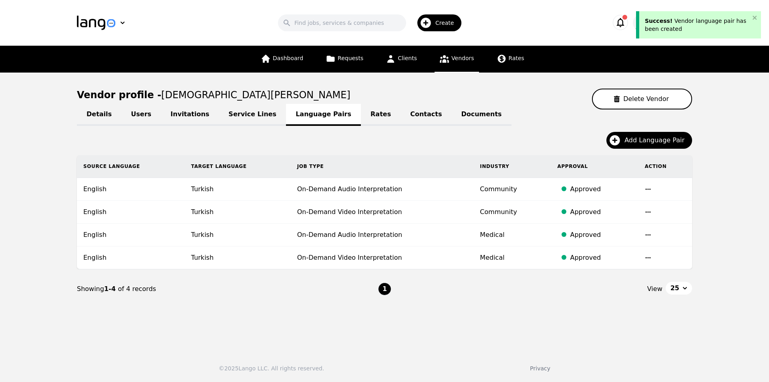
click at [428, 141] on div "Add Language Pair" at bounding box center [384, 143] width 615 height 23
click at [457, 62] on link "Vendors" at bounding box center [456, 59] width 44 height 27
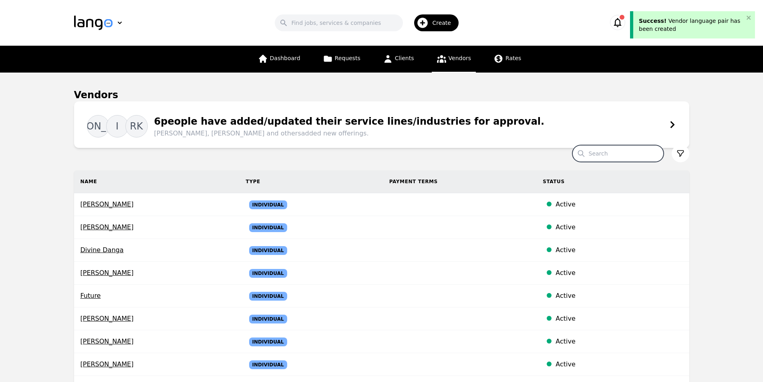
click at [625, 155] on input "Search" at bounding box center [617, 153] width 91 height 17
paste input "Hakan Erkan"
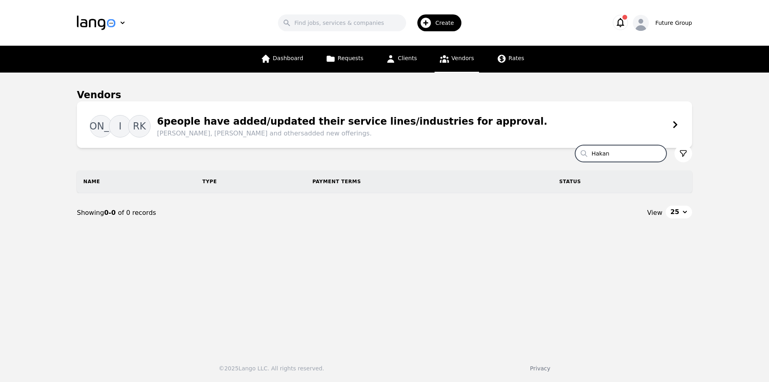
type input "Hakan"
click at [432, 26] on icon "button" at bounding box center [425, 22] width 13 height 13
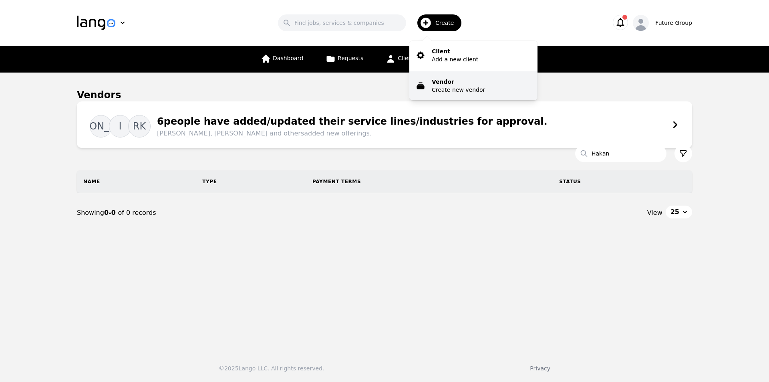
click at [453, 90] on p "Create new vendor" at bounding box center [458, 90] width 53 height 8
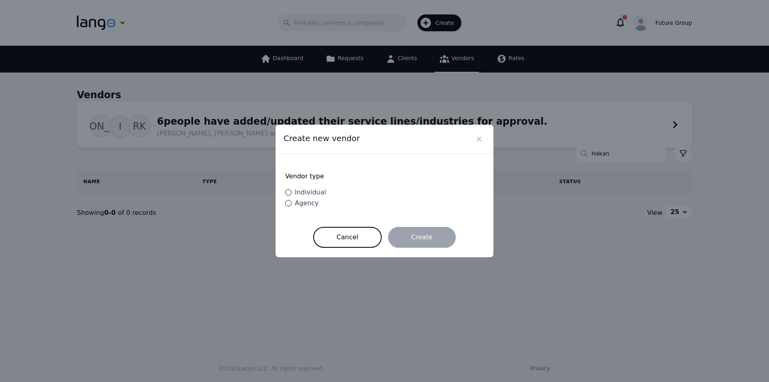
click at [299, 192] on span "Individual" at bounding box center [310, 192] width 31 height 8
click at [291, 192] on input "Individual" at bounding box center [288, 192] width 6 height 6
radio input "true"
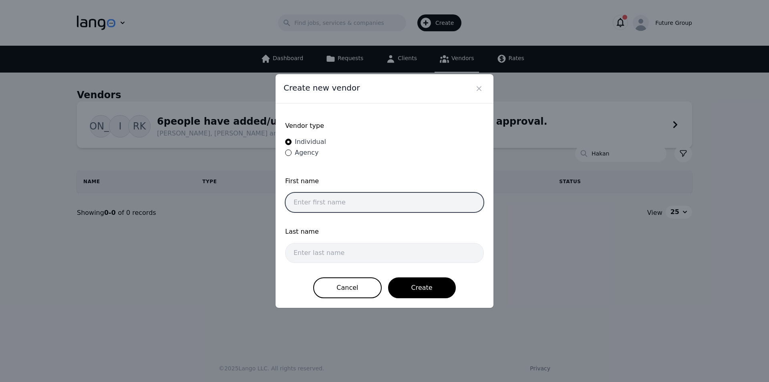
click at [355, 202] on input "text" at bounding box center [384, 202] width 199 height 20
paste input "Hakan Erkan"
drag, startPoint x: 355, startPoint y: 202, endPoint x: 312, endPoint y: 208, distance: 42.9
click at [312, 208] on input "Hakan Erkan" at bounding box center [384, 202] width 199 height 20
type input "Hakan"
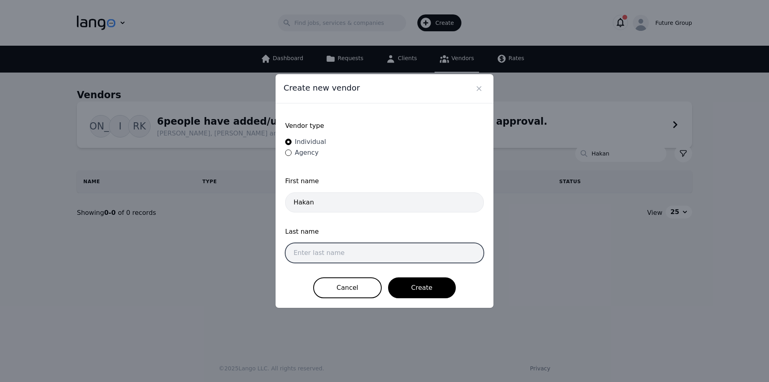
click at [332, 254] on input "text" at bounding box center [384, 253] width 199 height 20
paste input "Erkan"
type input "Erkan"
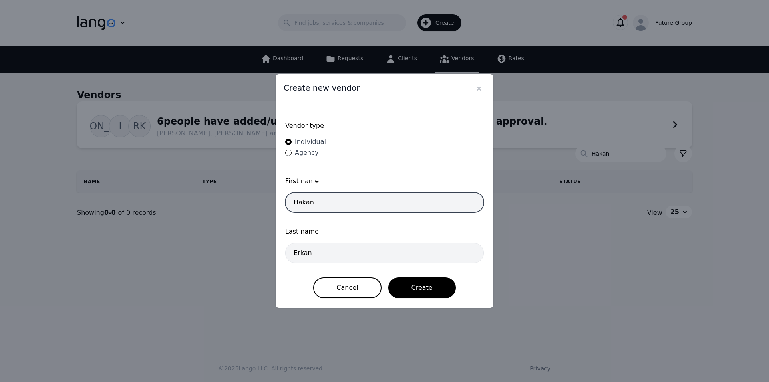
click at [346, 204] on input "Hakan" at bounding box center [384, 202] width 199 height 20
type input "Hakan"
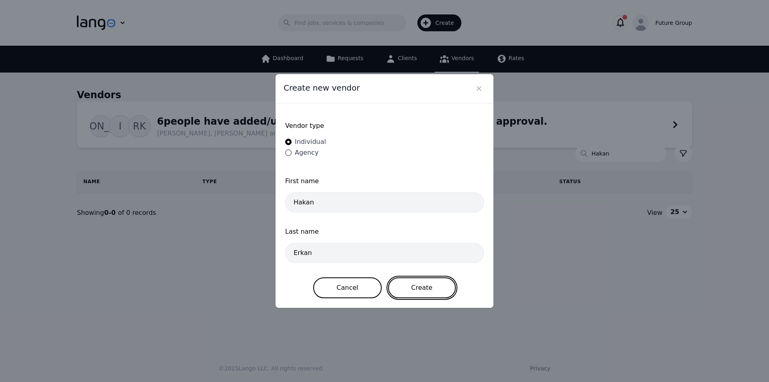
click at [406, 288] on button "Create" at bounding box center [422, 287] width 68 height 21
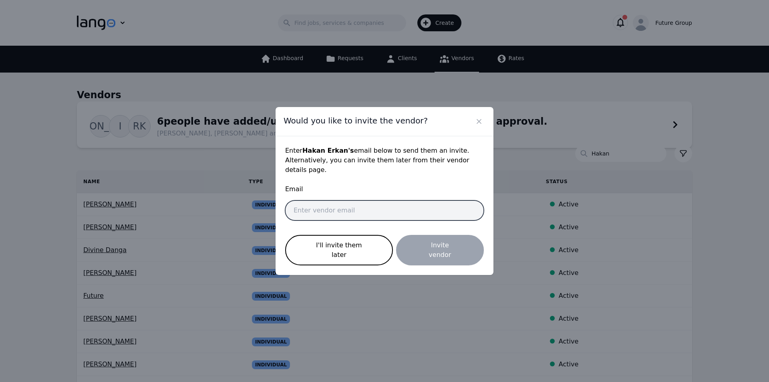
click at [357, 214] on input "email" at bounding box center [384, 210] width 199 height 20
paste input "hakan.erkan@future-group.com"
type input "hakan.erkan@future-group.com"
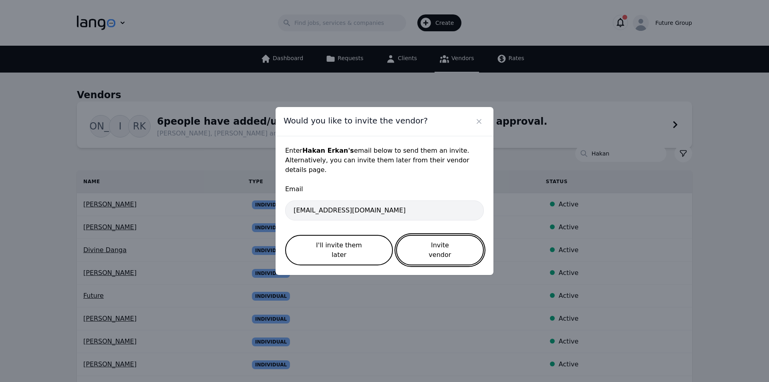
click at [445, 239] on button "Invite vendor" at bounding box center [440, 250] width 88 height 30
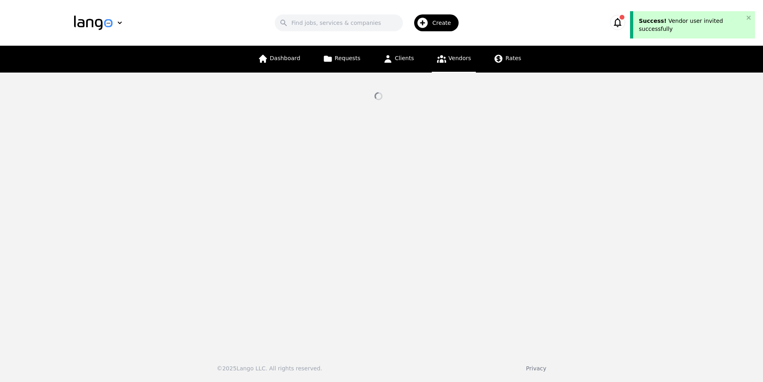
select select "active"
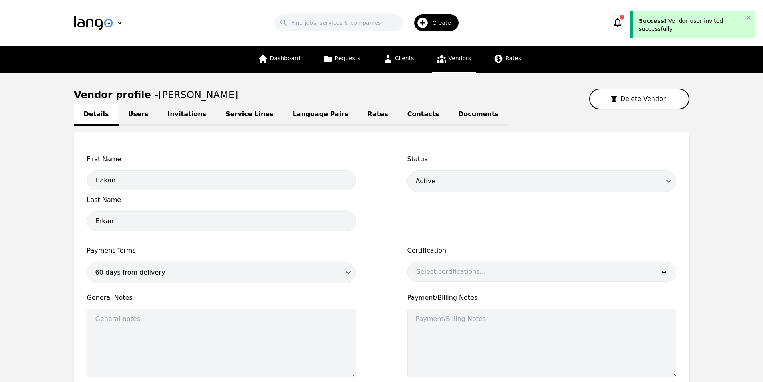
click at [185, 114] on link "Invitations" at bounding box center [187, 115] width 58 height 22
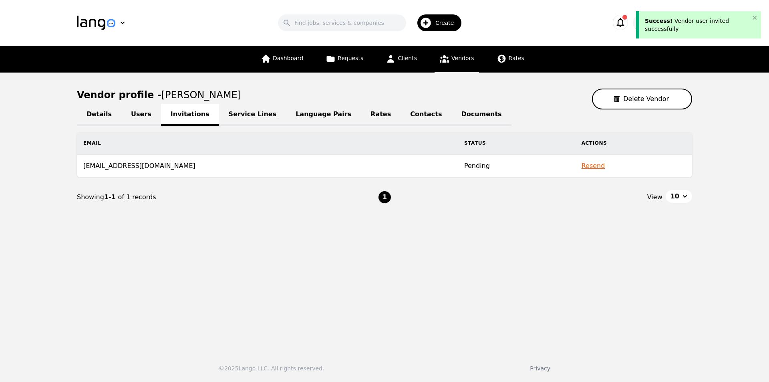
click at [286, 117] on link "Language Pairs" at bounding box center [323, 115] width 75 height 22
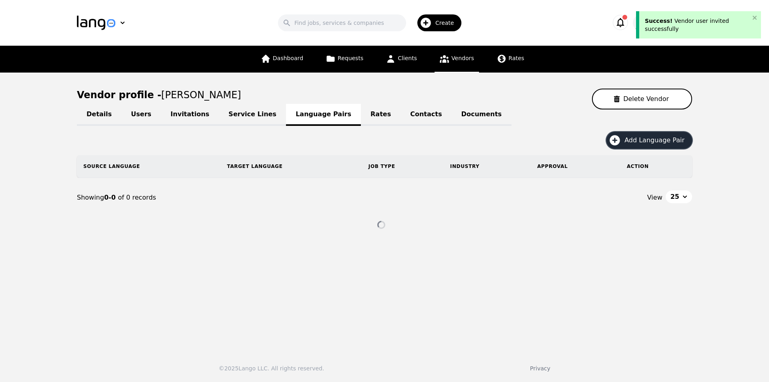
click at [663, 145] on button "Add Language Pair" at bounding box center [649, 140] width 86 height 17
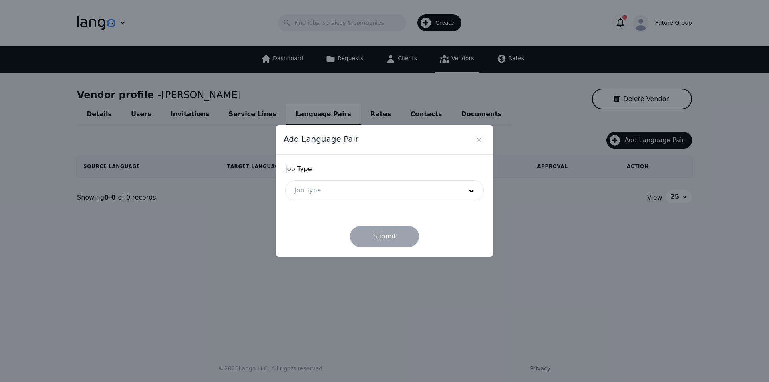
click at [344, 193] on div at bounding box center [372, 190] width 174 height 19
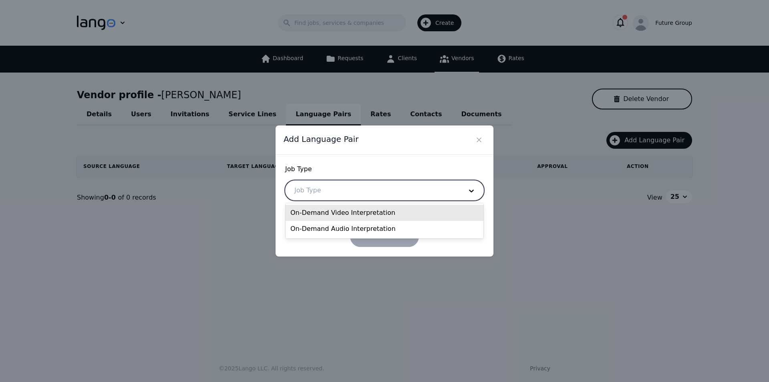
click at [327, 209] on div "On-Demand Video Interpretation" at bounding box center [384, 213] width 198 height 16
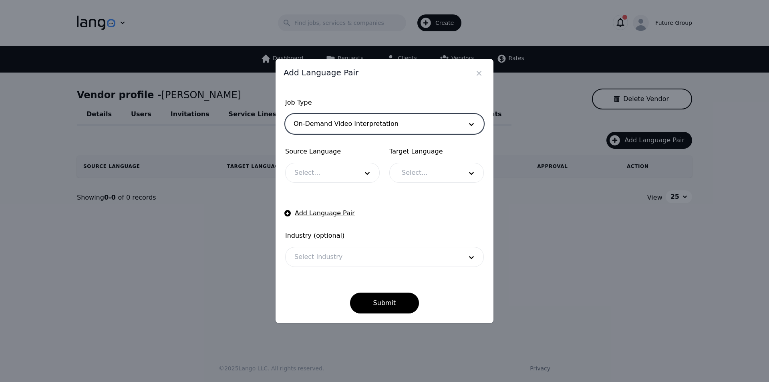
click at [323, 128] on div at bounding box center [372, 123] width 174 height 19
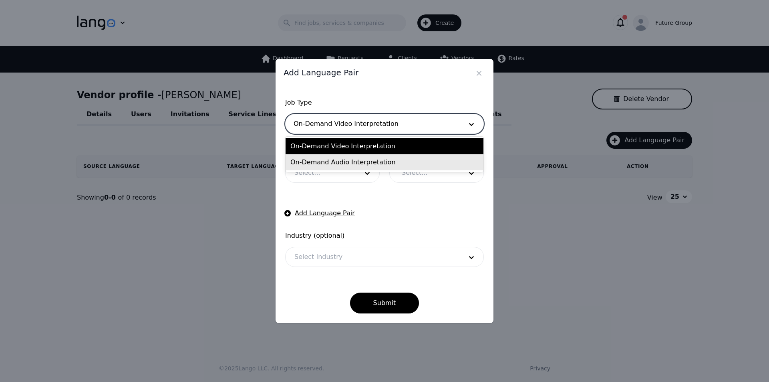
click at [323, 162] on div "On-Demand Audio Interpretation" at bounding box center [384, 162] width 198 height 16
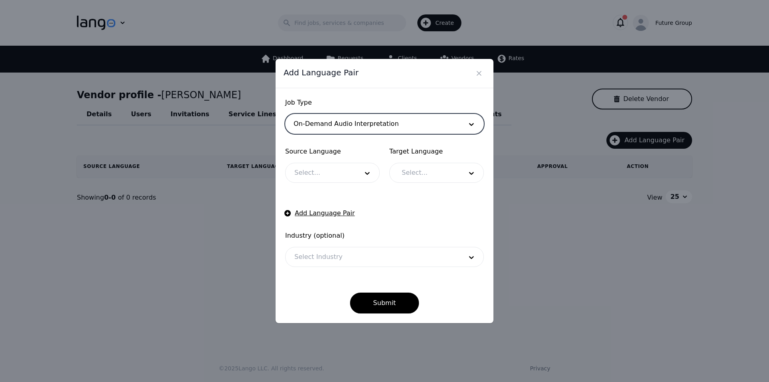
click at [315, 174] on div at bounding box center [320, 172] width 70 height 19
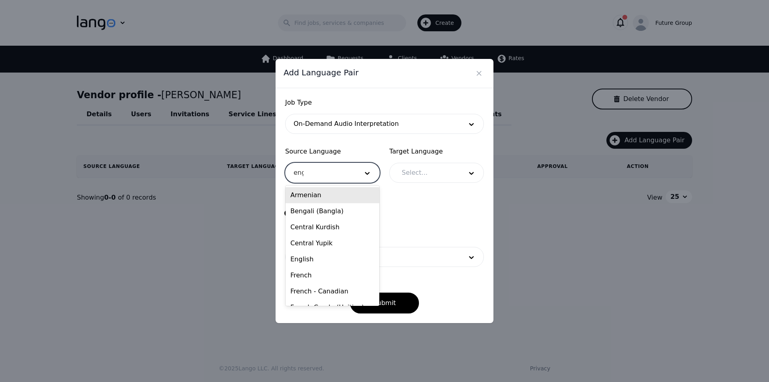
type input "engl"
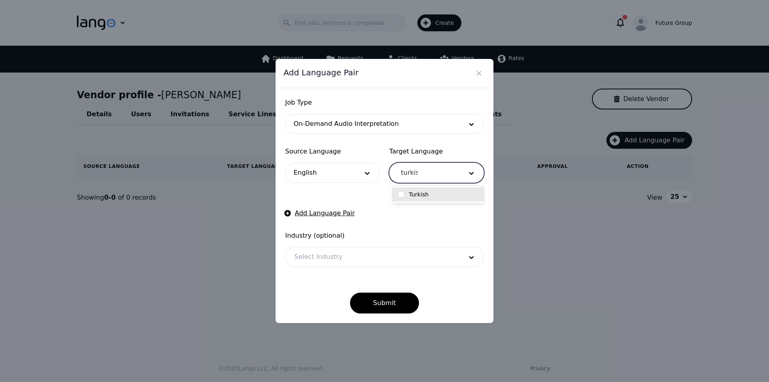
type input "turkish"
checkbox input "true"
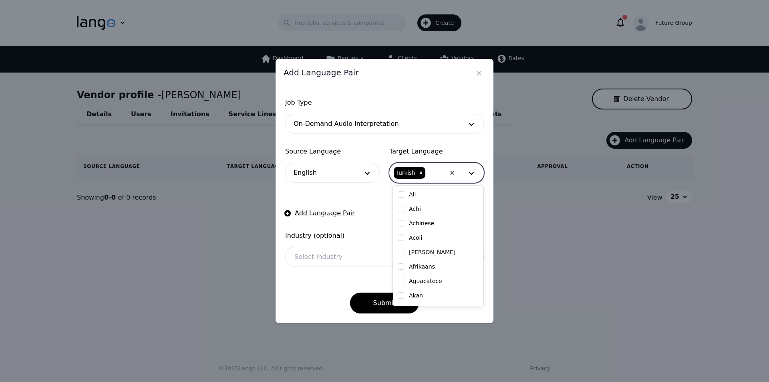
click at [303, 264] on div at bounding box center [372, 256] width 174 height 19
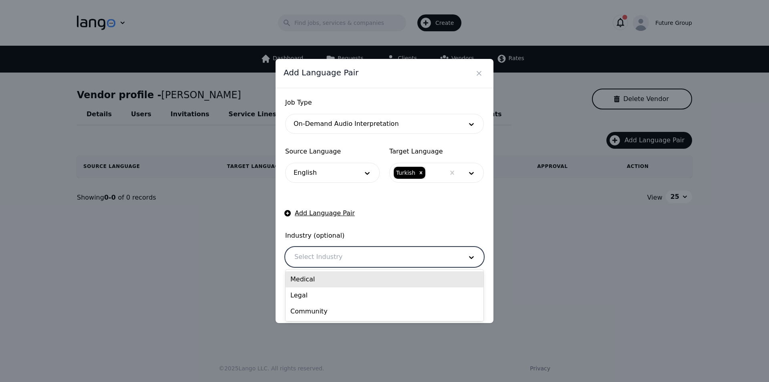
click at [313, 278] on div "Medical" at bounding box center [384, 279] width 198 height 16
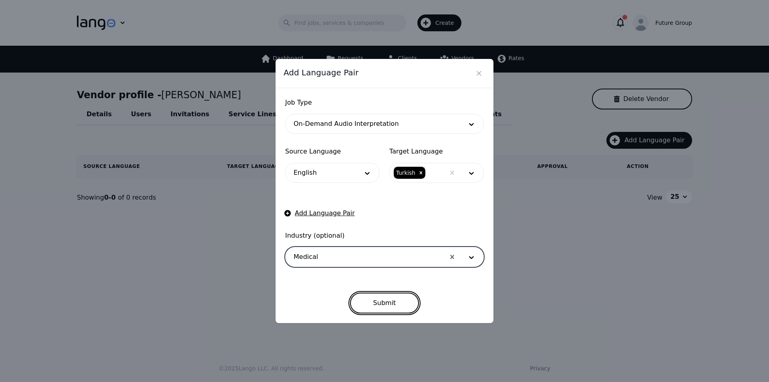
click at [388, 305] on button "Submit" at bounding box center [384, 302] width 69 height 21
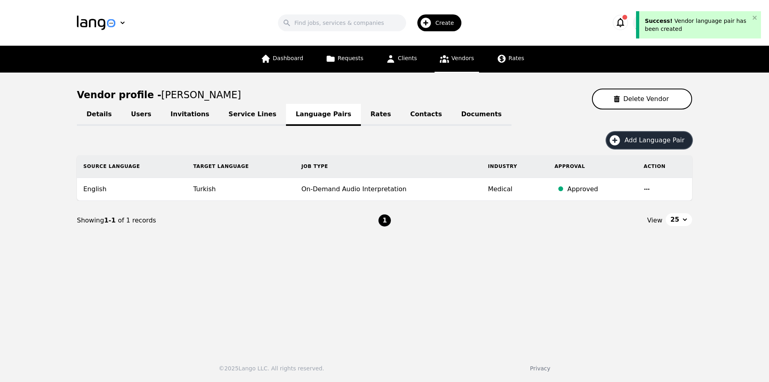
click at [643, 144] on span "Add Language Pair" at bounding box center [657, 140] width 66 height 10
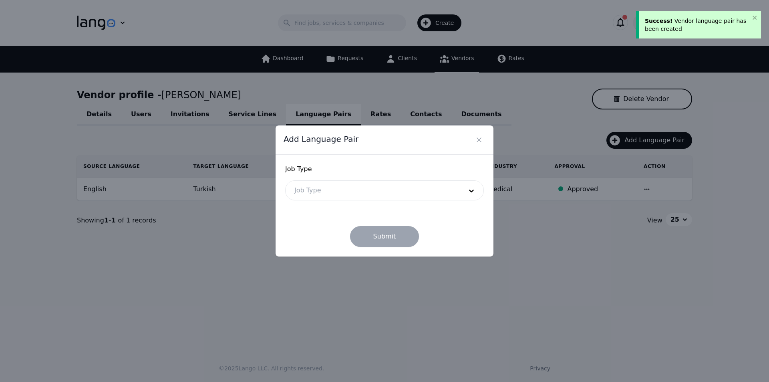
click at [400, 193] on div at bounding box center [372, 190] width 174 height 19
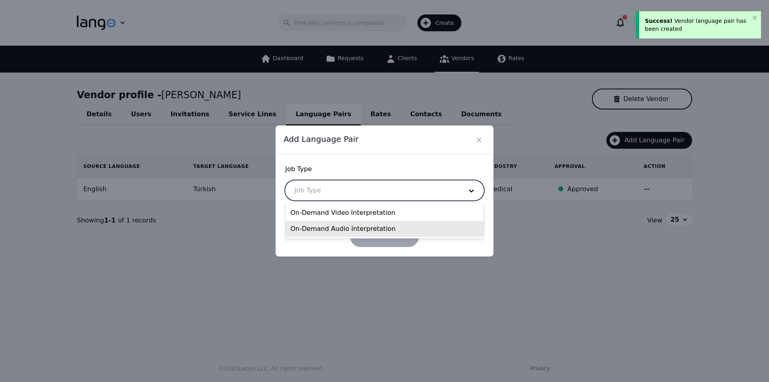
click at [356, 225] on div "On-Demand Audio Interpretation" at bounding box center [384, 229] width 198 height 16
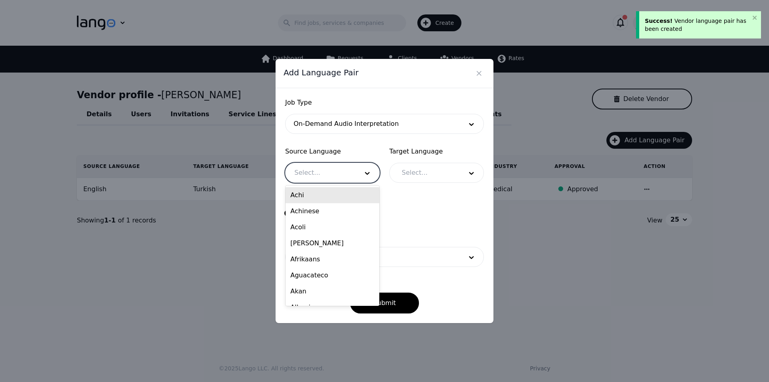
click at [315, 171] on div at bounding box center [320, 172] width 70 height 19
type input "english"
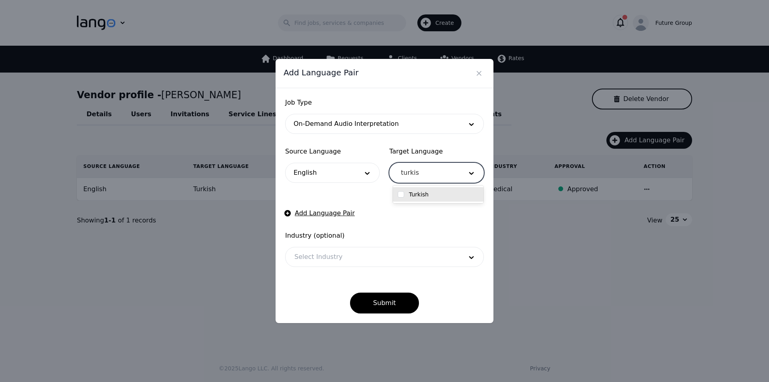
type input "turkish"
checkbox input "true"
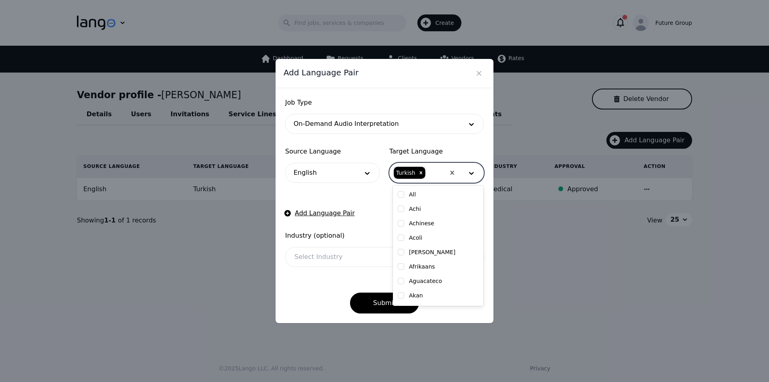
click at [335, 251] on div at bounding box center [372, 256] width 174 height 19
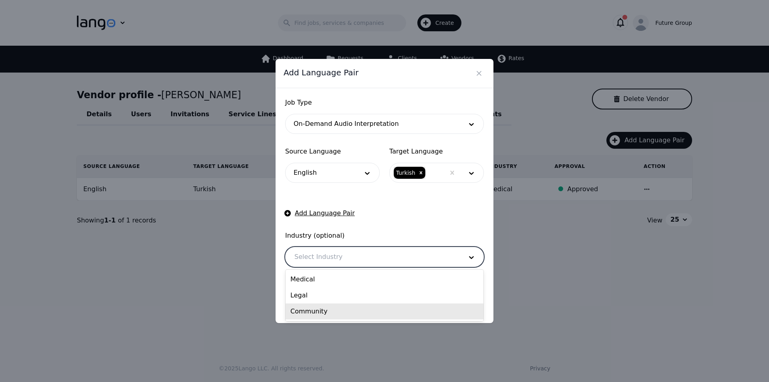
click at [311, 312] on div "Community" at bounding box center [384, 311] width 198 height 16
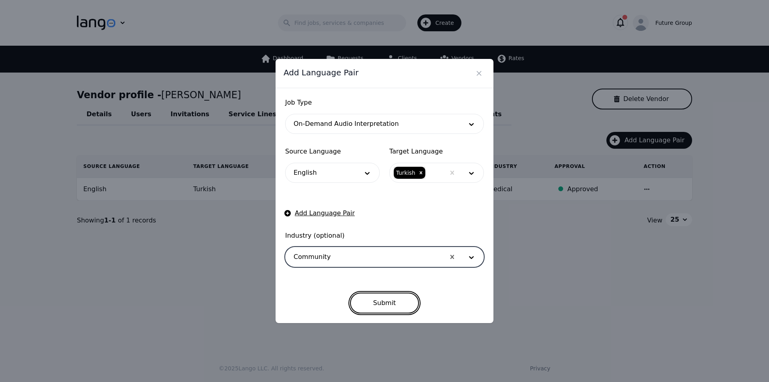
click at [393, 295] on button "Submit" at bounding box center [384, 302] width 69 height 21
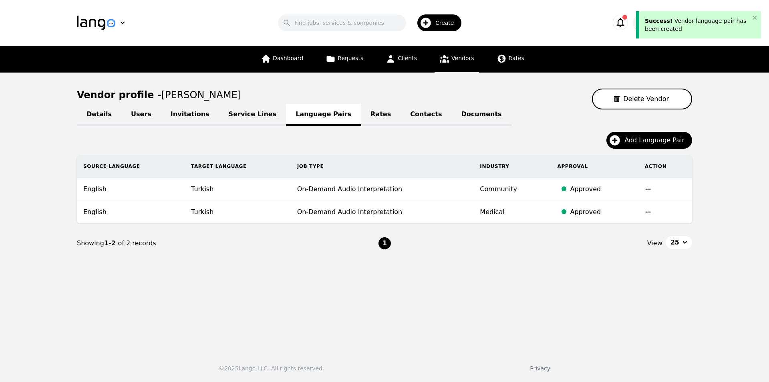
click at [451, 60] on span "Vendors" at bounding box center [462, 58] width 22 height 6
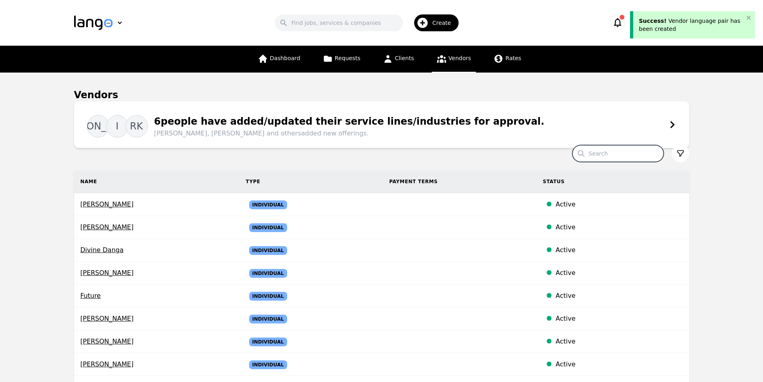
click at [620, 155] on input "Search" at bounding box center [617, 153] width 91 height 17
paste input "dilan piovesana"
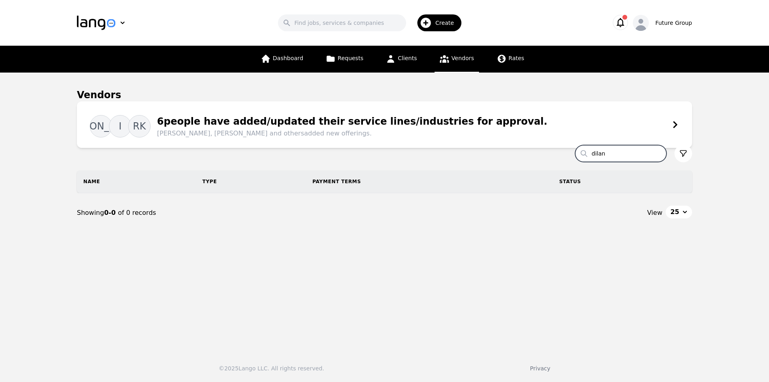
type input "dilan"
click at [445, 23] on span "Create" at bounding box center [447, 23] width 24 height 8
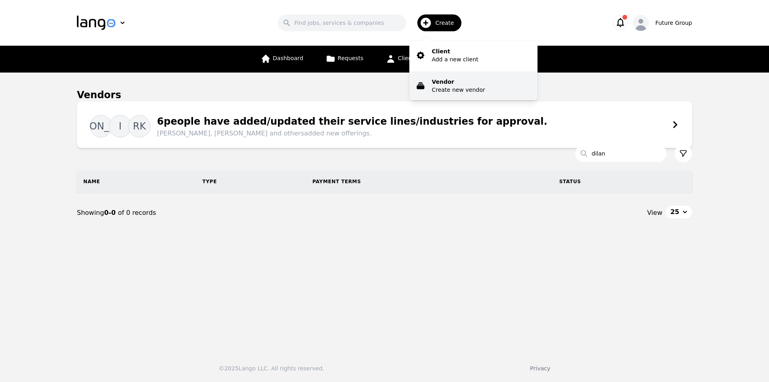
click at [446, 86] on p "Create new vendor" at bounding box center [458, 90] width 53 height 8
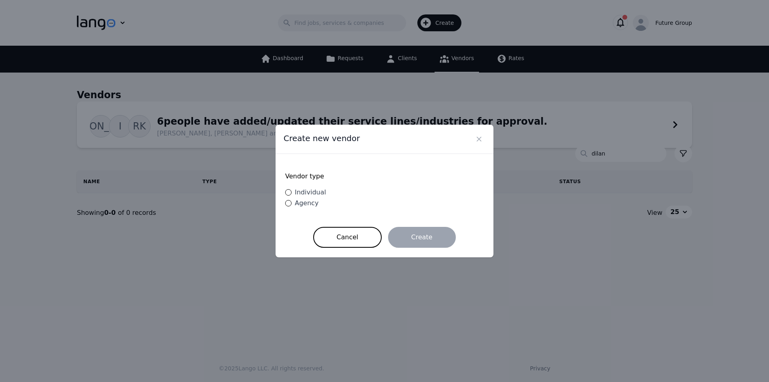
click at [312, 193] on span "Individual" at bounding box center [310, 192] width 31 height 8
click at [291, 193] on input "Individual" at bounding box center [288, 192] width 6 height 6
radio input "true"
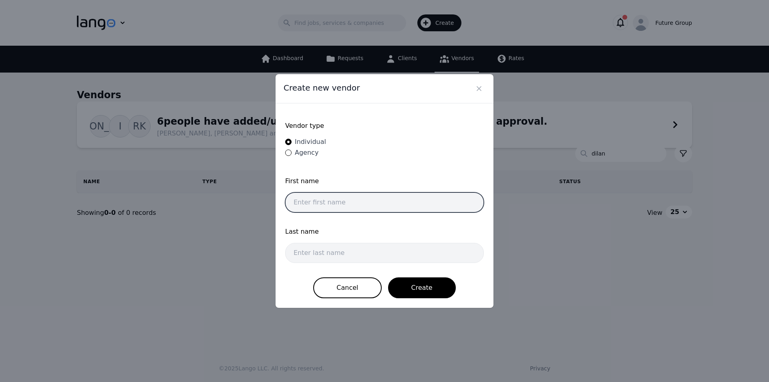
click at [350, 199] on input "text" at bounding box center [384, 202] width 199 height 20
paste input "dilan piovesana"
drag, startPoint x: 350, startPoint y: 200, endPoint x: 309, endPoint y: 209, distance: 41.4
click at [309, 209] on input "dilan piovesana" at bounding box center [384, 202] width 199 height 20
type input "dilan"
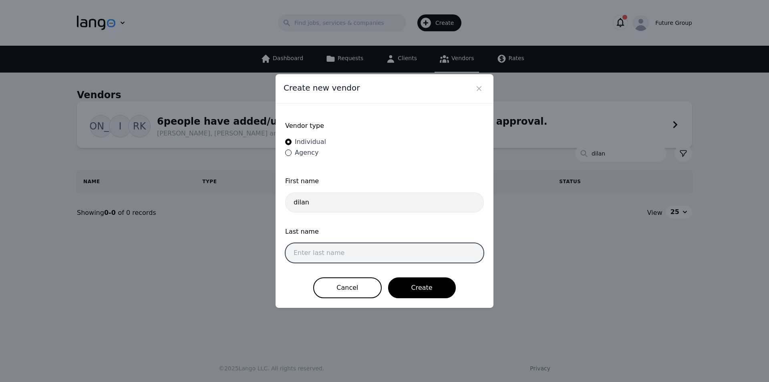
drag, startPoint x: 317, startPoint y: 243, endPoint x: 326, endPoint y: 247, distance: 10.2
click at [317, 243] on input "text" at bounding box center [384, 253] width 199 height 20
paste input "piovesana"
type input "piovesana"
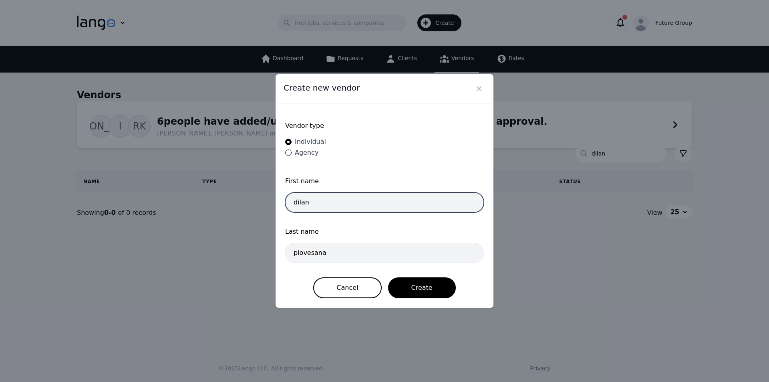
click at [329, 204] on input "dilan" at bounding box center [384, 202] width 199 height 20
type input "dilan"
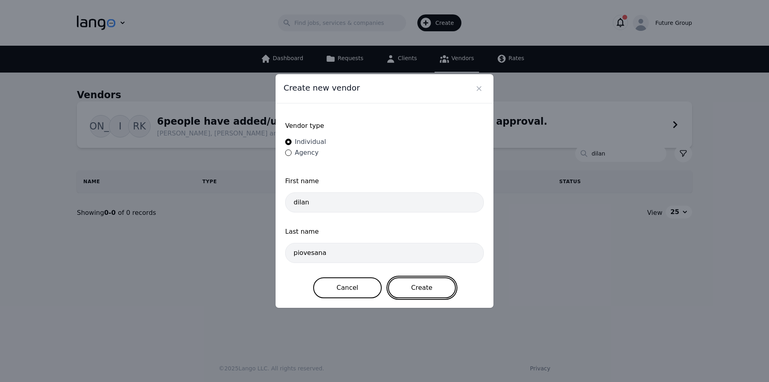
click at [413, 291] on button "Create" at bounding box center [422, 287] width 68 height 21
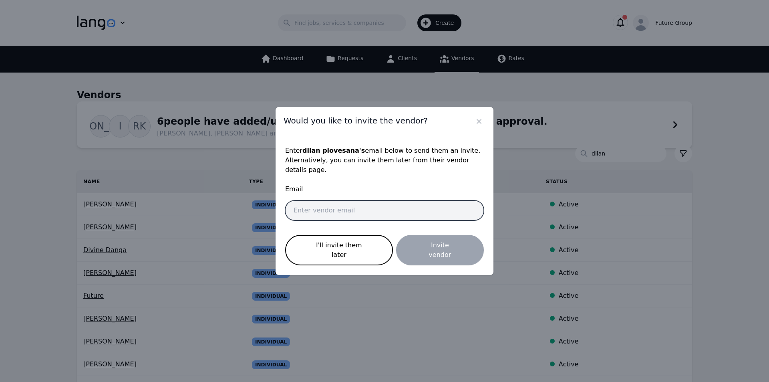
click at [355, 215] on input "email" at bounding box center [384, 210] width 199 height 20
paste input "dilan.piovesana@future-group.com"
type input "dilan.piovesana@future-group.com"
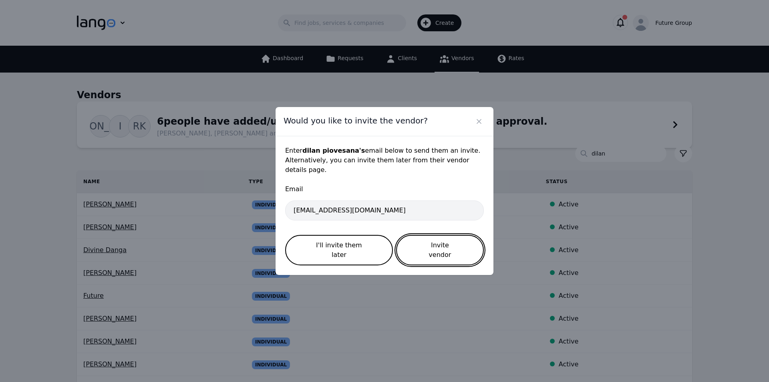
click at [449, 243] on button "Invite vendor" at bounding box center [440, 250] width 88 height 30
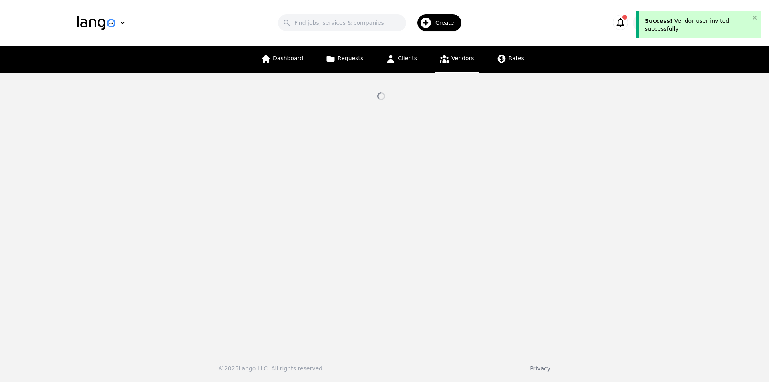
select select "active"
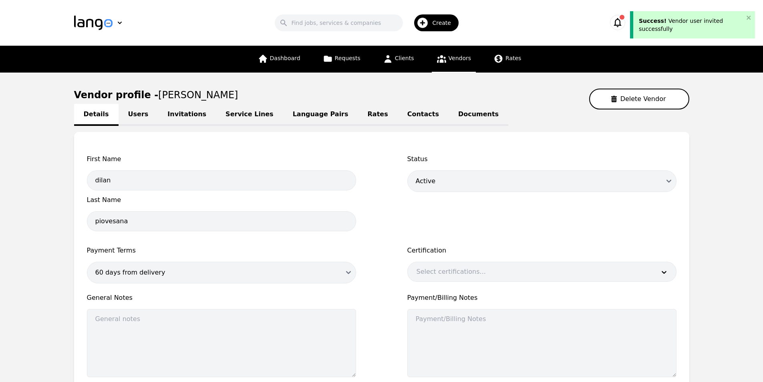
click at [289, 111] on link "Language Pairs" at bounding box center [320, 115] width 75 height 22
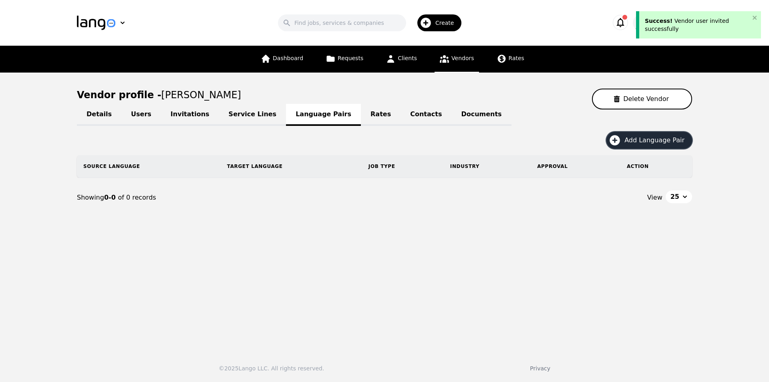
click at [621, 143] on icon "button" at bounding box center [614, 140] width 13 height 13
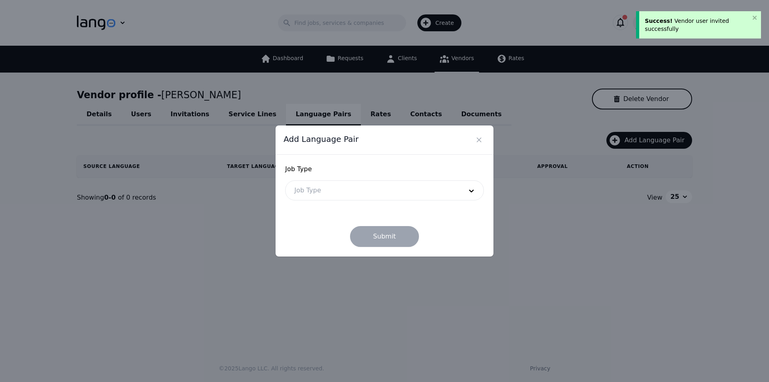
click at [325, 191] on div at bounding box center [372, 190] width 174 height 19
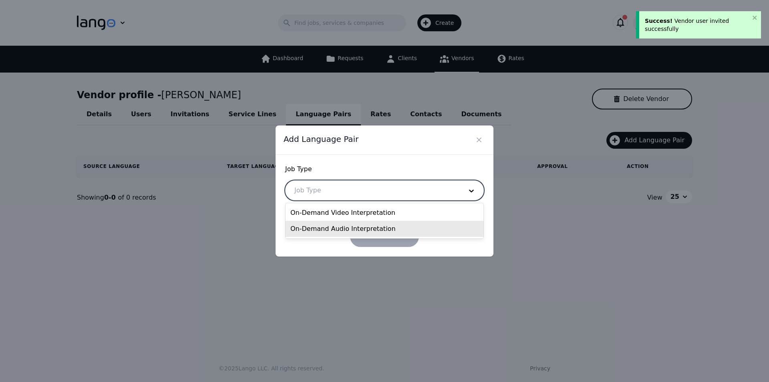
click at [315, 230] on div "On-Demand Audio Interpretation" at bounding box center [384, 229] width 198 height 16
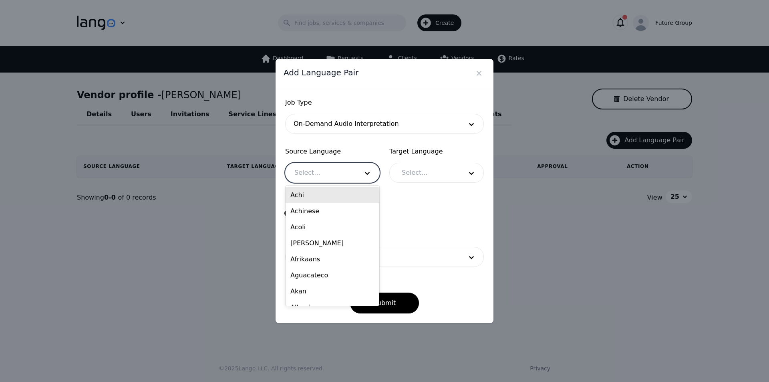
click at [311, 172] on div at bounding box center [320, 172] width 70 height 19
type input "engli"
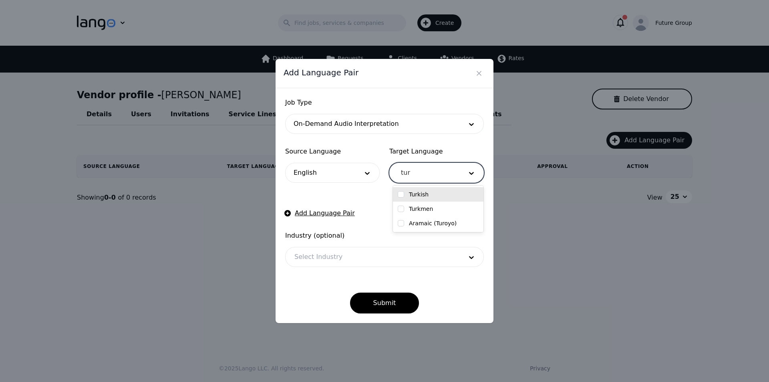
type input "turk"
click at [402, 191] on input "checkbox" at bounding box center [401, 194] width 6 height 6
checkbox input "true"
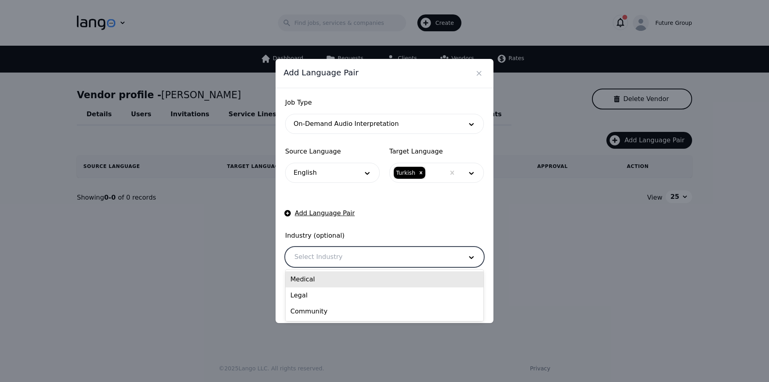
click at [320, 257] on div at bounding box center [372, 256] width 174 height 19
click at [314, 282] on div "Medical" at bounding box center [384, 279] width 198 height 16
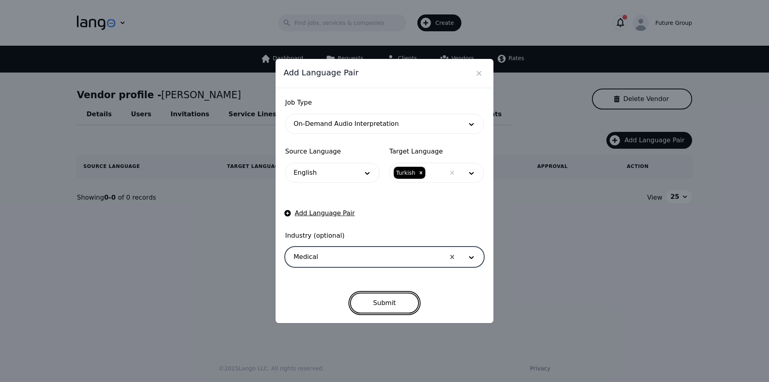
click at [371, 299] on button "Submit" at bounding box center [384, 302] width 69 height 21
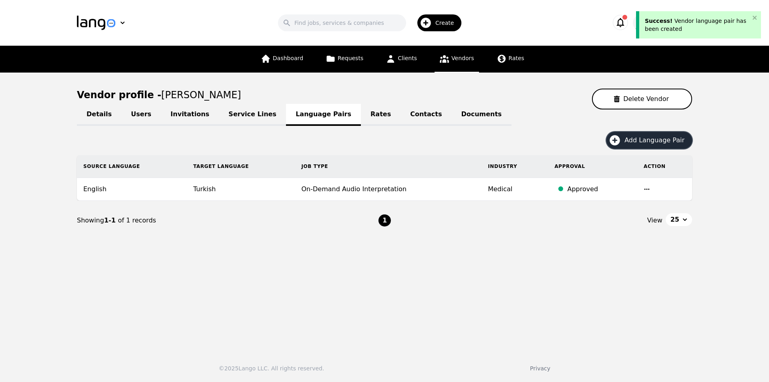
click at [642, 137] on span "Add Language Pair" at bounding box center [657, 140] width 66 height 10
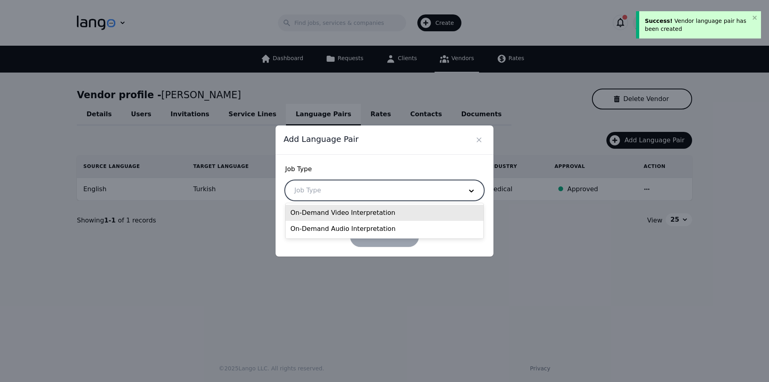
click at [377, 187] on div at bounding box center [372, 190] width 174 height 19
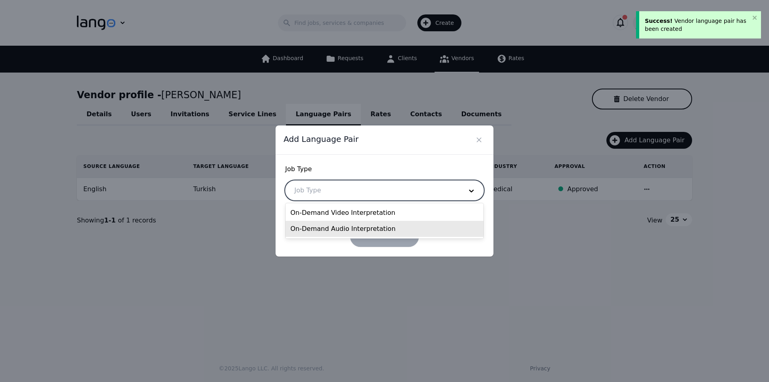
click at [345, 225] on div "On-Demand Audio Interpretation" at bounding box center [384, 229] width 198 height 16
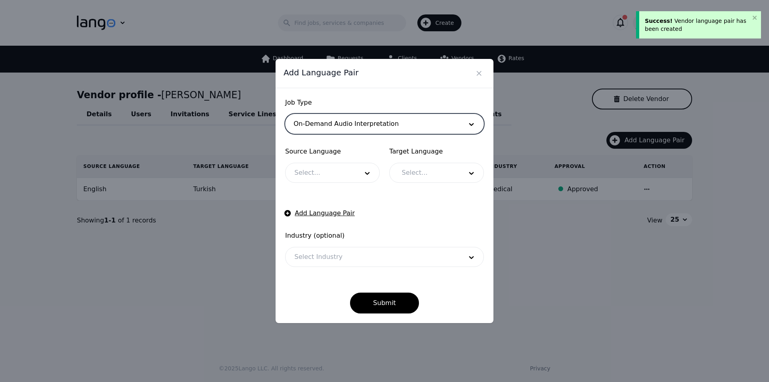
click at [314, 177] on div at bounding box center [320, 172] width 70 height 19
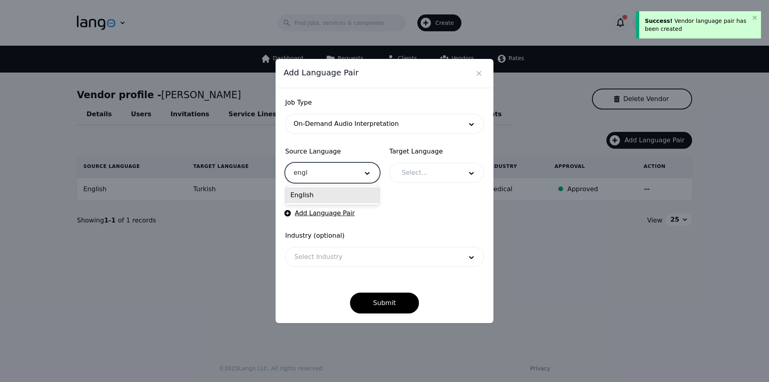
type input "engli"
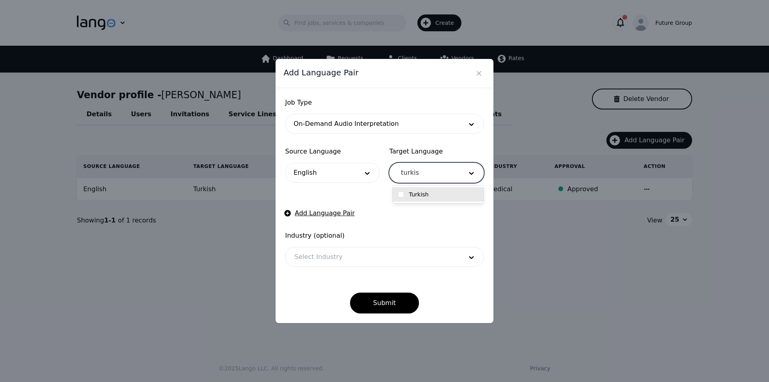
type input "turkish"
checkbox input "true"
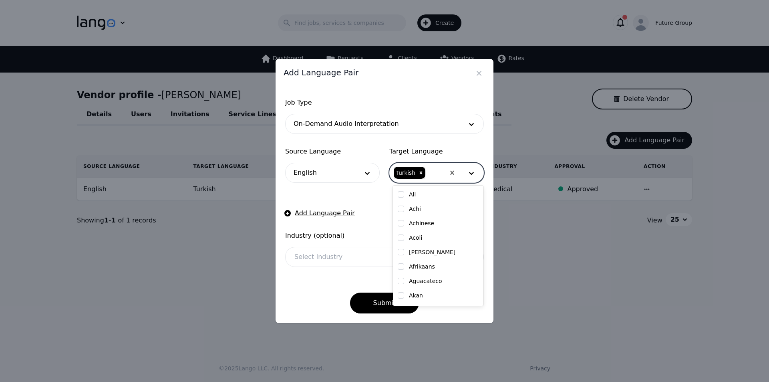
click at [345, 259] on div at bounding box center [372, 256] width 174 height 19
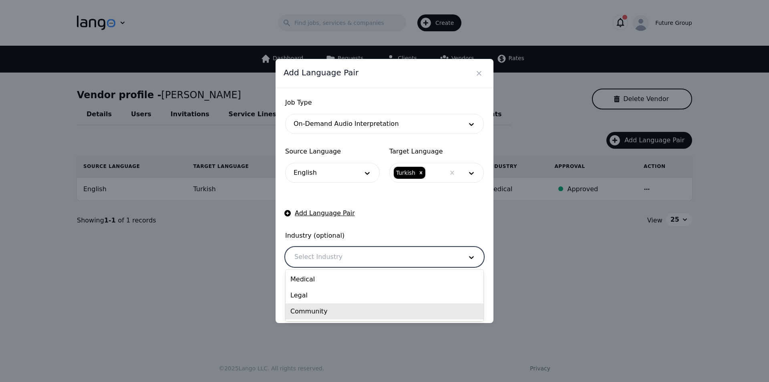
click at [319, 309] on div "Community" at bounding box center [384, 311] width 198 height 16
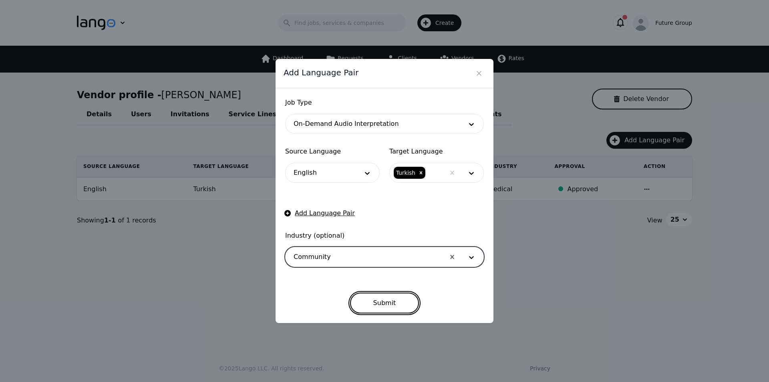
click at [380, 302] on button "Submit" at bounding box center [384, 302] width 69 height 21
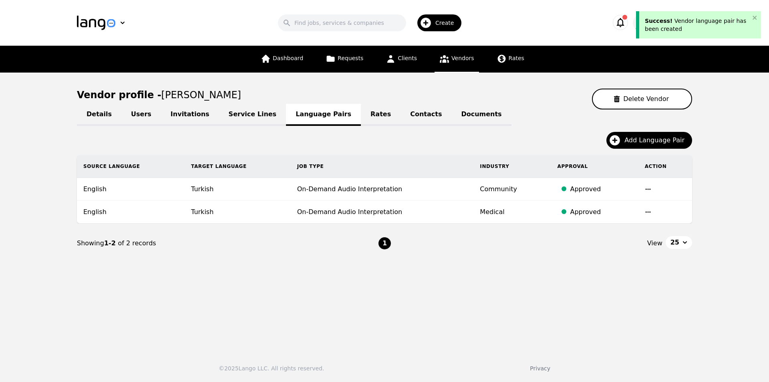
click at [492, 115] on div "Details Users Invitations Service Lines Language Pairs Rates Contacts Documents" at bounding box center [384, 114] width 615 height 10
click at [459, 56] on span "Vendors" at bounding box center [462, 58] width 22 height 6
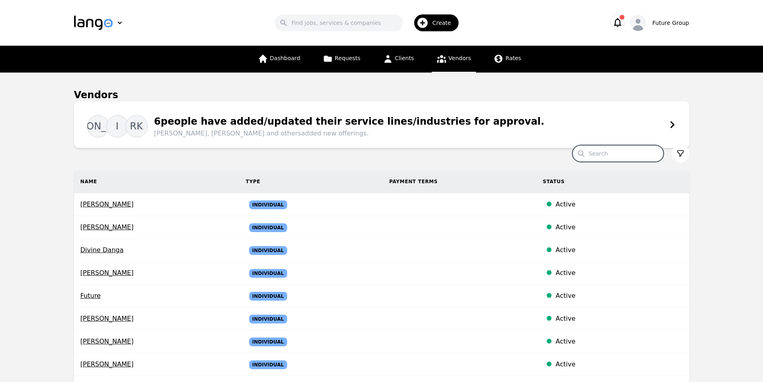
click at [625, 151] on input "Search" at bounding box center [617, 153] width 91 height 17
paste input "nurettin sarman"
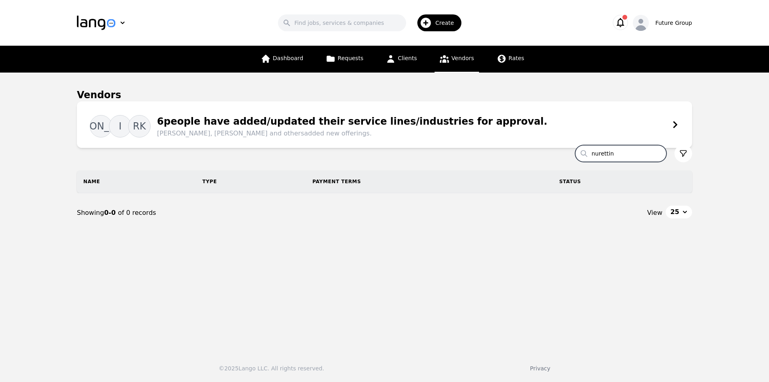
type input "nurettin"
click at [440, 24] on span "Create" at bounding box center [447, 23] width 24 height 8
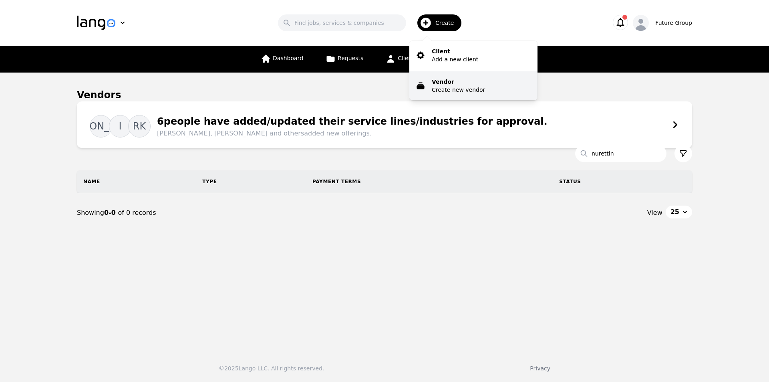
click at [453, 84] on p "Vendor" at bounding box center [458, 82] width 53 height 8
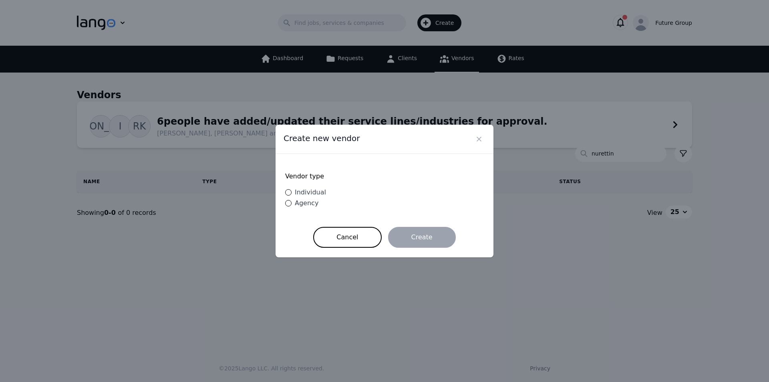
click at [311, 190] on span "Individual" at bounding box center [310, 192] width 31 height 8
click at [291, 190] on input "Individual" at bounding box center [288, 192] width 6 height 6
radio input "true"
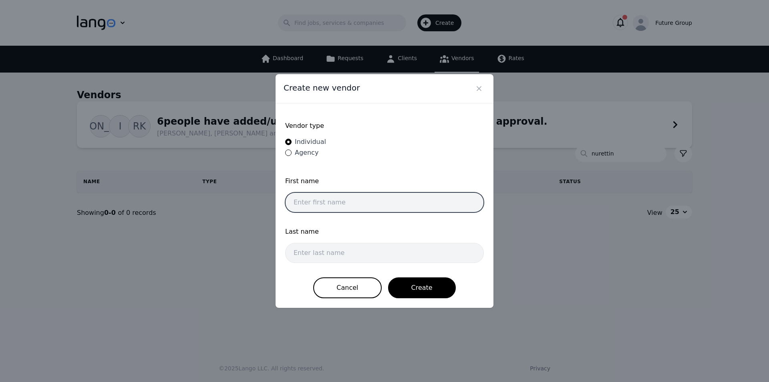
click at [339, 203] on input "text" at bounding box center [384, 202] width 199 height 20
paste input "nurettin sarman"
drag, startPoint x: 341, startPoint y: 203, endPoint x: 319, endPoint y: 205, distance: 23.0
click at [319, 205] on input "nurettin sarman" at bounding box center [384, 202] width 199 height 20
type input "nurettin"
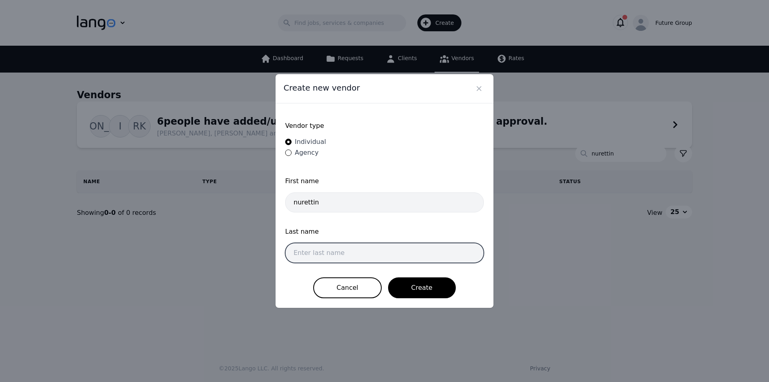
click at [323, 251] on input "text" at bounding box center [384, 253] width 199 height 20
paste input "sarman"
type input "sarman"
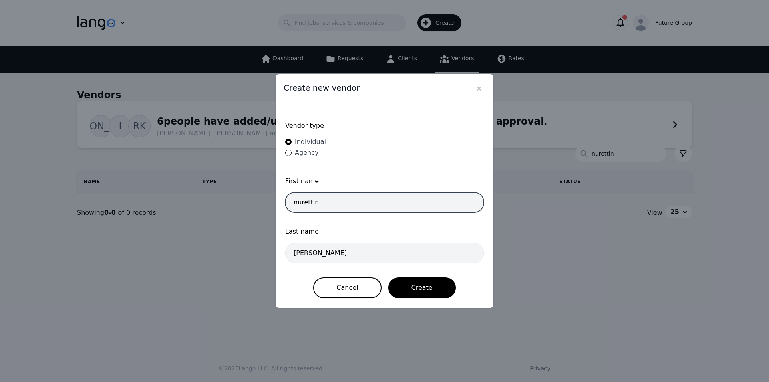
click at [360, 199] on input "nurettin" at bounding box center [384, 202] width 199 height 20
type input "nurettin"
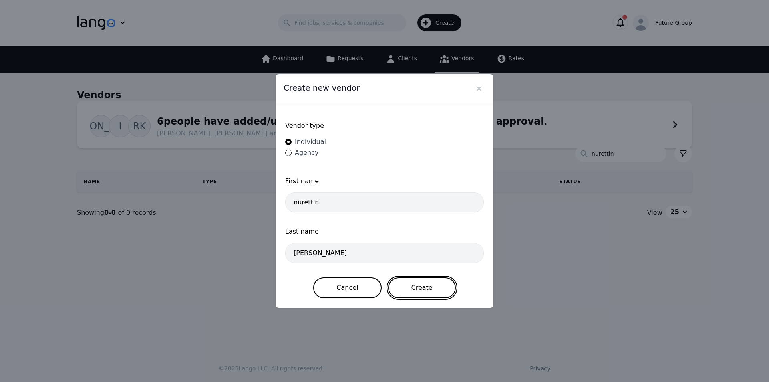
click at [432, 289] on button "Create" at bounding box center [422, 287] width 68 height 21
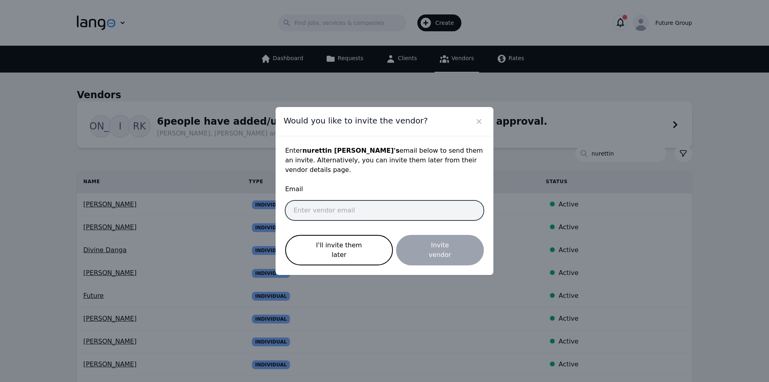
click at [334, 207] on input "email" at bounding box center [384, 210] width 199 height 20
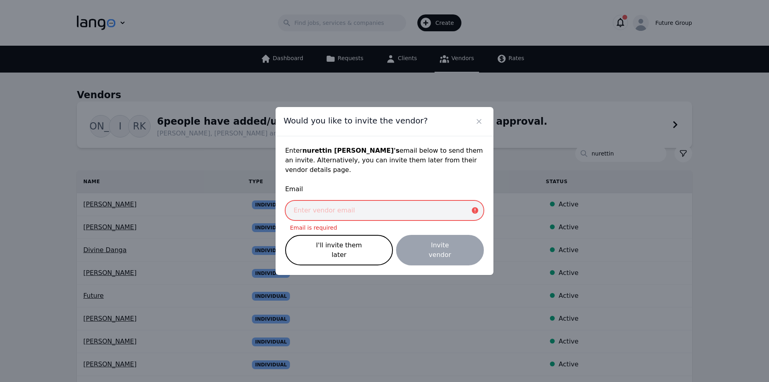
click at [344, 209] on input "email" at bounding box center [384, 210] width 199 height 20
paste input "nurttin.sarman@future-group.com"
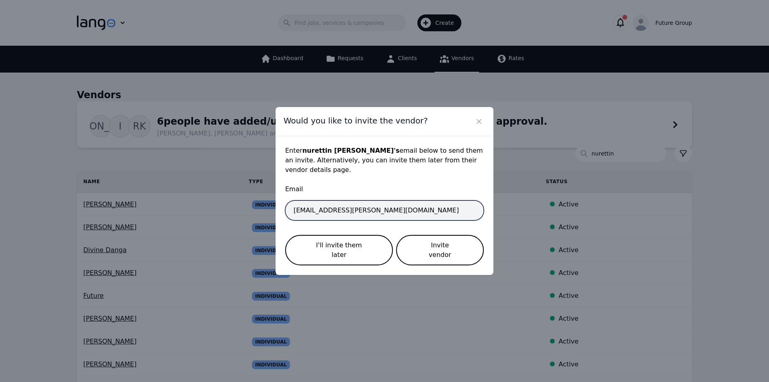
type input "nurttin.sarman@future-group.com"
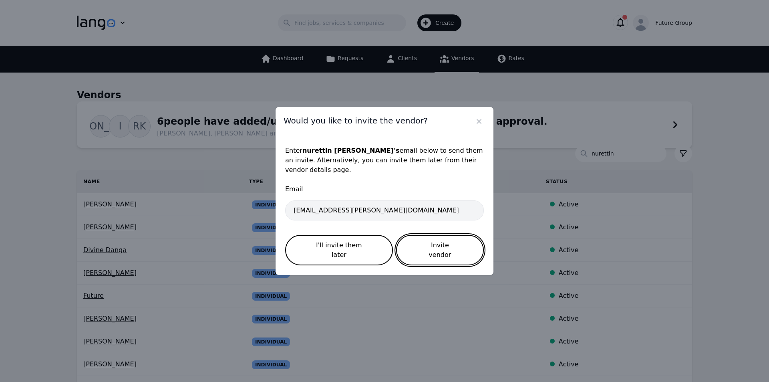
click at [453, 249] on button "Invite vendor" at bounding box center [440, 250] width 88 height 30
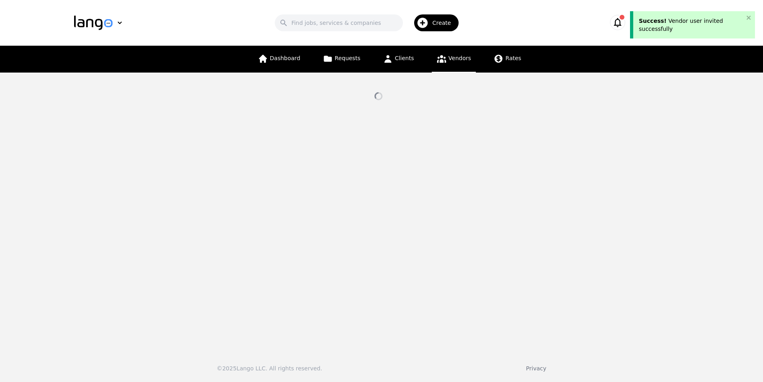
select select "active"
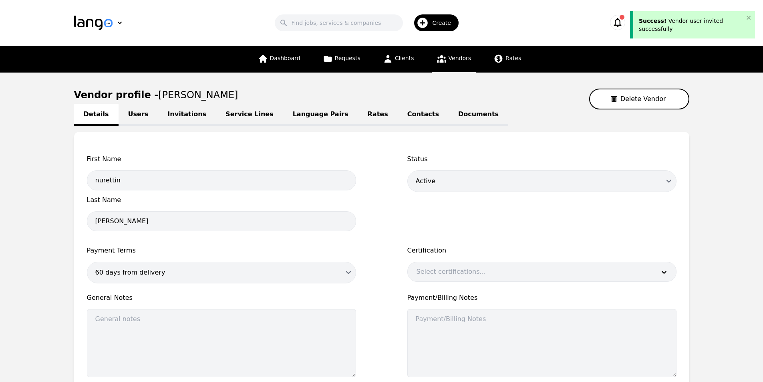
click at [283, 115] on link "Language Pairs" at bounding box center [320, 115] width 75 height 22
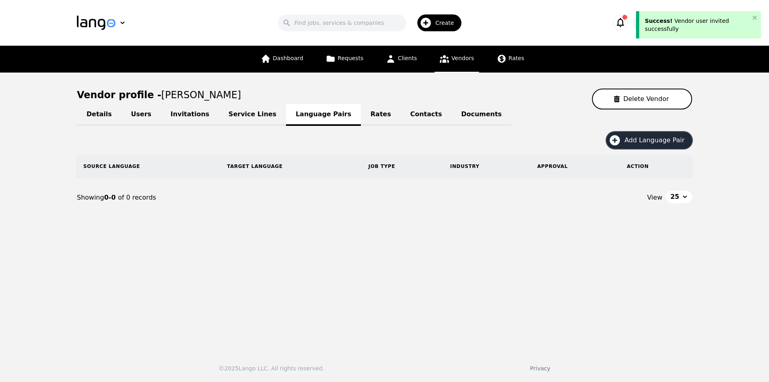
click at [658, 140] on span "Add Language Pair" at bounding box center [657, 140] width 66 height 10
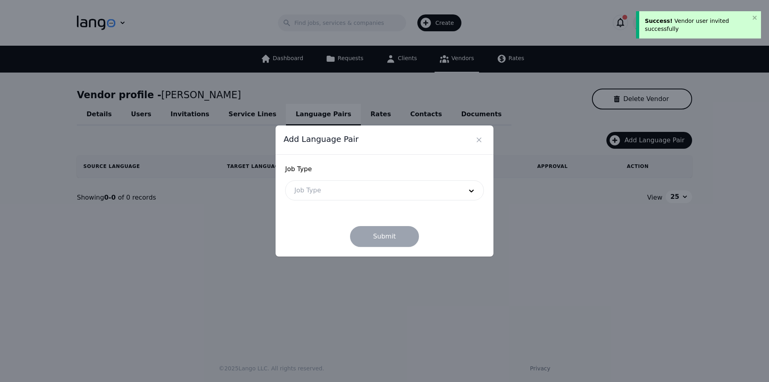
click at [337, 190] on div at bounding box center [372, 190] width 174 height 19
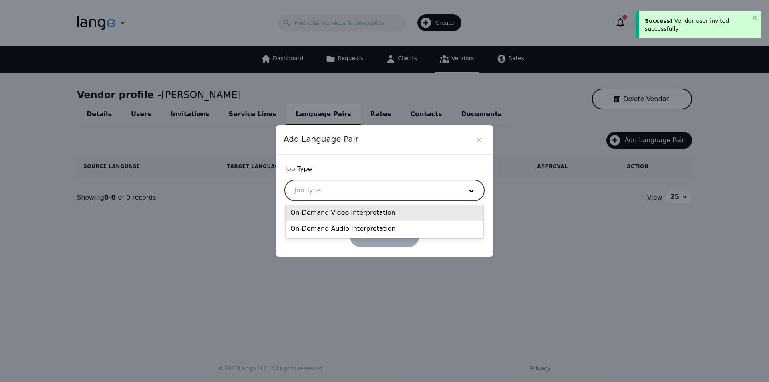
click at [313, 211] on div "On-Demand Video Interpretation" at bounding box center [384, 213] width 198 height 16
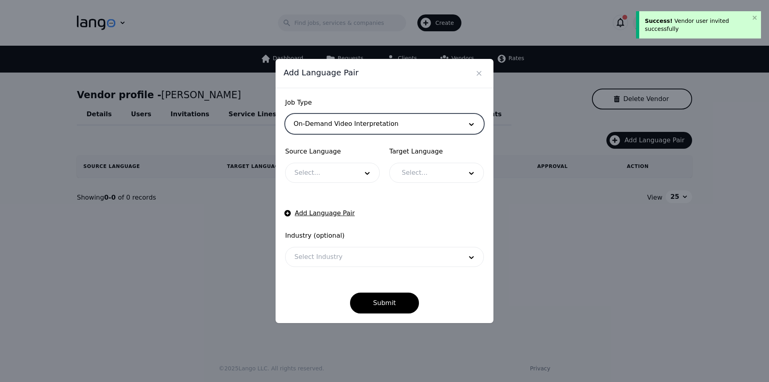
click at [318, 178] on div at bounding box center [320, 172] width 70 height 19
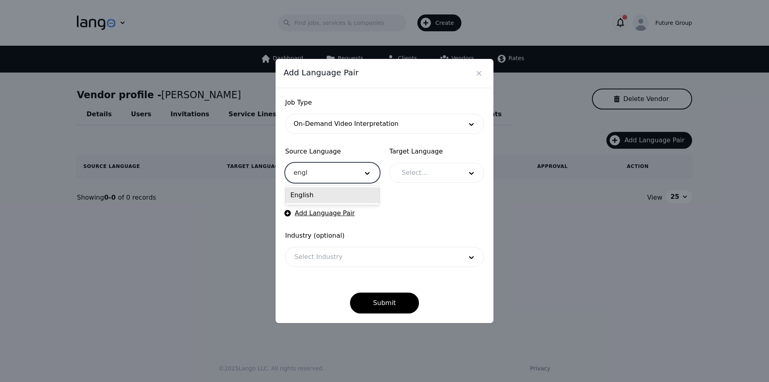
type input "engli"
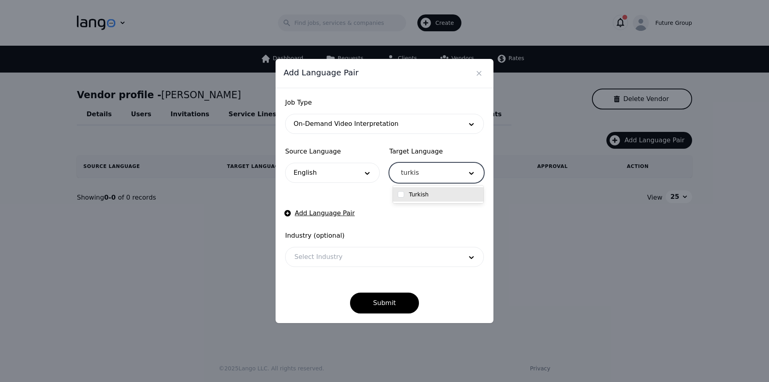
type input "turkish"
checkbox input "true"
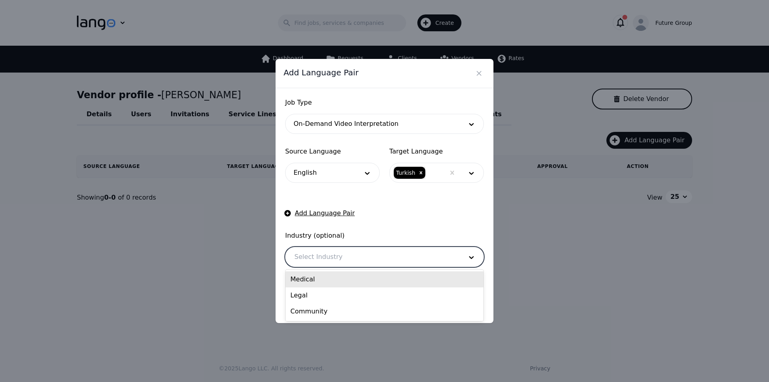
click at [356, 258] on div at bounding box center [372, 256] width 174 height 19
click at [318, 281] on div "Medical" at bounding box center [384, 279] width 198 height 16
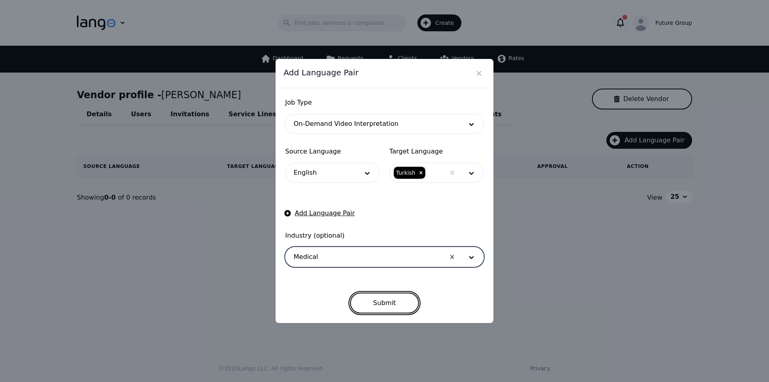
click at [378, 305] on button "Submit" at bounding box center [384, 302] width 69 height 21
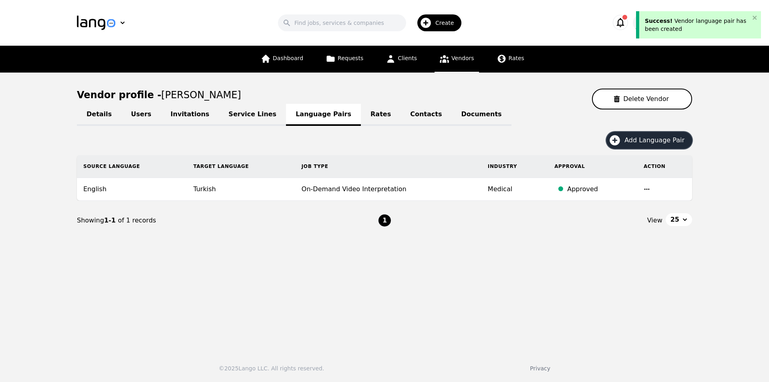
click at [632, 137] on span "Add Language Pair" at bounding box center [657, 140] width 66 height 10
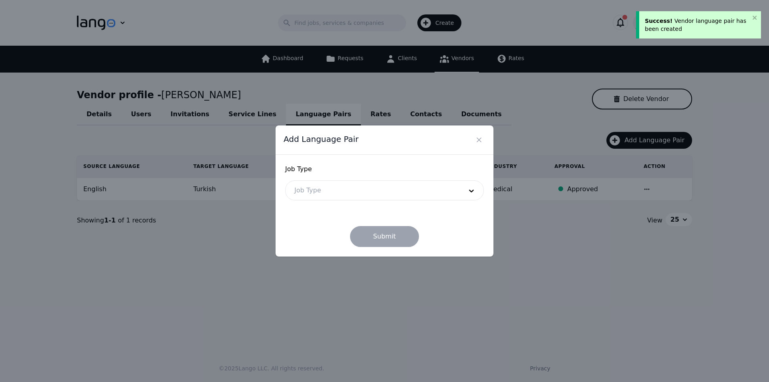
click at [343, 191] on div at bounding box center [372, 190] width 174 height 19
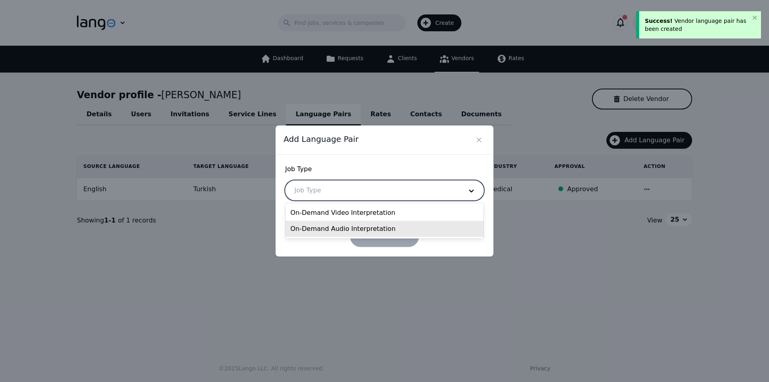
click at [322, 230] on div "On-Demand Audio Interpretation" at bounding box center [384, 229] width 198 height 16
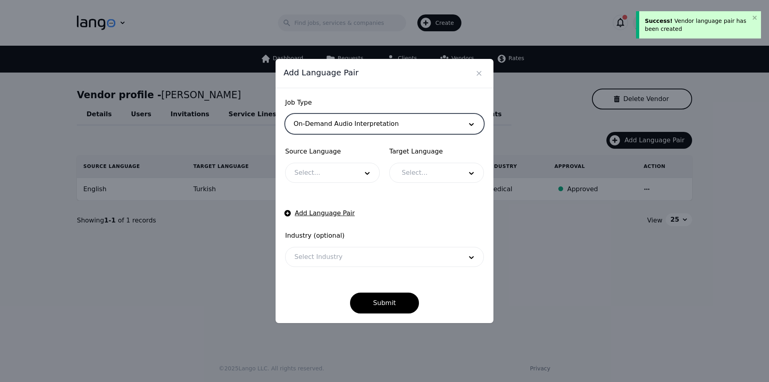
click at [323, 179] on div at bounding box center [320, 172] width 70 height 19
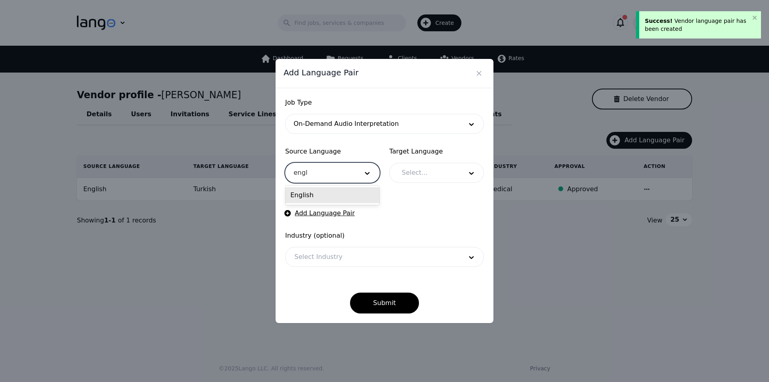
type input "engli"
click at [332, 192] on div "English" at bounding box center [332, 195] width 94 height 16
click at [440, 175] on div at bounding box center [426, 172] width 66 height 19
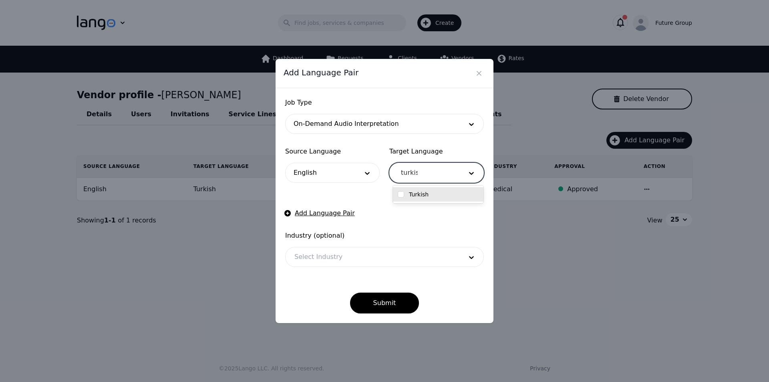
type input "turkish"
click at [418, 199] on div "Turkish" at bounding box center [438, 194] width 90 height 14
checkbox input "true"
click at [315, 258] on div at bounding box center [372, 256] width 174 height 19
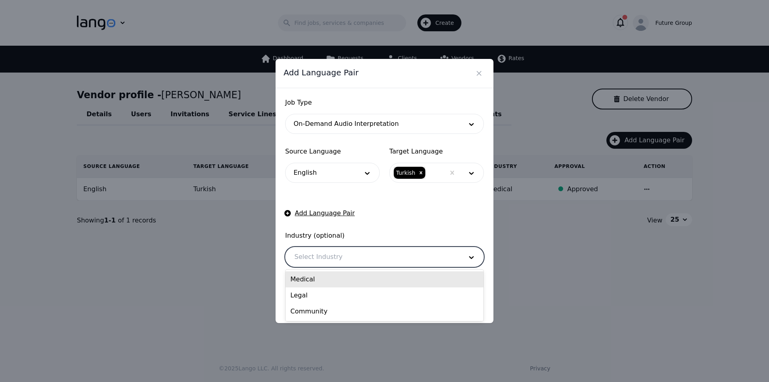
click at [302, 280] on div "Medical" at bounding box center [384, 279] width 198 height 16
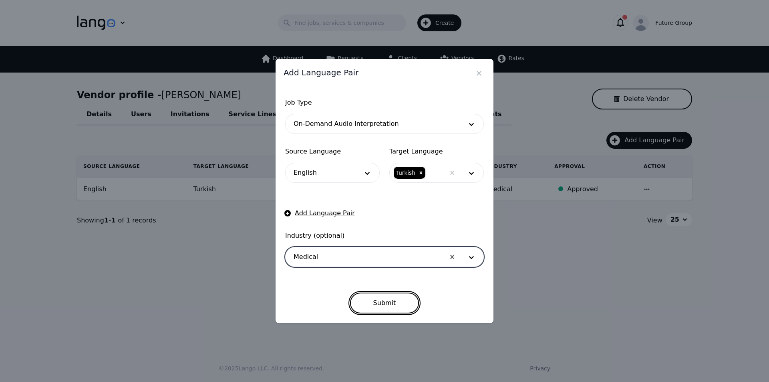
click at [383, 300] on button "Submit" at bounding box center [384, 302] width 69 height 21
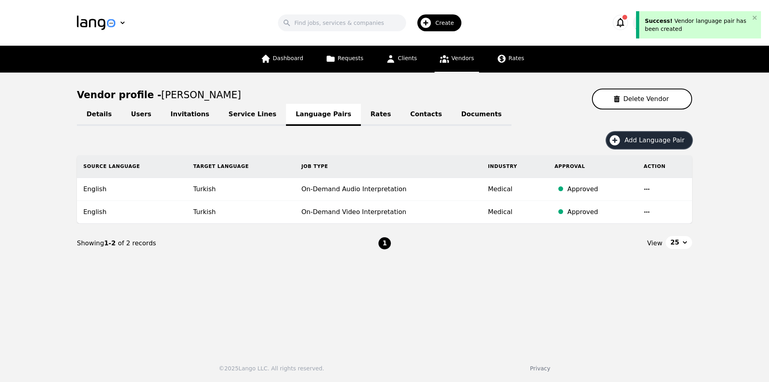
click at [642, 139] on span "Add Language Pair" at bounding box center [657, 140] width 66 height 10
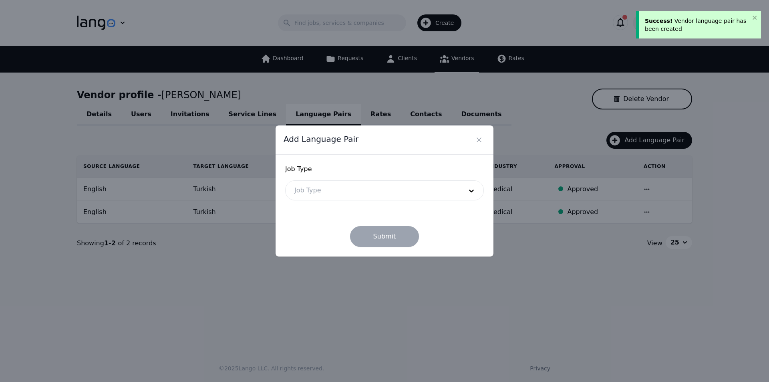
click at [359, 195] on div at bounding box center [372, 190] width 174 height 19
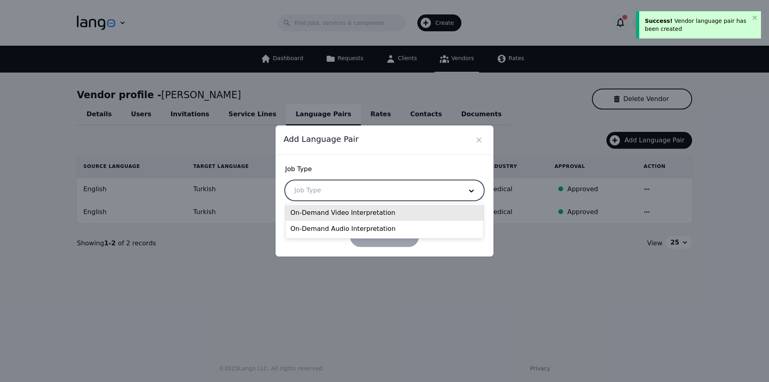
click at [349, 212] on div "On-Demand Video Interpretation" at bounding box center [384, 213] width 198 height 16
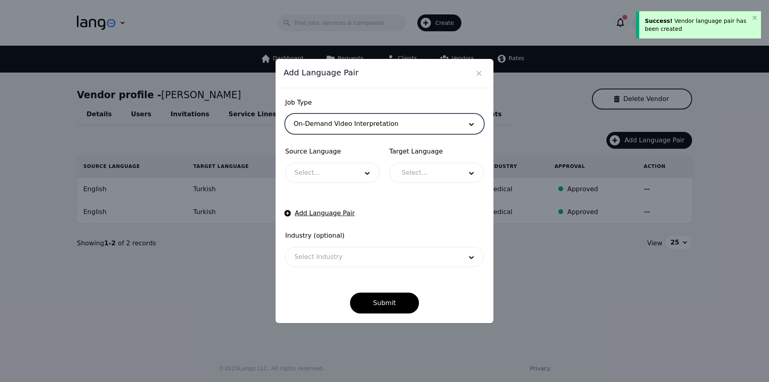
click at [317, 179] on div at bounding box center [320, 172] width 70 height 19
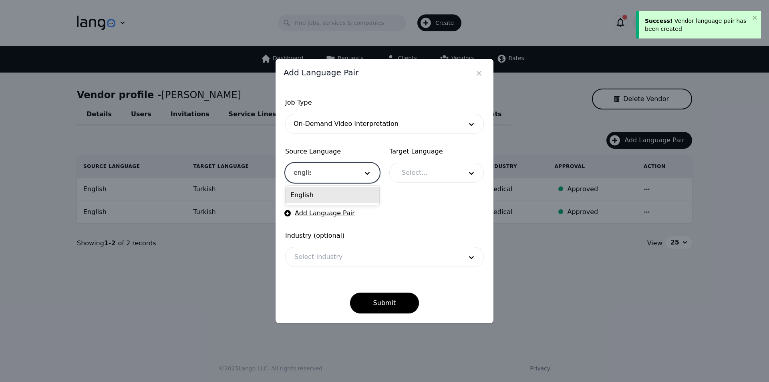
type input "english"
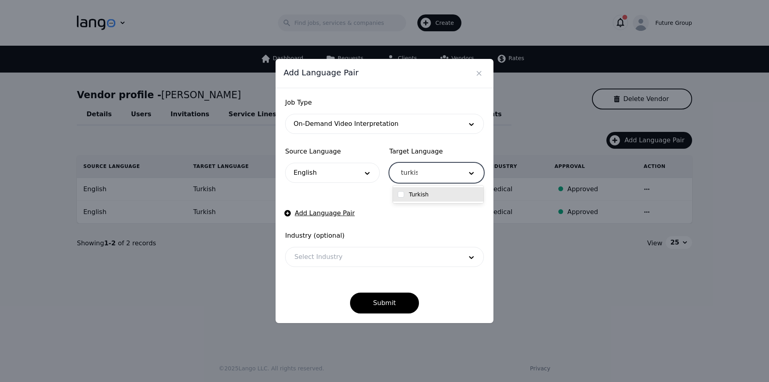
type input "turkish"
checkbox input "true"
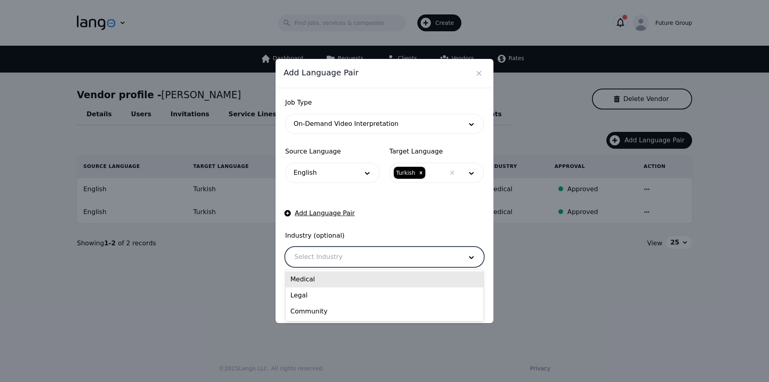
click at [327, 257] on div at bounding box center [372, 256] width 174 height 19
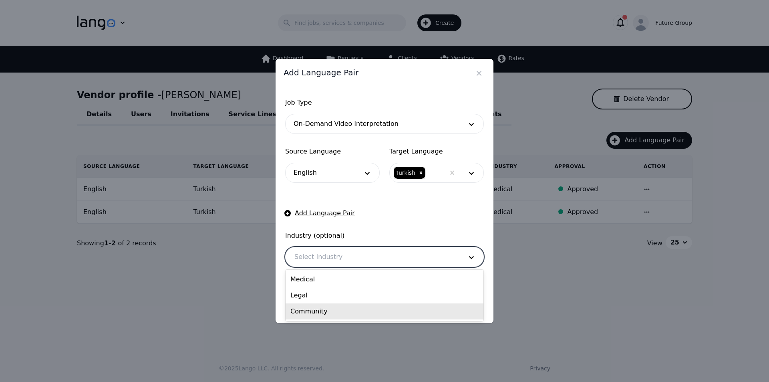
click at [309, 307] on div "Community" at bounding box center [384, 311] width 198 height 16
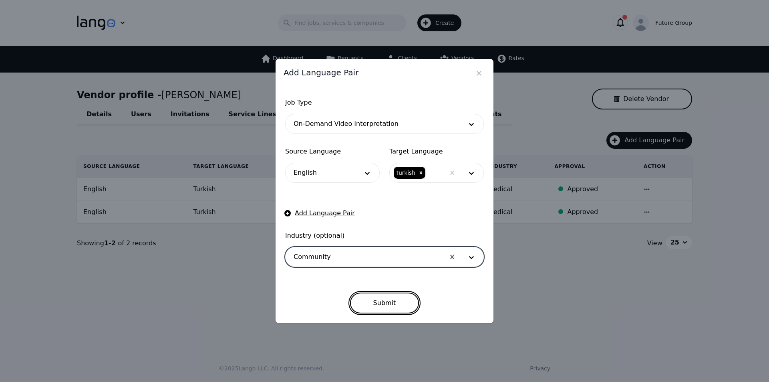
click at [371, 299] on button "Submit" at bounding box center [384, 302] width 69 height 21
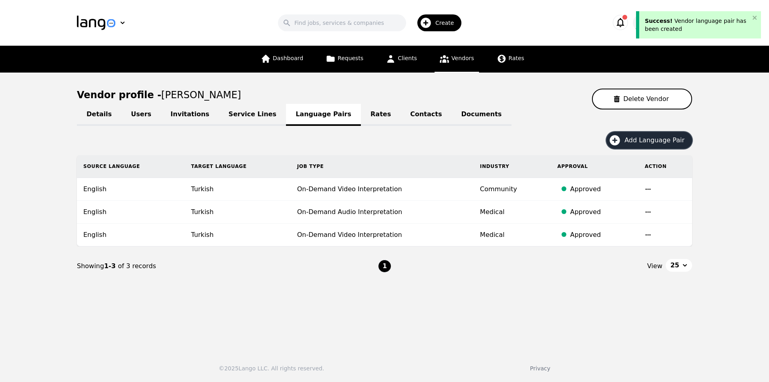
click at [673, 140] on span "Add Language Pair" at bounding box center [657, 140] width 66 height 10
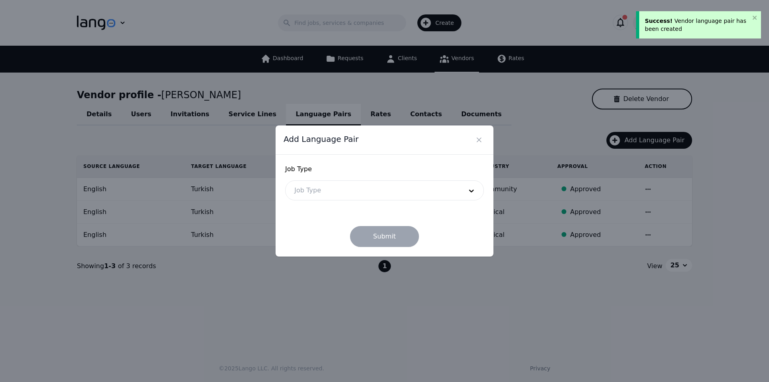
click at [338, 193] on div at bounding box center [372, 190] width 174 height 19
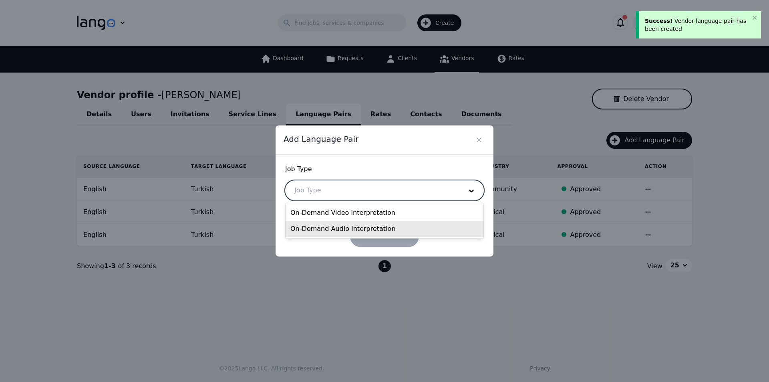
click at [431, 233] on div "On-Demand Audio Interpretation" at bounding box center [384, 229] width 198 height 16
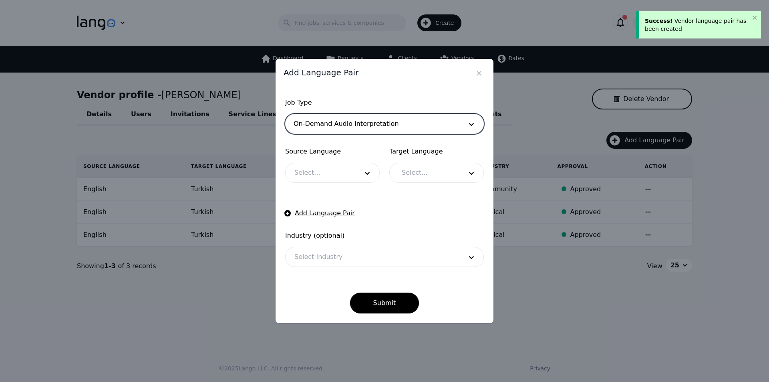
click at [304, 180] on div at bounding box center [320, 172] width 70 height 19
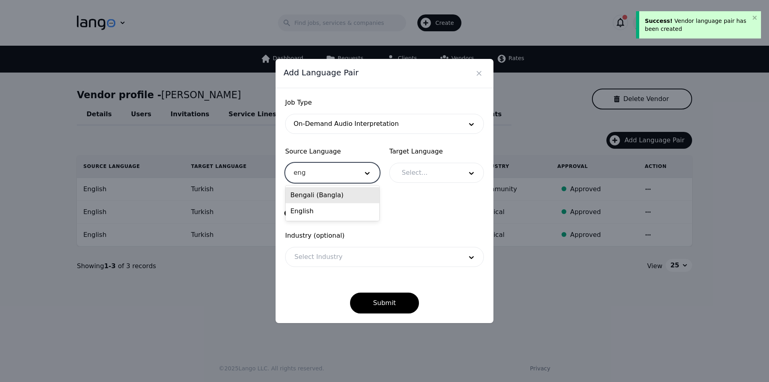
type input "engl"
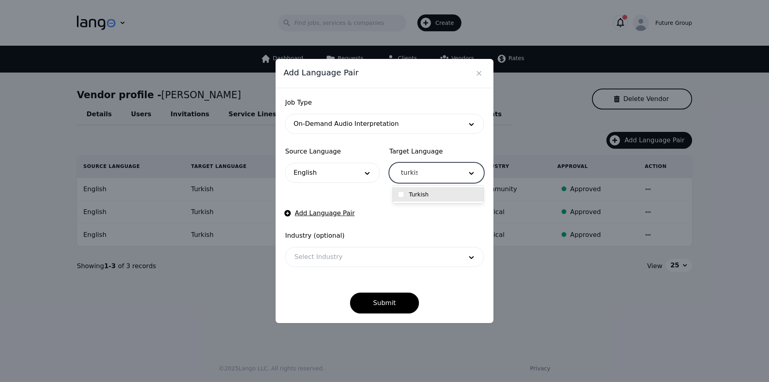
type input "turkish"
checkbox input "true"
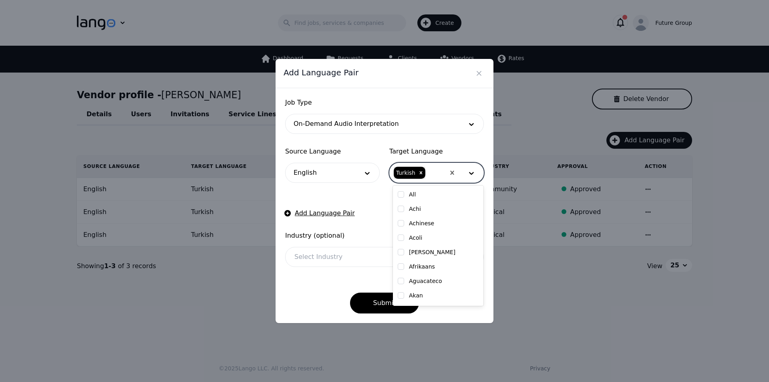
click at [321, 251] on div at bounding box center [372, 256] width 174 height 19
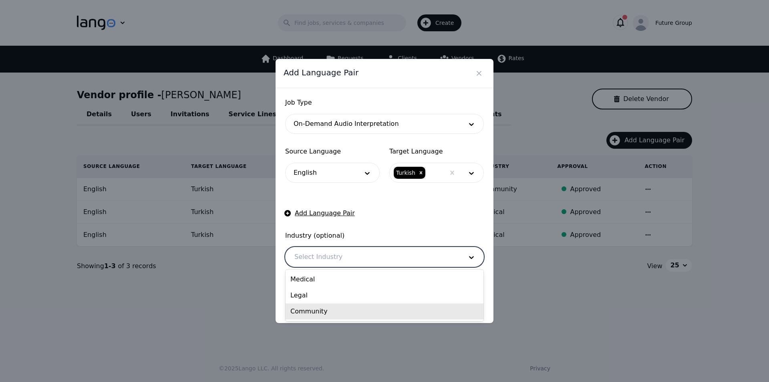
click at [302, 314] on div "Community" at bounding box center [384, 311] width 198 height 16
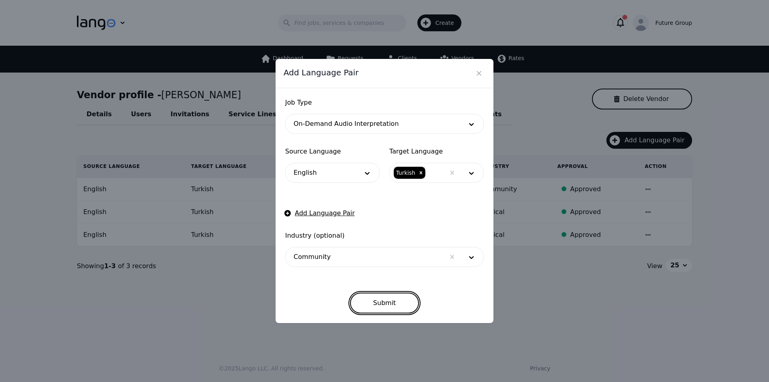
click at [365, 301] on button "Submit" at bounding box center [384, 302] width 69 height 21
